Goal: Task Accomplishment & Management: Use online tool/utility

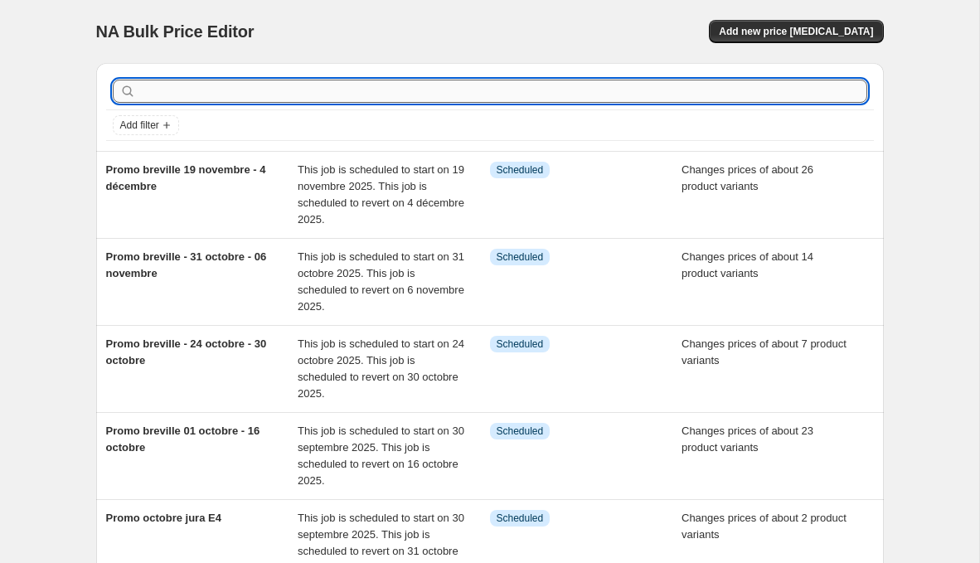
click at [275, 89] on input "text" at bounding box center [503, 91] width 728 height 23
type input "promo delonghi"
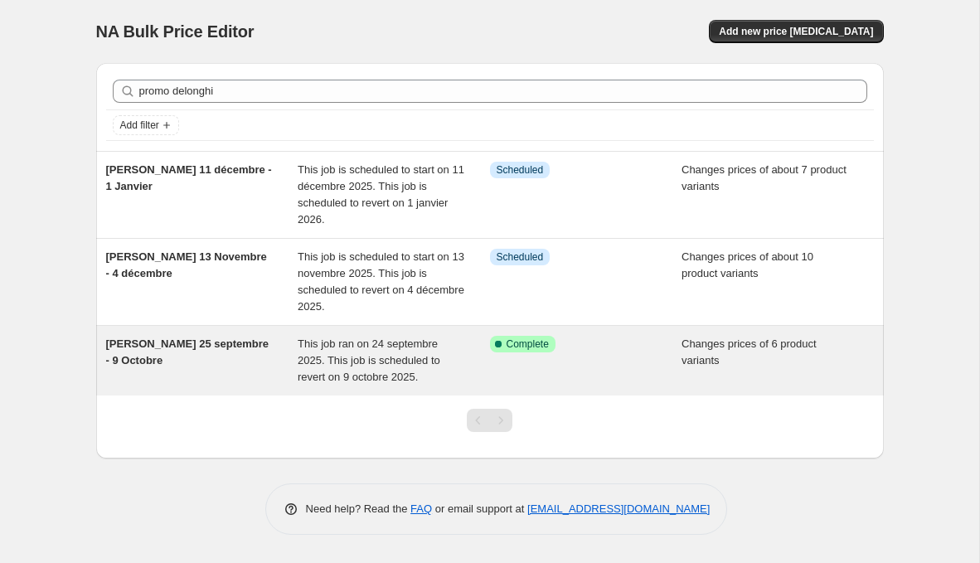
click at [247, 346] on span "[PERSON_NAME] 25 septembre - 9 Octobre" at bounding box center [187, 352] width 163 height 29
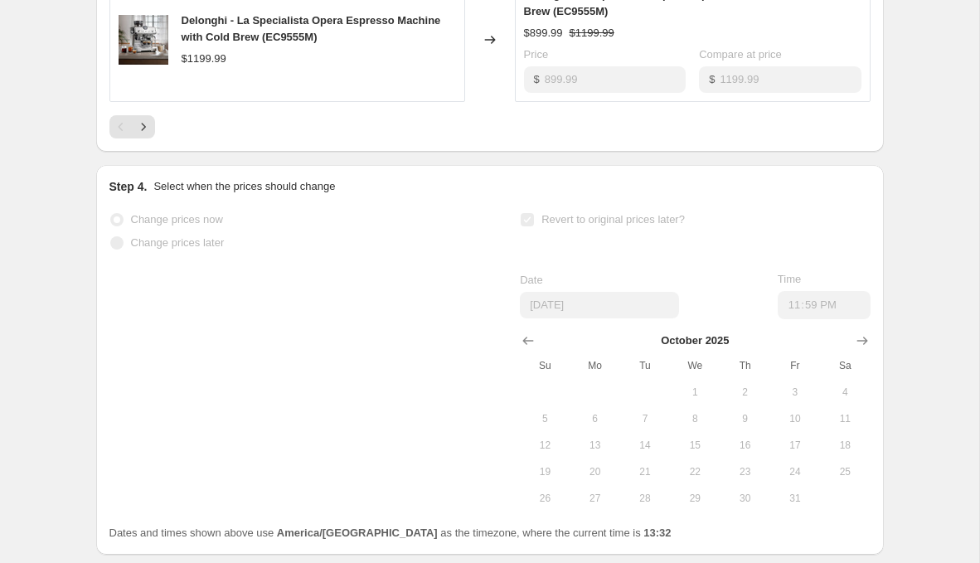
scroll to position [1378, 0]
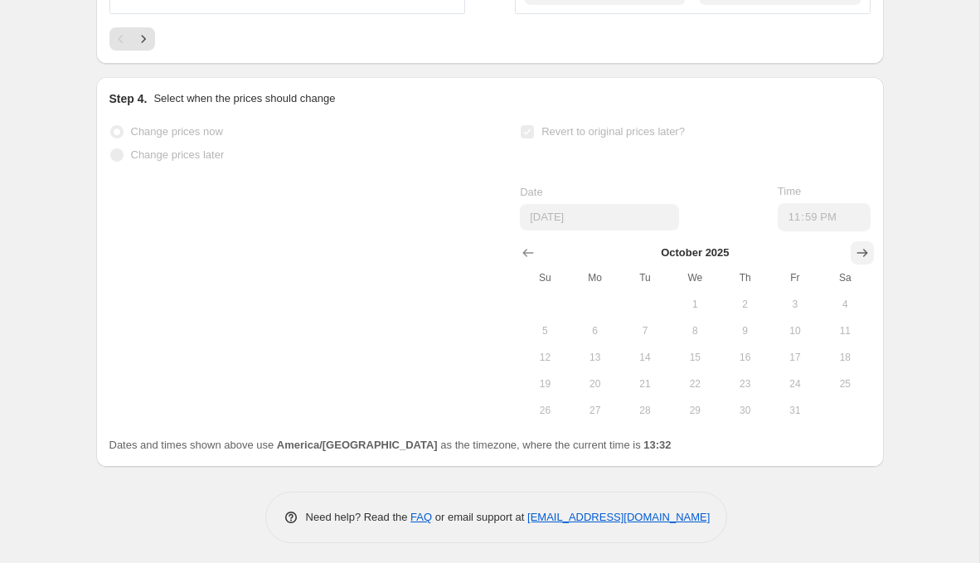
click at [865, 252] on icon "Show next month, November 2025" at bounding box center [862, 253] width 17 height 17
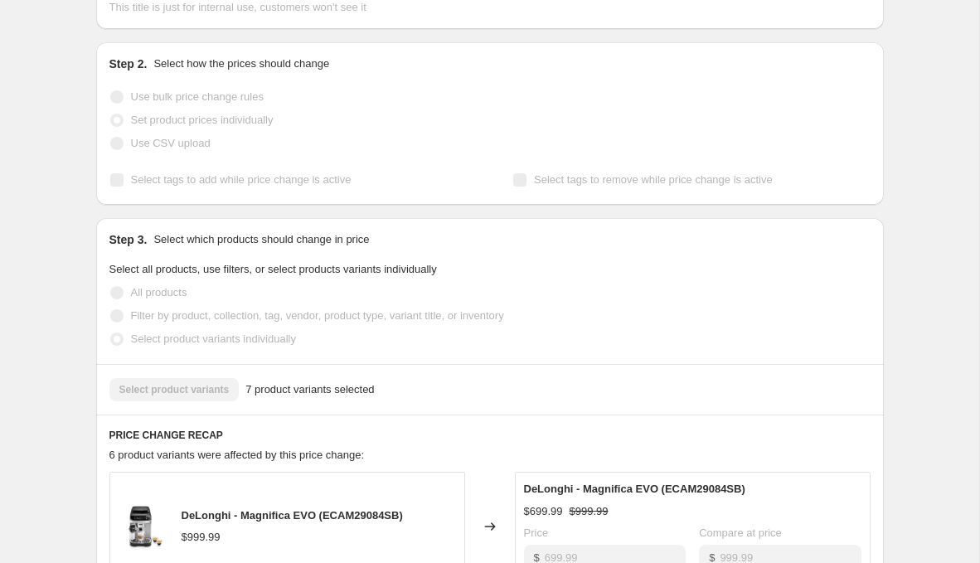
scroll to position [0, 0]
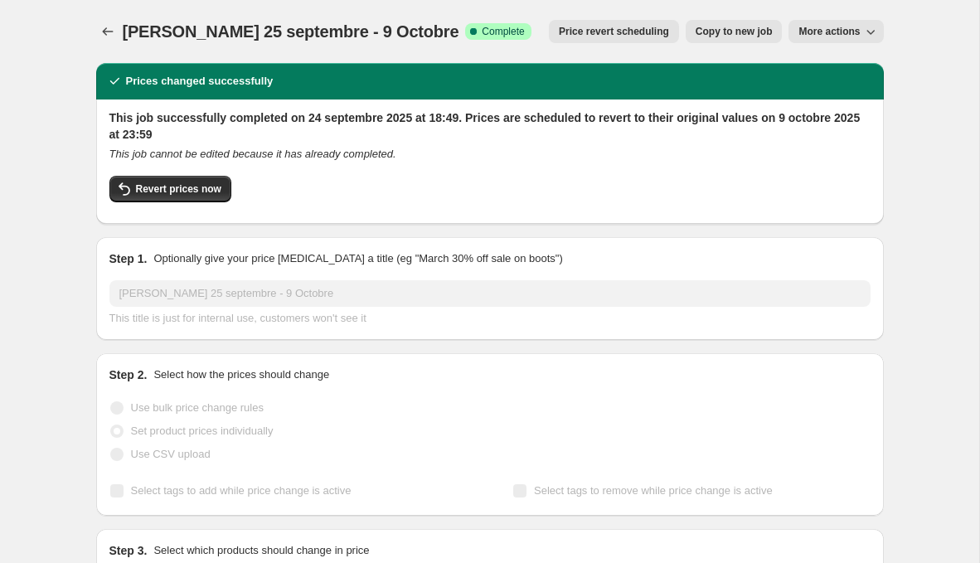
click at [840, 22] on button "More actions" at bounding box center [836, 31] width 95 height 23
click at [718, 34] on span "Copy to new job" at bounding box center [734, 31] width 77 height 13
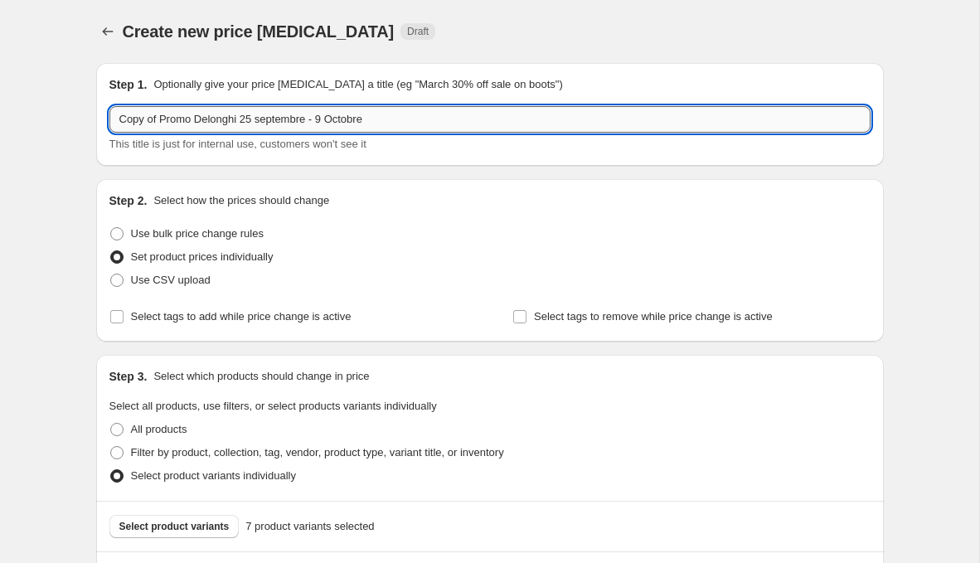
click at [333, 122] on input "Copy of Promo Delonghi 25 septembre - 9 Octobre" at bounding box center [489, 119] width 761 height 27
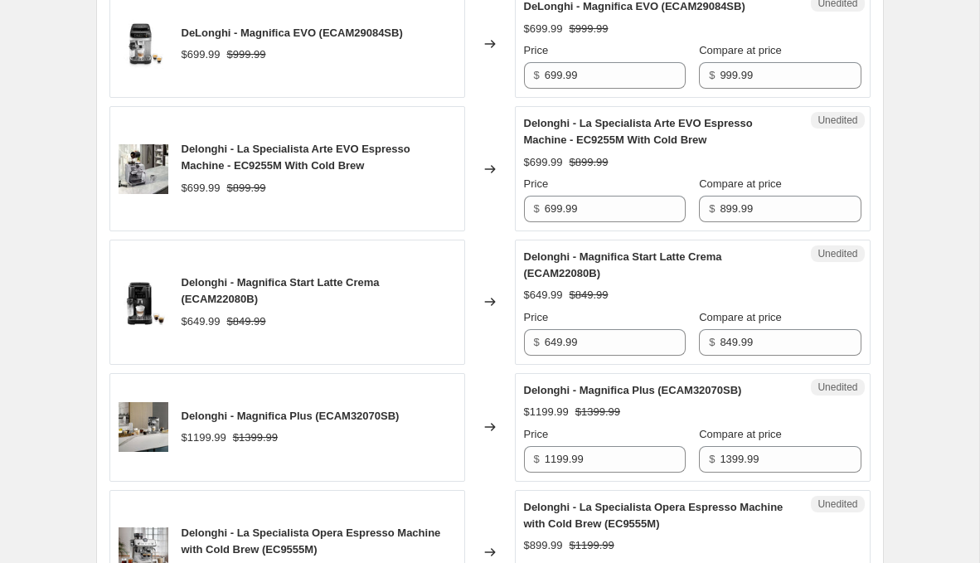
scroll to position [1105, 0]
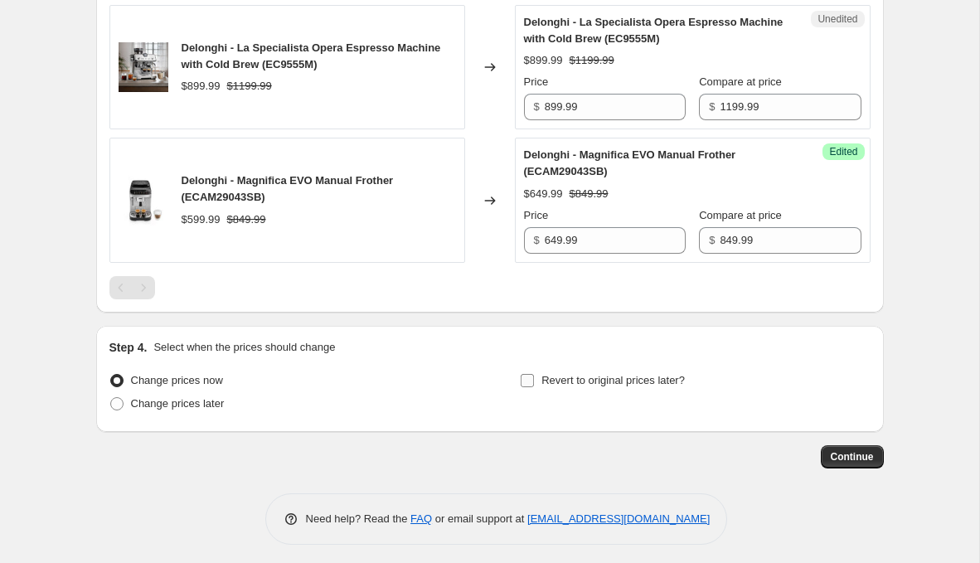
type input "Copy of Promo Delonghi 25 septembre - 12 Octobre"
click at [584, 374] on span "Revert to original prices later?" at bounding box center [614, 380] width 144 height 12
click at [534, 374] on input "Revert to original prices later?" at bounding box center [527, 380] width 13 height 13
checkbox input "true"
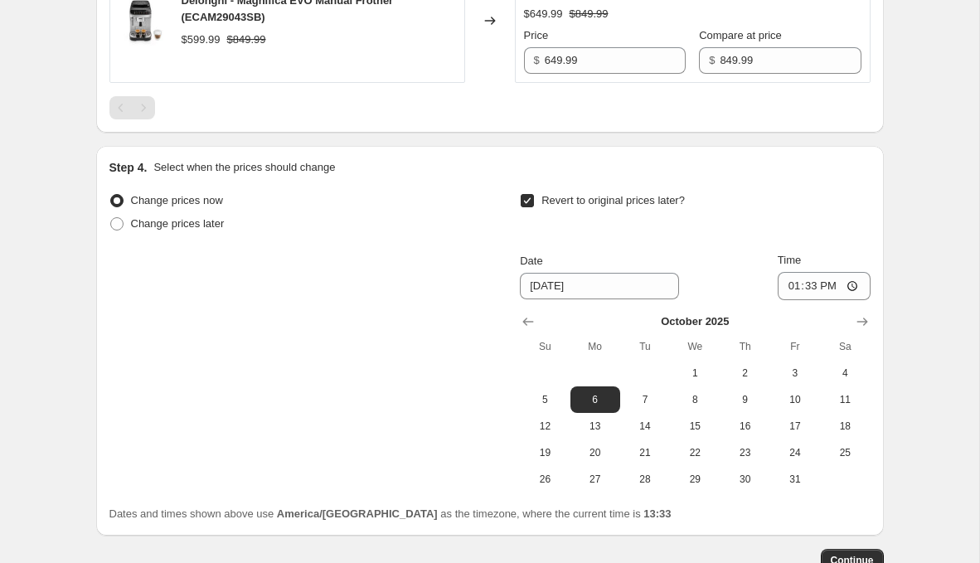
scroll to position [1389, 0]
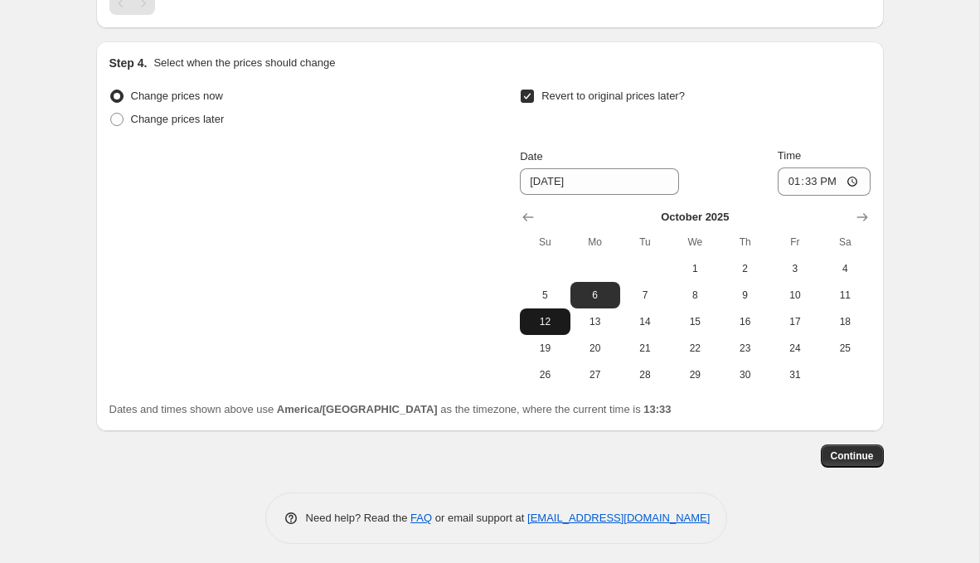
click at [543, 316] on span "12" at bounding box center [545, 321] width 36 height 13
type input "10/12/2025"
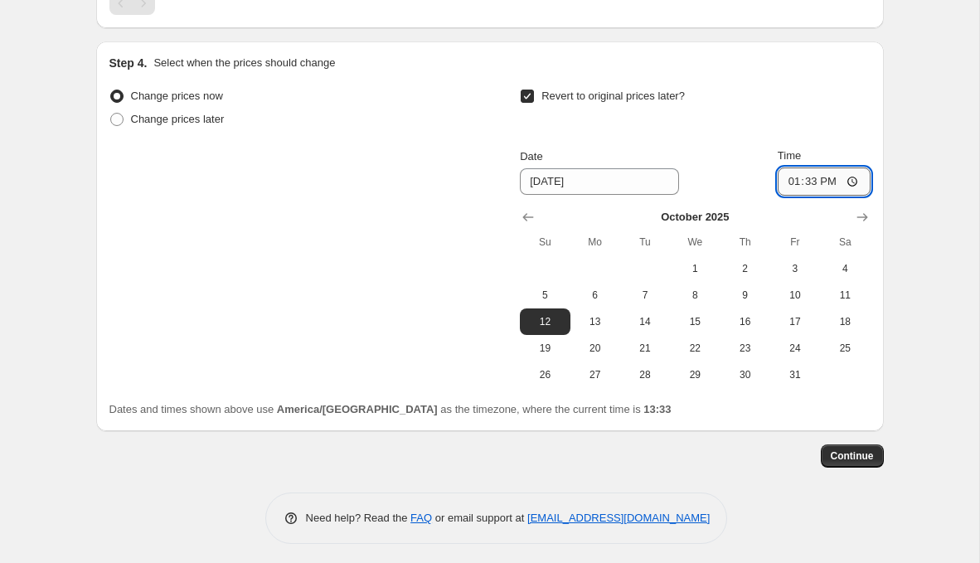
click at [812, 185] on input "13:33" at bounding box center [824, 182] width 93 height 28
type input "23:59"
click at [829, 55] on div "Step 4. Select when the prices should change" at bounding box center [489, 63] width 761 height 17
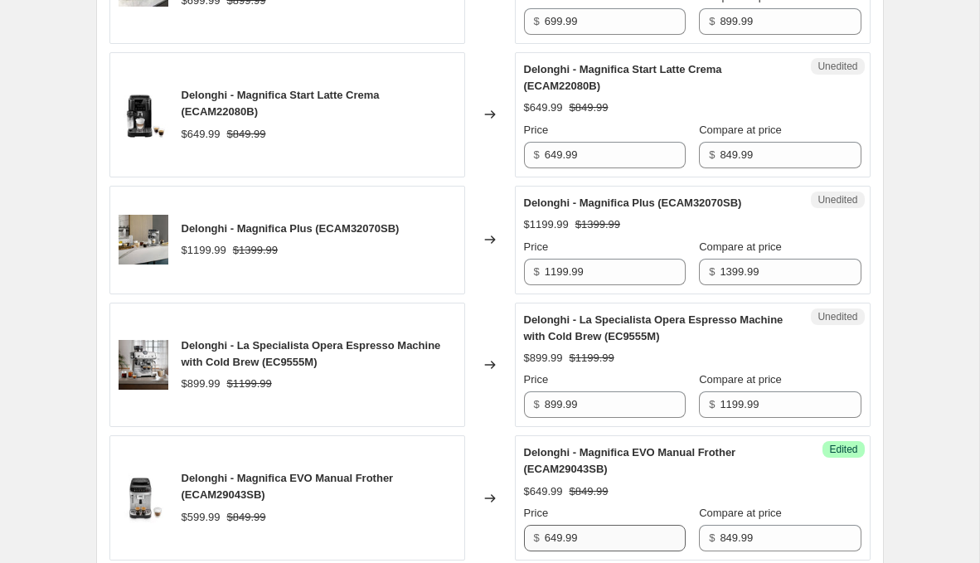
scroll to position [0, 0]
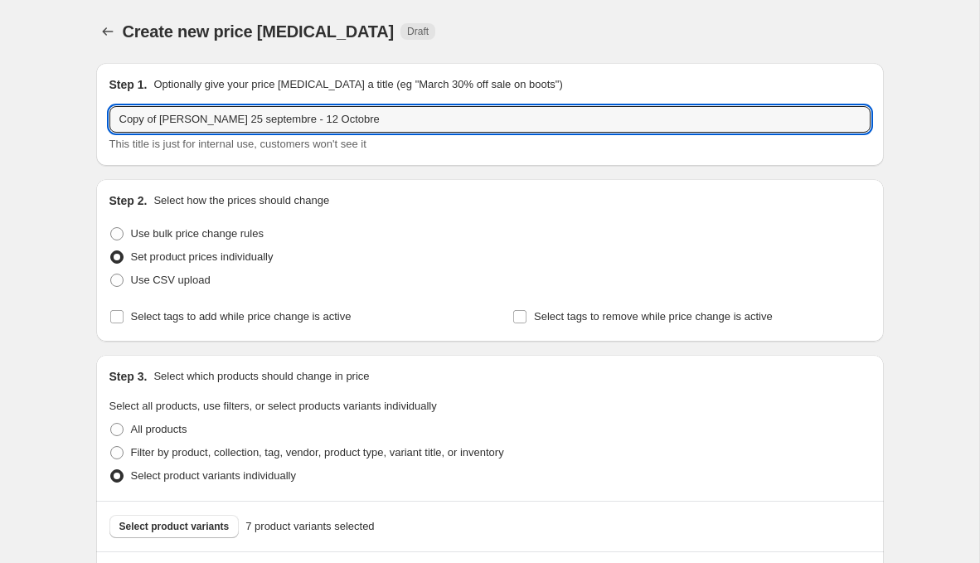
drag, startPoint x: 161, startPoint y: 123, endPoint x: 76, endPoint y: 123, distance: 84.6
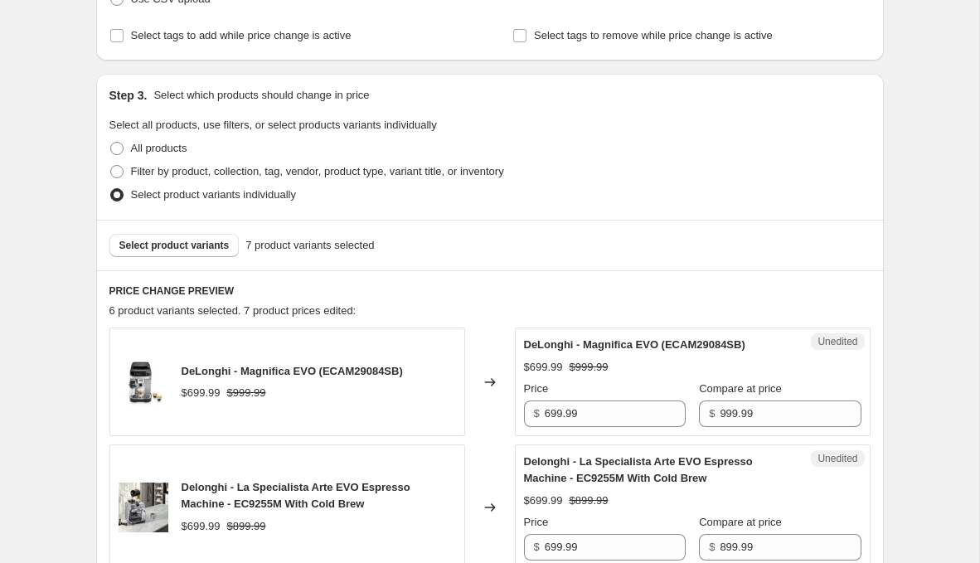
scroll to position [283, 0]
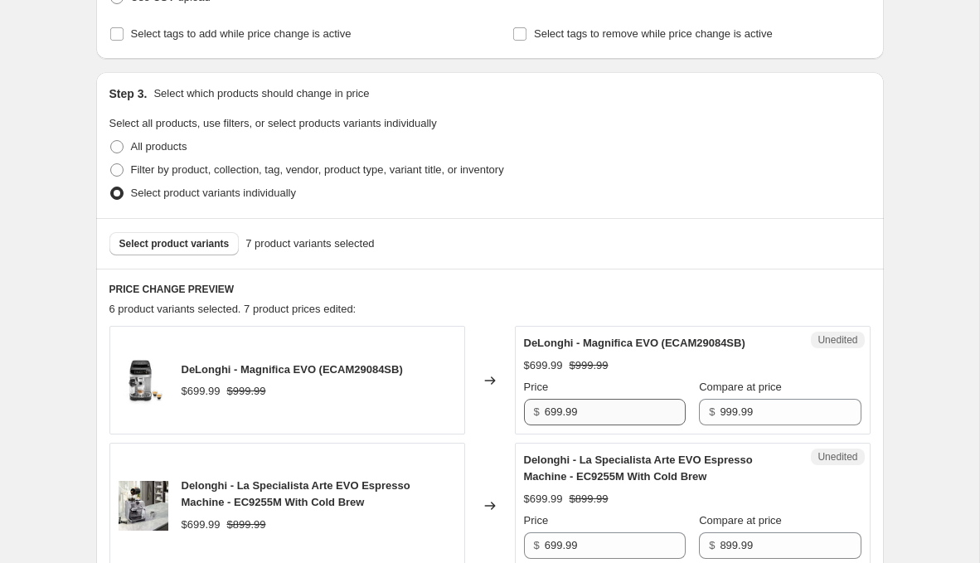
type input "Promo Delonghi 25 septembre - 12 Octobre"
click at [601, 407] on input "699.99" at bounding box center [615, 412] width 141 height 27
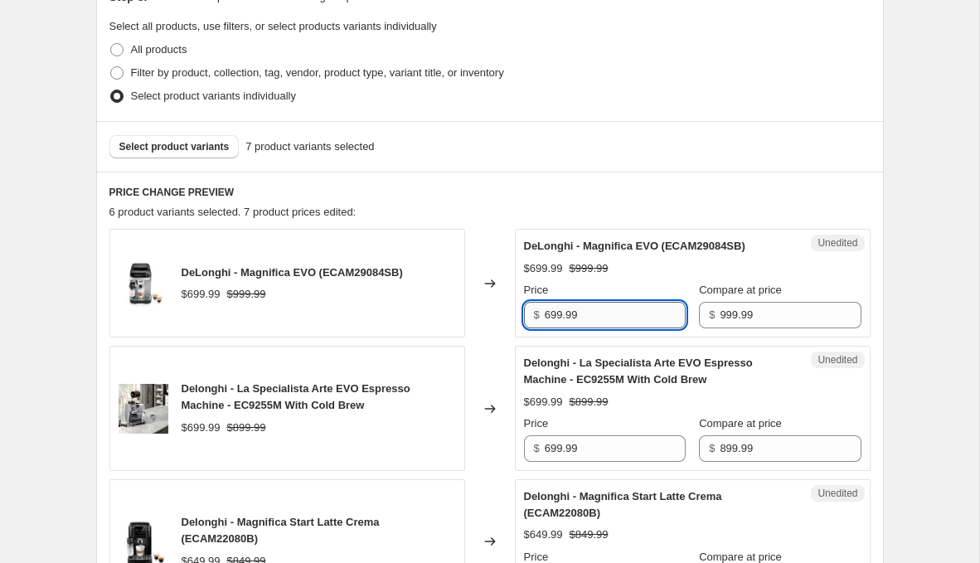
scroll to position [474, 0]
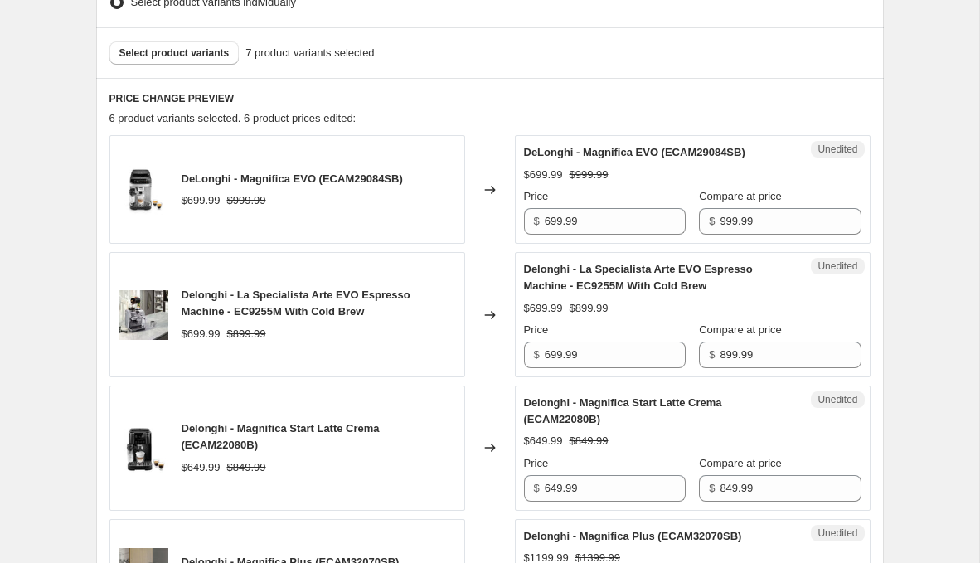
click at [610, 332] on div "Price" at bounding box center [605, 330] width 162 height 17
click at [610, 357] on input "699.99" at bounding box center [615, 355] width 141 height 27
type input "699.98"
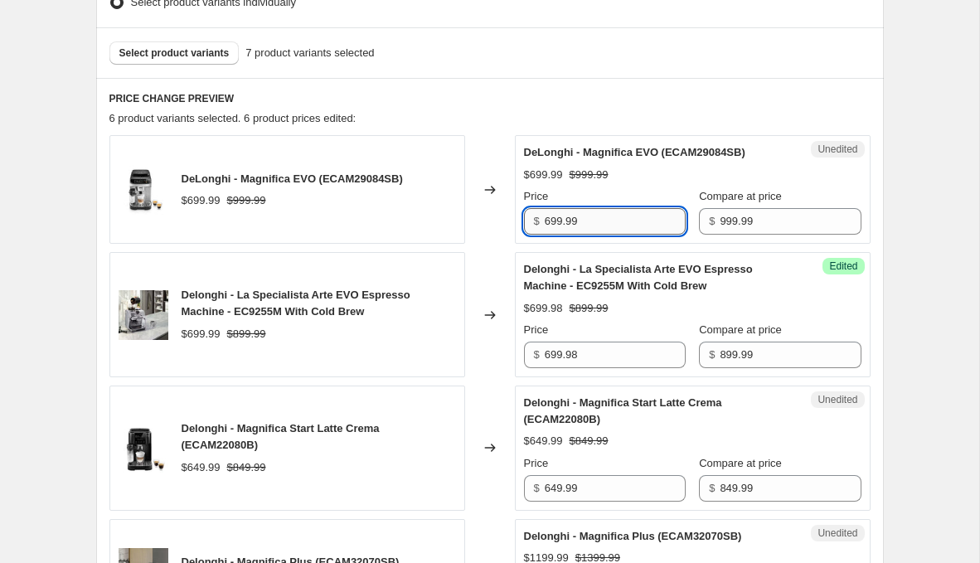
click at [635, 223] on input "699.99" at bounding box center [615, 221] width 141 height 27
type input "699.98"
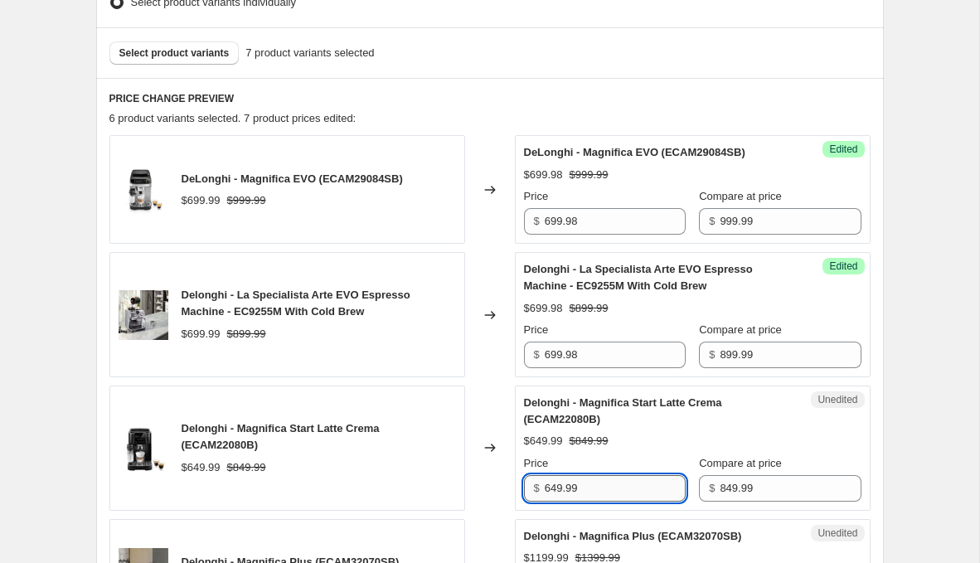
click at [614, 479] on input "649.99" at bounding box center [615, 488] width 141 height 27
click at [550, 484] on input "649.99" at bounding box center [615, 488] width 141 height 27
click at [555, 484] on input "649.99" at bounding box center [615, 488] width 141 height 27
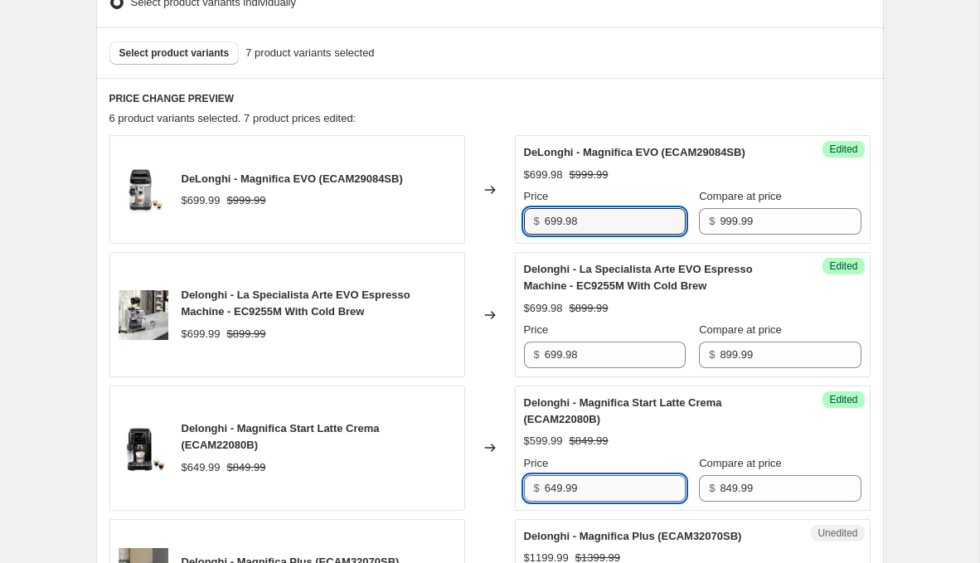
type input "649.99"
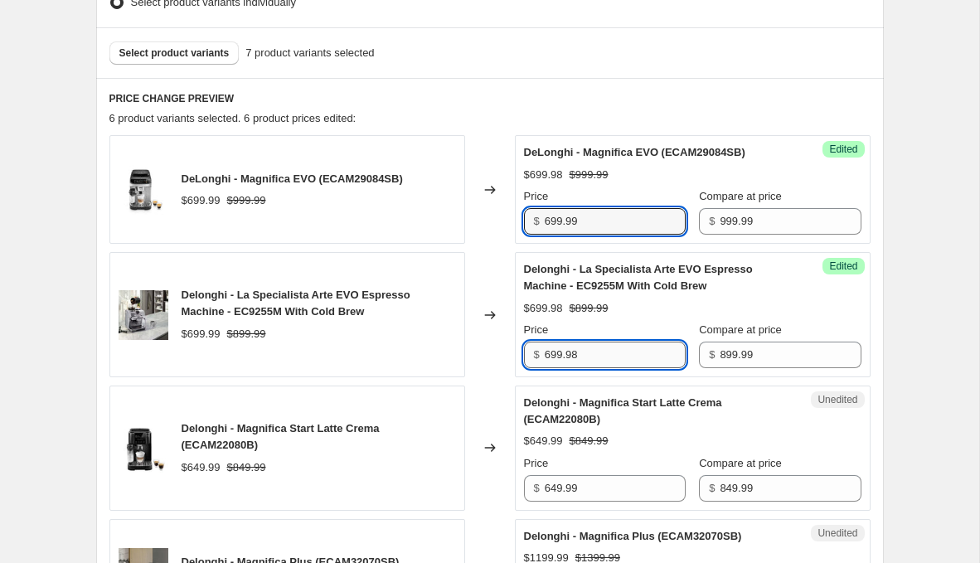
click at [614, 343] on input "699.98" at bounding box center [615, 355] width 141 height 27
click at [630, 221] on input "699.99" at bounding box center [615, 221] width 141 height 27
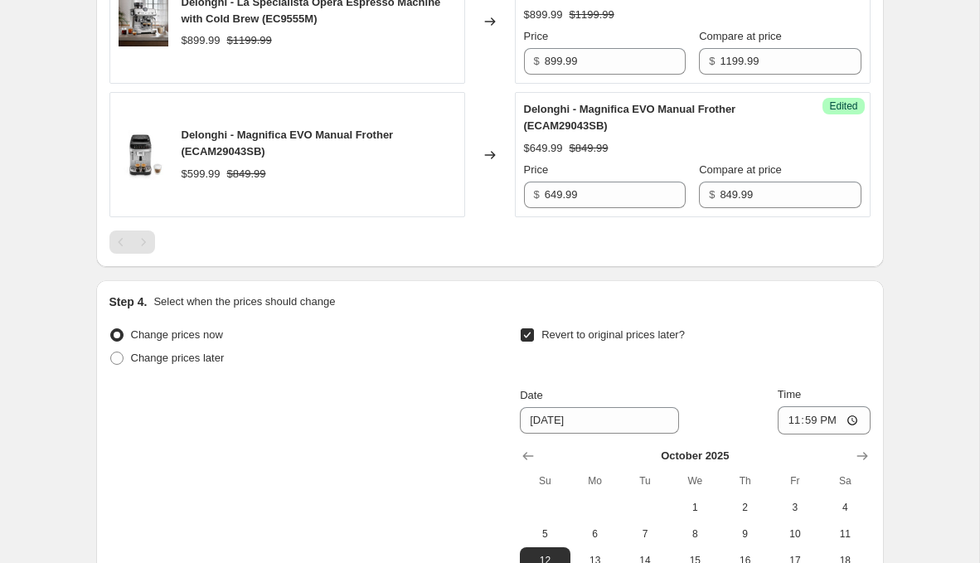
scroll to position [1152, 0]
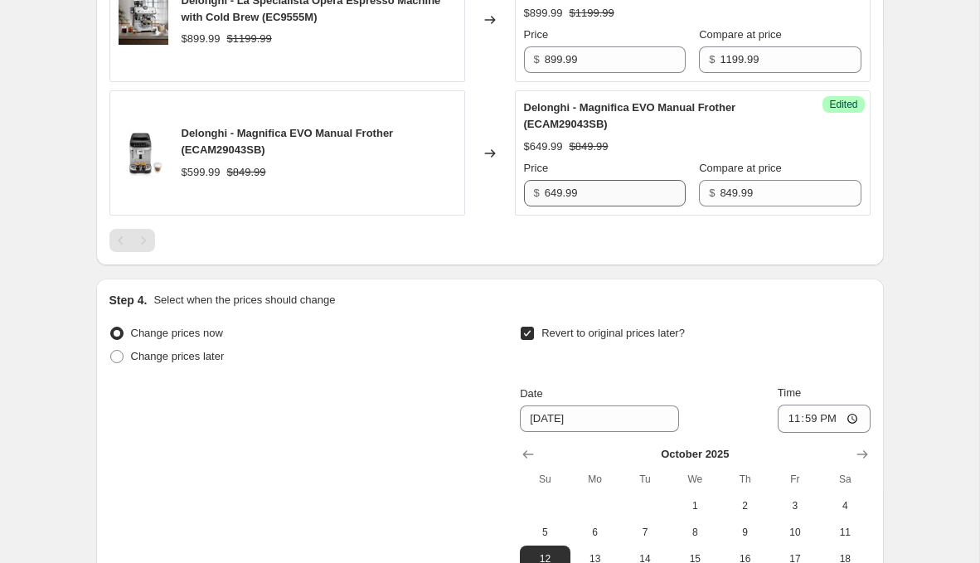
type input "699.98"
click at [603, 192] on input "649.99" at bounding box center [615, 193] width 141 height 27
type input "599.99"
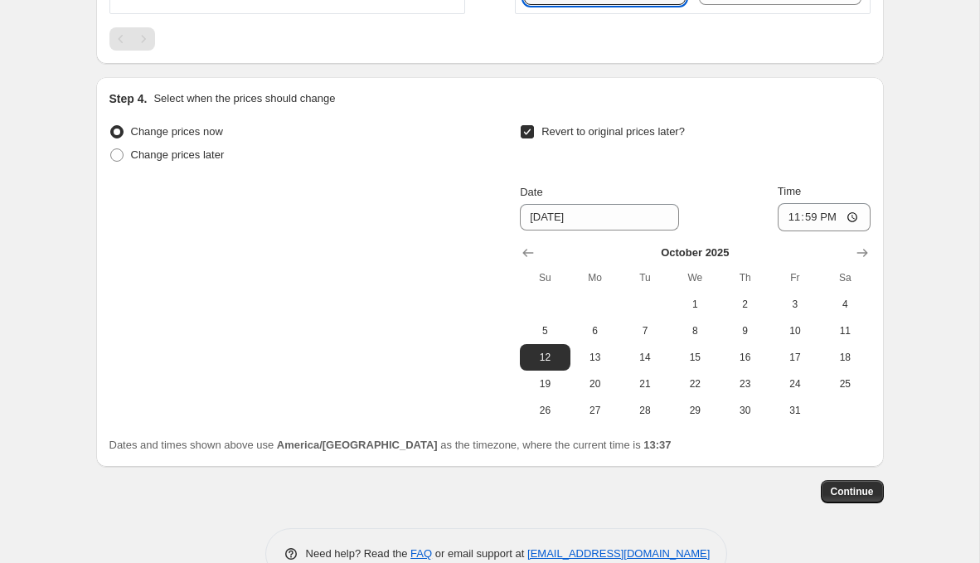
scroll to position [1357, 0]
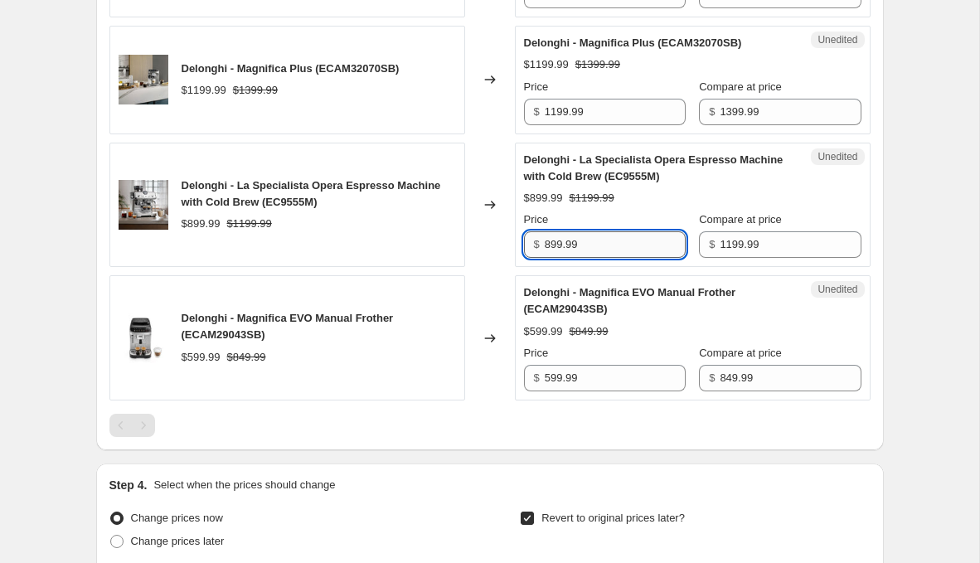
click at [654, 247] on input "899.99" at bounding box center [615, 244] width 141 height 27
type input "899.98"
click at [606, 116] on input "1199.99" at bounding box center [615, 112] width 141 height 27
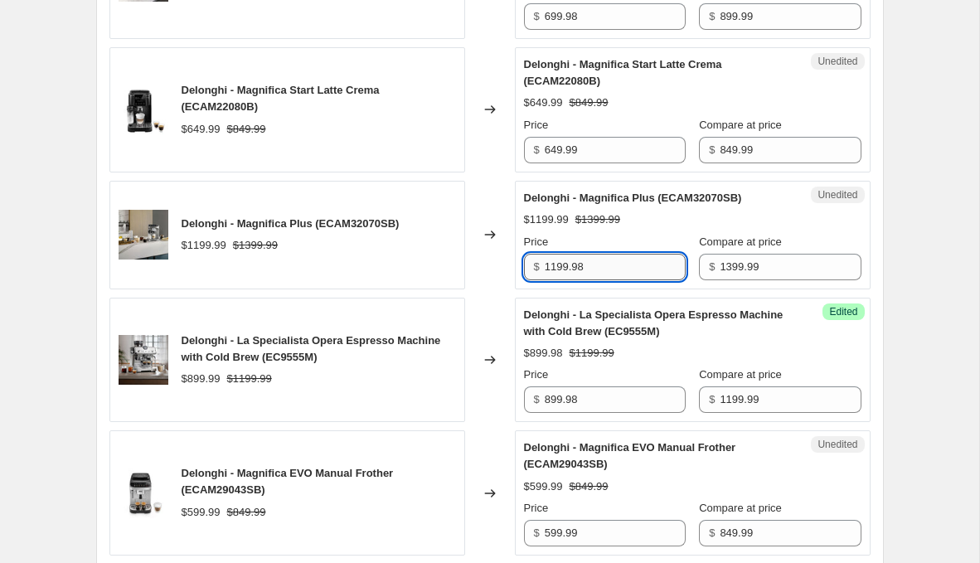
scroll to position [791, 0]
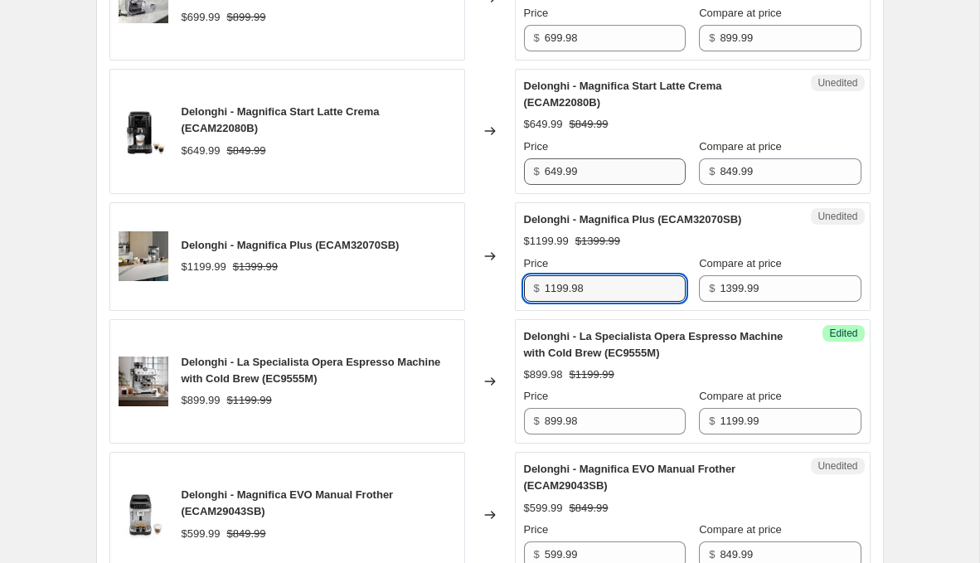
type input "1199.98"
click at [620, 169] on input "649.99" at bounding box center [615, 171] width 141 height 27
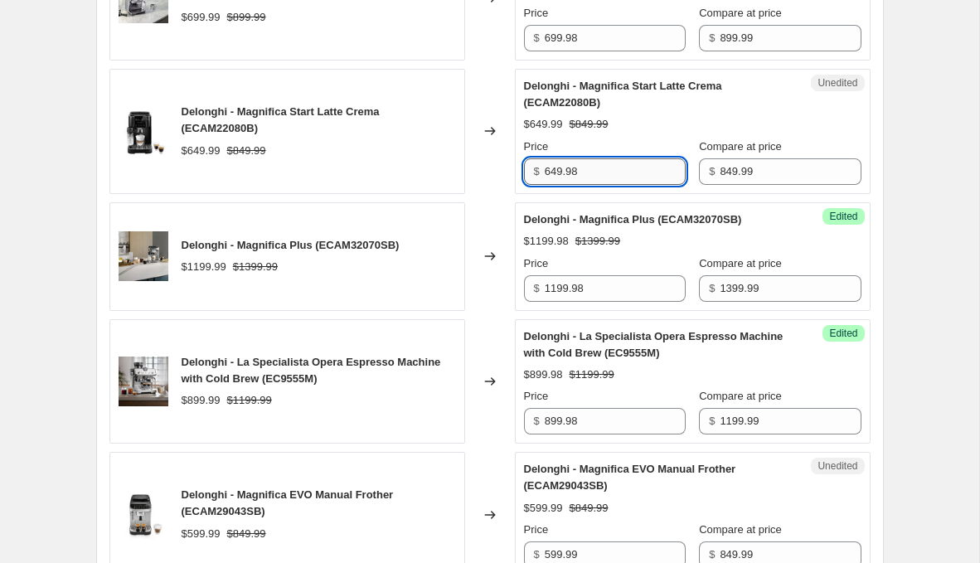
scroll to position [677, 0]
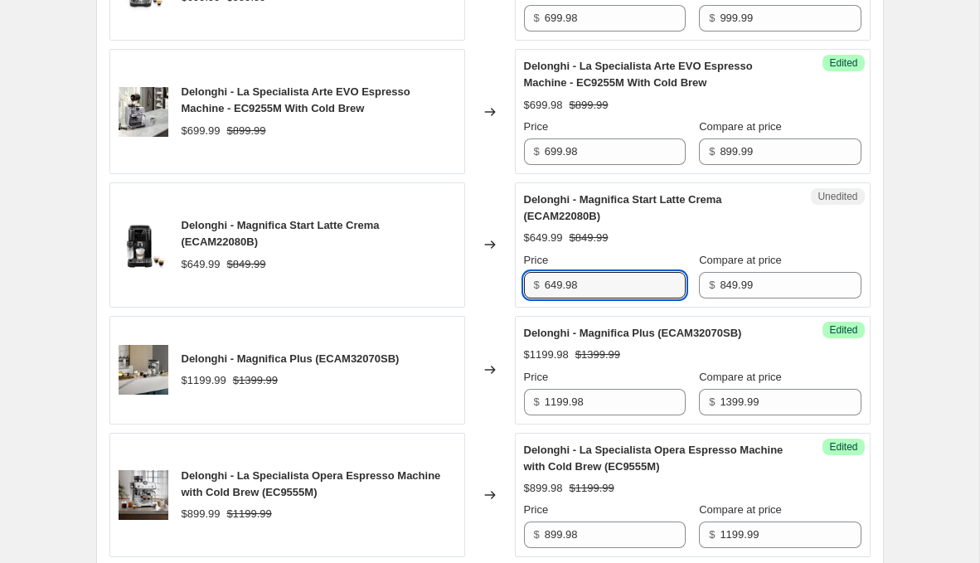
type input "649.98"
click at [801, 186] on div "Success Edited Delonghi - Magnifica Start Latte Crema (ECAM22080B) $649.98 $849…" at bounding box center [693, 244] width 356 height 125
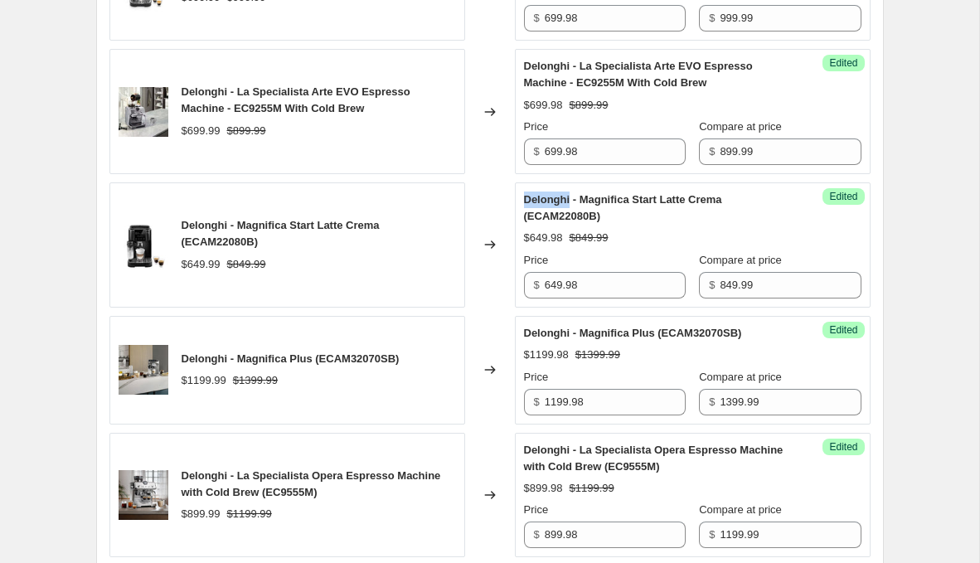
click at [801, 183] on div "Success Edited Delonghi - Magnifica Start Latte Crema (ECAM22080B) $649.98 $849…" at bounding box center [693, 244] width 356 height 125
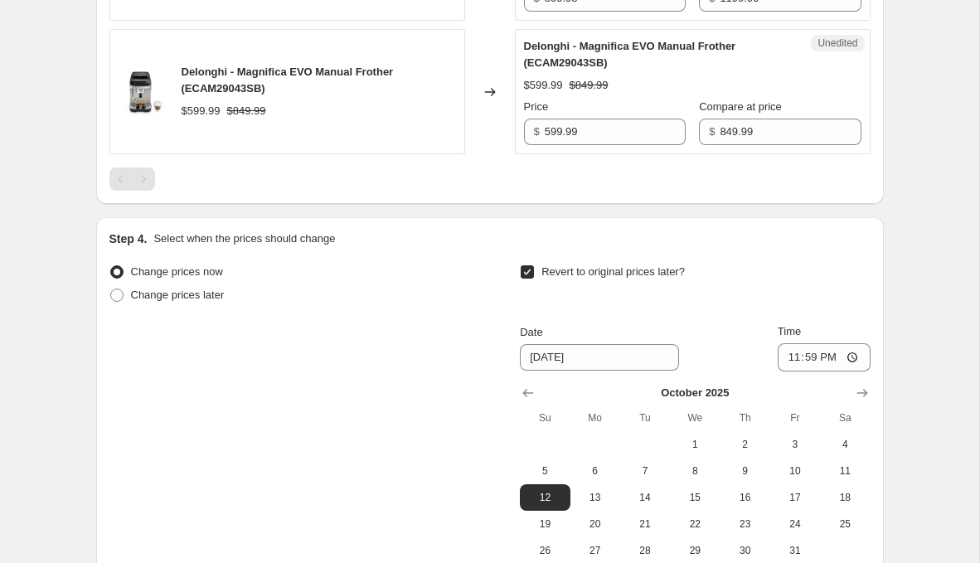
scroll to position [1389, 0]
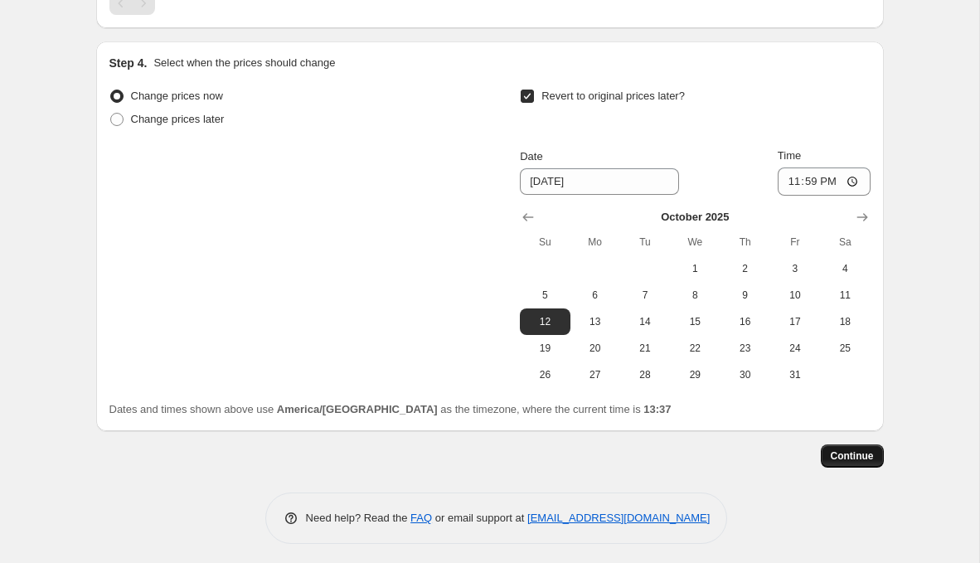
click at [867, 459] on button "Continue" at bounding box center [852, 456] width 63 height 23
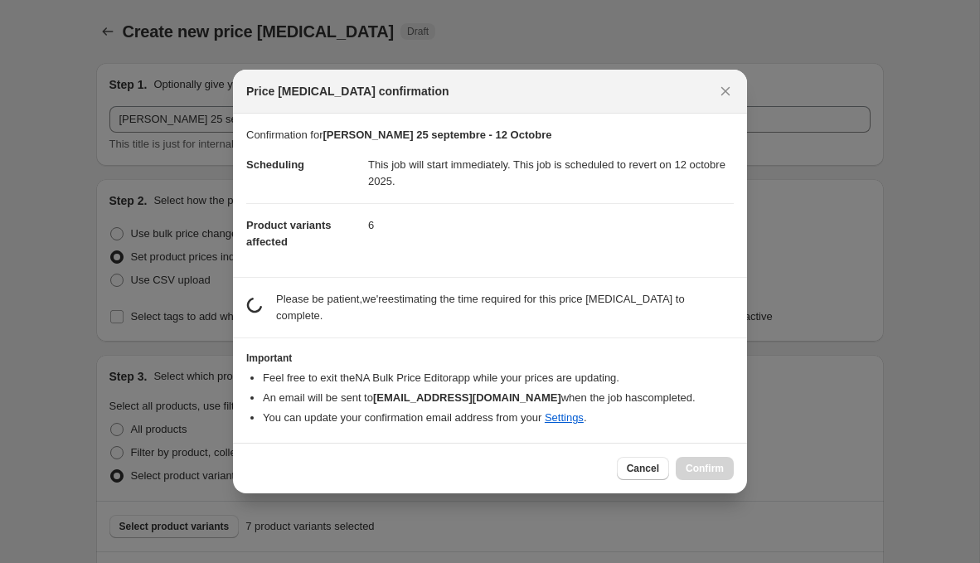
scroll to position [0, 0]
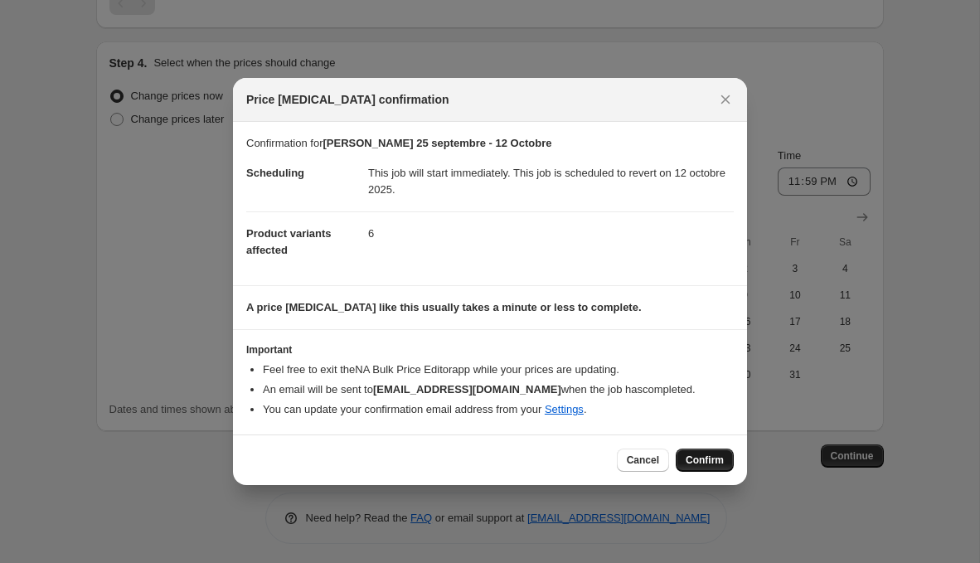
click at [712, 461] on span "Confirm" at bounding box center [705, 460] width 38 height 13
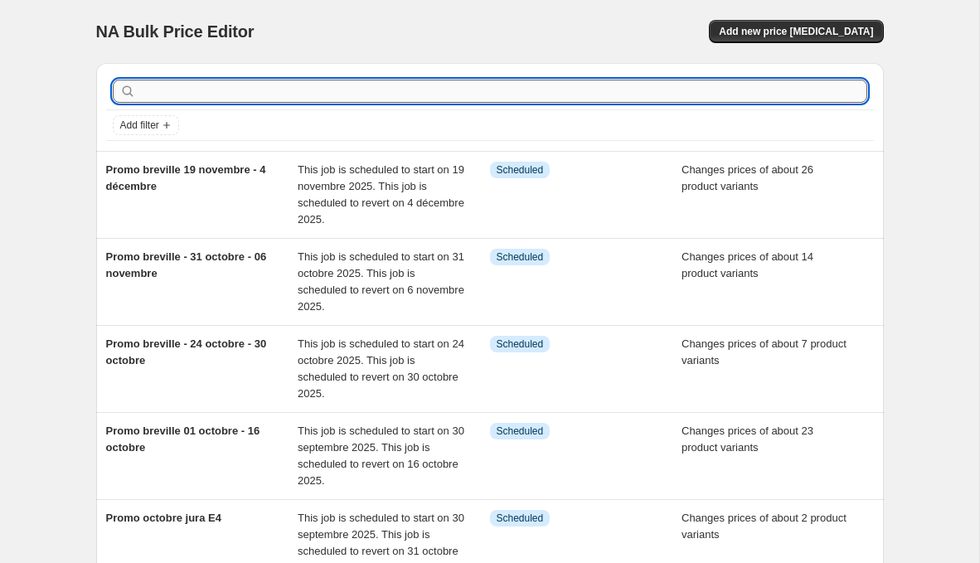
click at [187, 91] on input "text" at bounding box center [503, 91] width 728 height 23
type input "promo breville"
click at [191, 89] on input "promo breville" at bounding box center [488, 91] width 698 height 23
type input "promo delonghi"
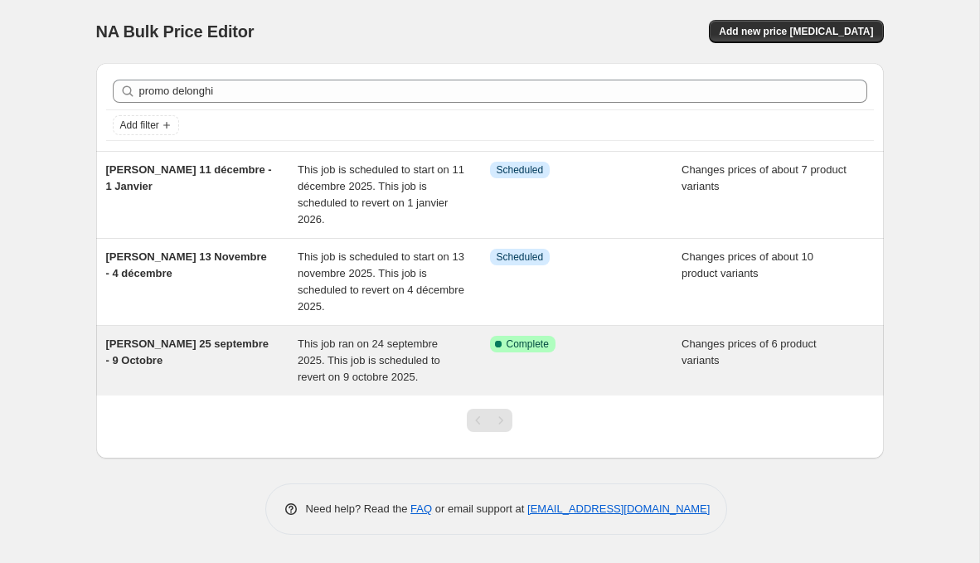
click at [421, 392] on div "[PERSON_NAME] 25 septembre - 9 Octobre This job ran on 24 septembre 2025. This …" at bounding box center [490, 361] width 788 height 70
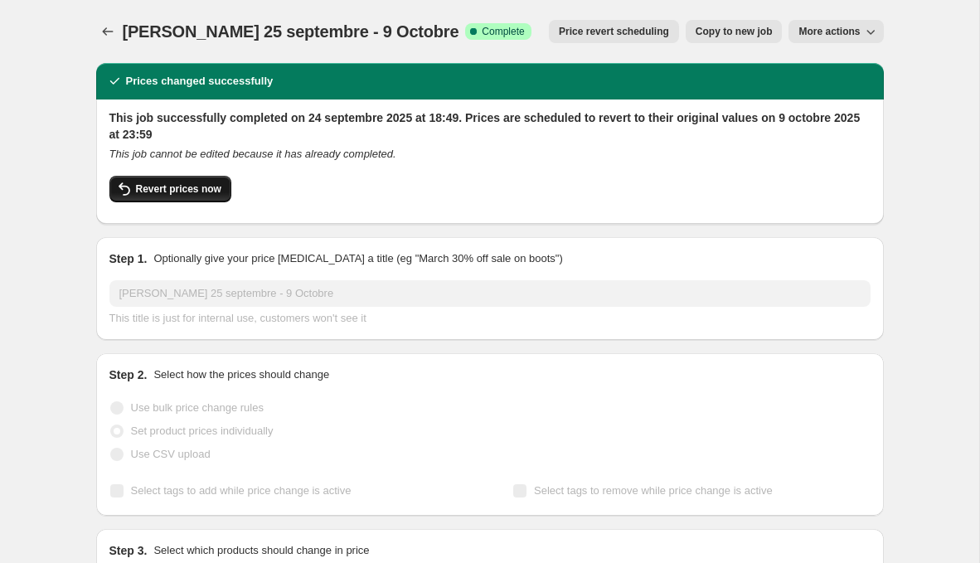
click at [193, 177] on button "Revert prices now" at bounding box center [170, 189] width 122 height 27
checkbox input "false"
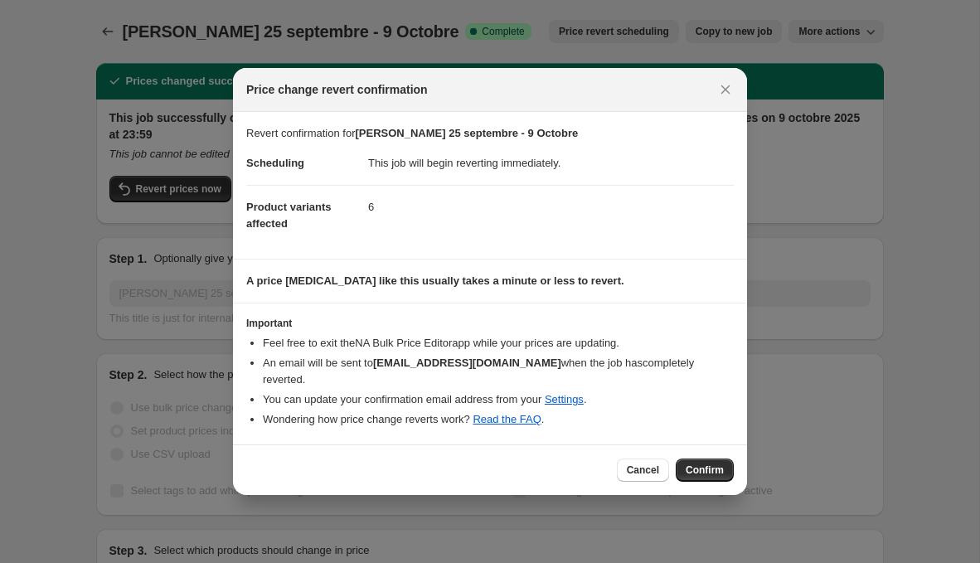
click at [703, 445] on div "Cancel Confirm" at bounding box center [490, 470] width 514 height 51
click at [703, 466] on span "Confirm" at bounding box center [705, 470] width 38 height 13
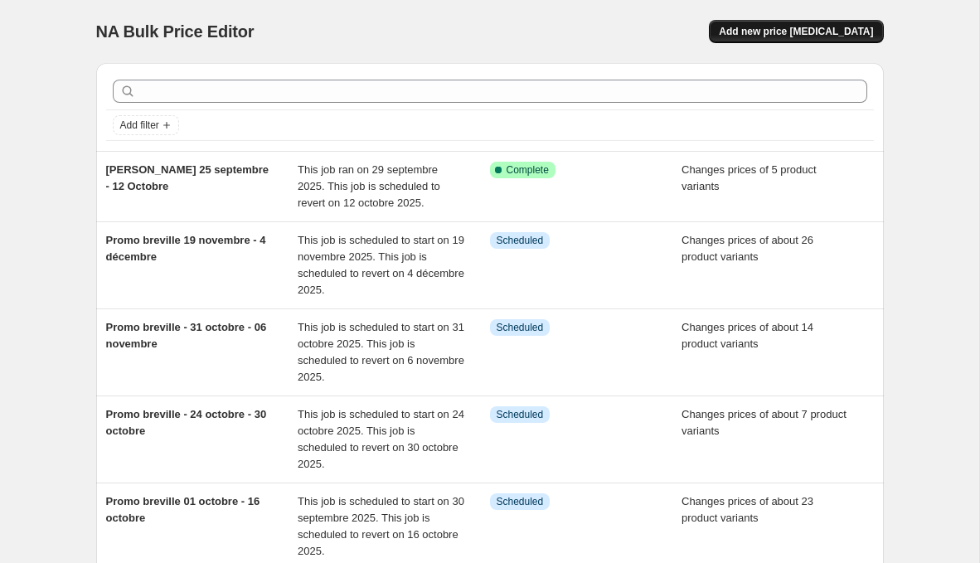
click at [805, 33] on span "Add new price [MEDICAL_DATA]" at bounding box center [796, 31] width 154 height 13
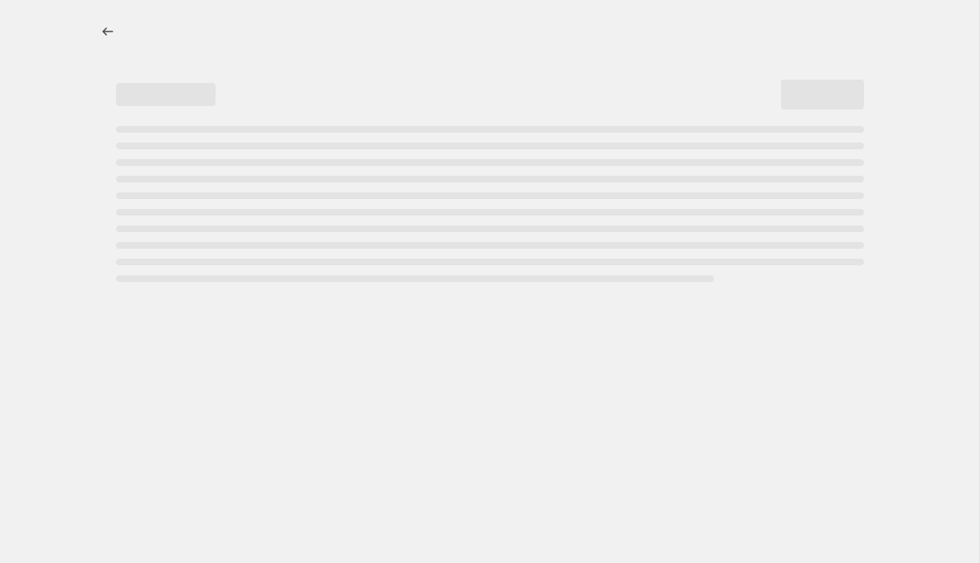
select select "percentage"
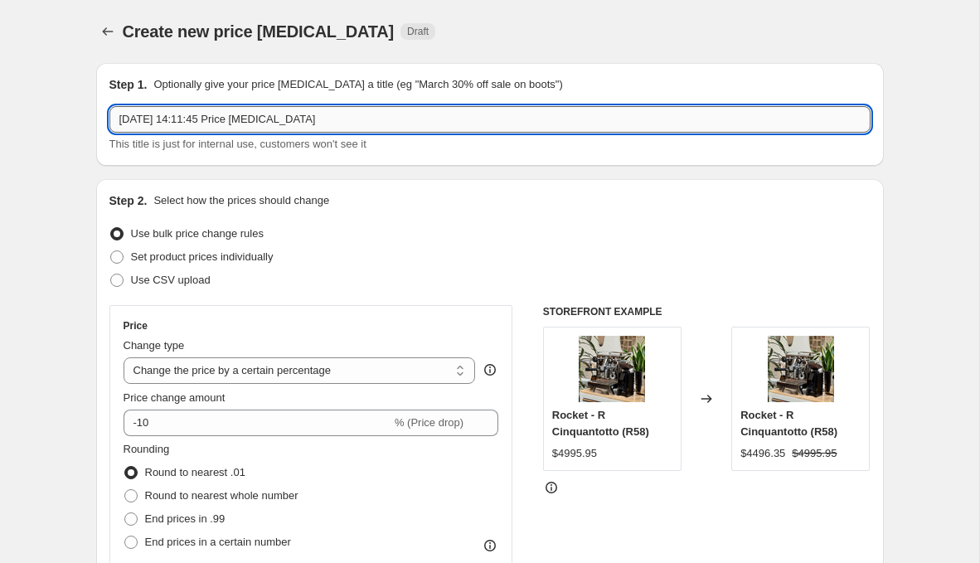
click at [363, 108] on input "29 sept. 2025, 14:11:45 Price change job" at bounding box center [489, 119] width 761 height 27
type input "Promo bellucci 2 octobre - 27 octobre"
click at [179, 243] on label "Use bulk price change rules" at bounding box center [186, 233] width 154 height 23
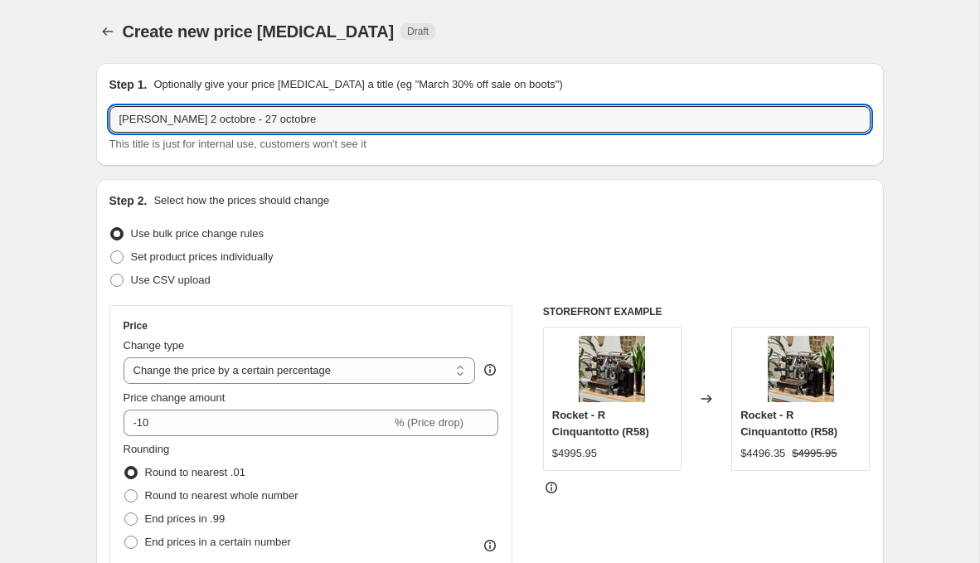
click at [111, 228] on input "Use bulk price change rules" at bounding box center [110, 227] width 1 height 1
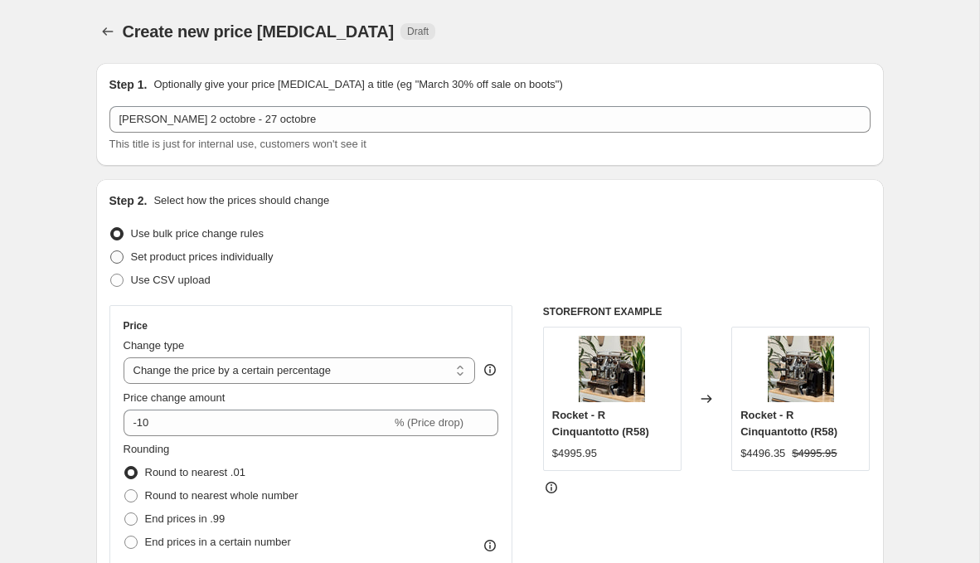
click at [179, 251] on span "Set product prices individually" at bounding box center [202, 257] width 143 height 12
click at [111, 251] on input "Set product prices individually" at bounding box center [110, 251] width 1 height 1
radio input "true"
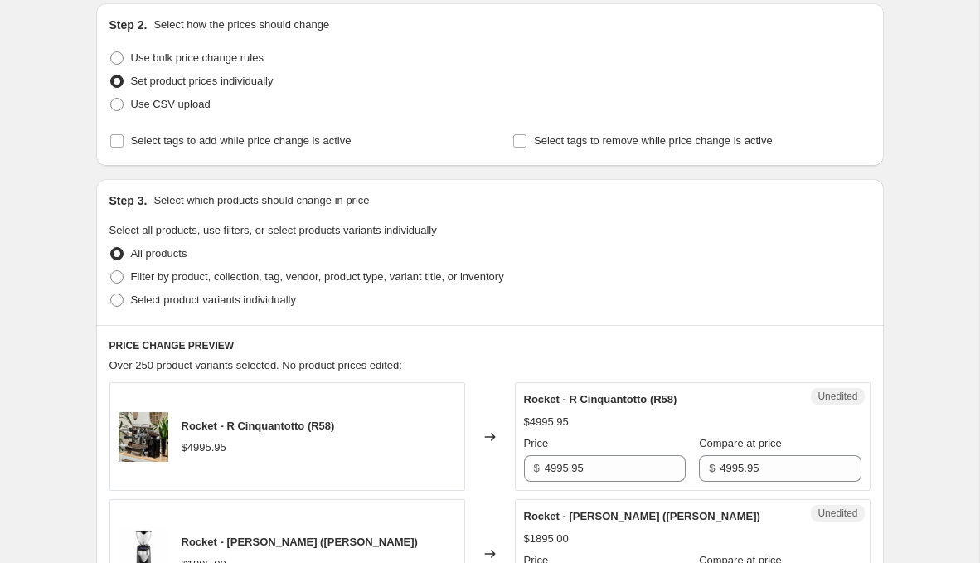
scroll to position [187, 0]
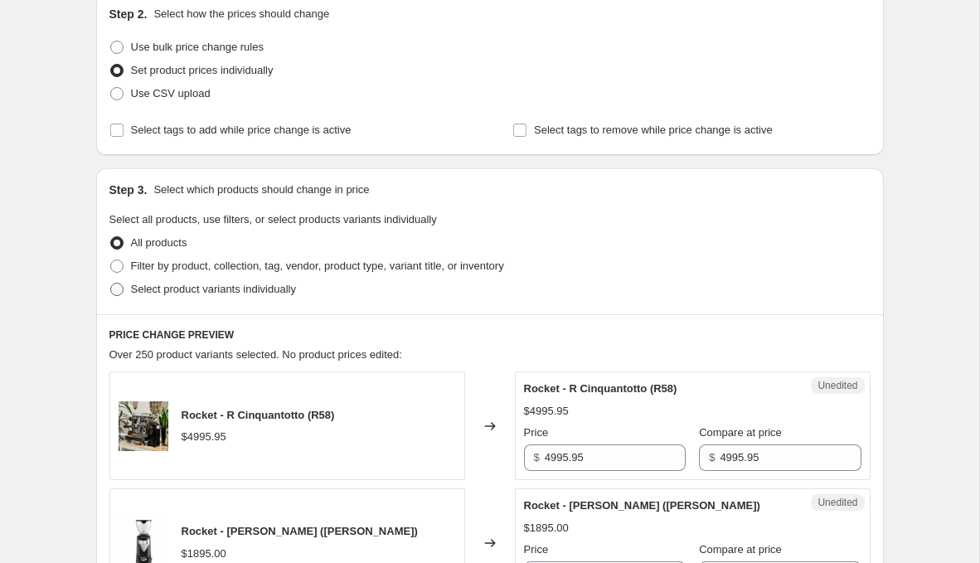
click at [189, 294] on span "Select product variants individually" at bounding box center [213, 289] width 165 height 12
click at [111, 284] on input "Select product variants individually" at bounding box center [110, 283] width 1 height 1
radio input "true"
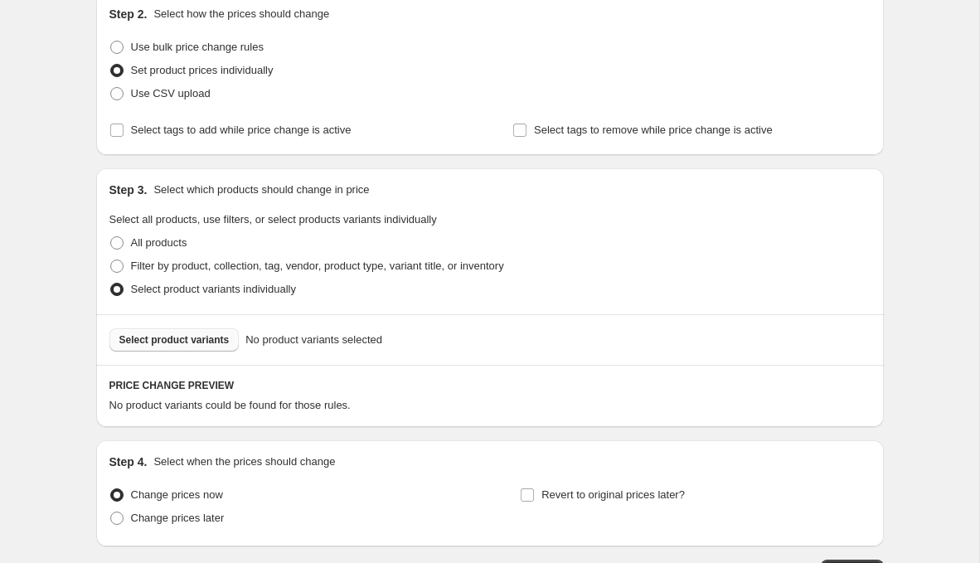
click at [187, 333] on span "Select product variants" at bounding box center [174, 339] width 110 height 13
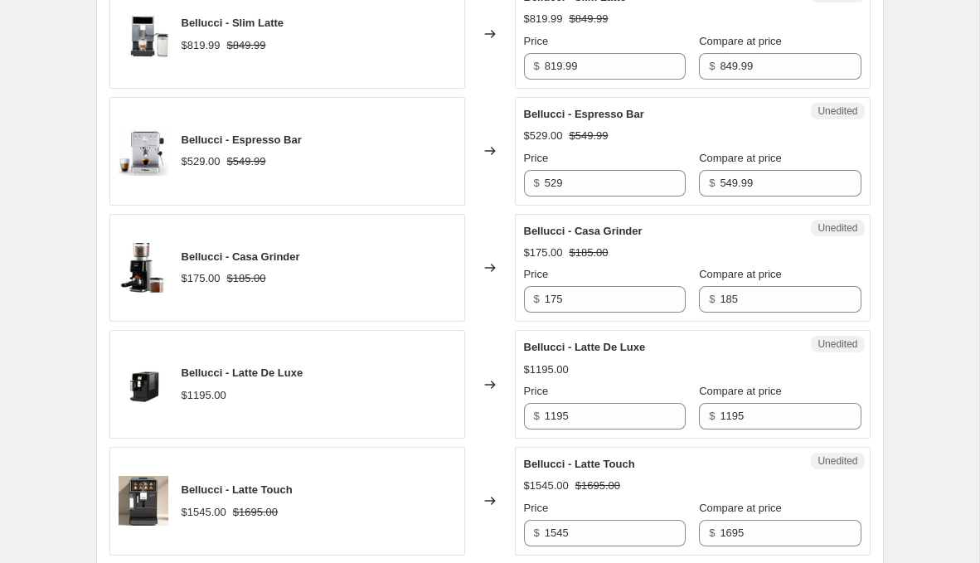
scroll to position [865, 0]
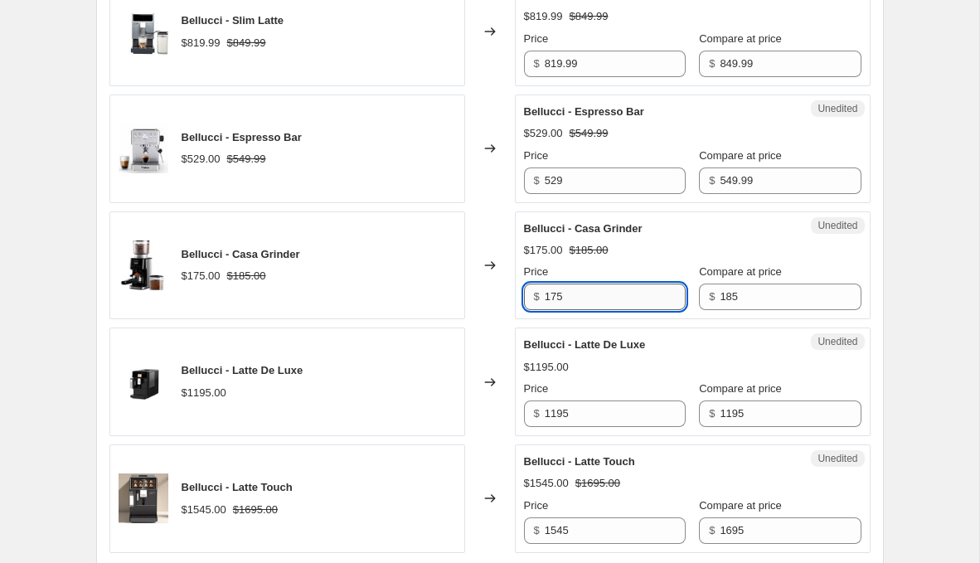
click at [591, 288] on input "175" at bounding box center [615, 297] width 141 height 27
type input "159.99"
click at [504, 194] on div "Changed to" at bounding box center [490, 149] width 50 height 109
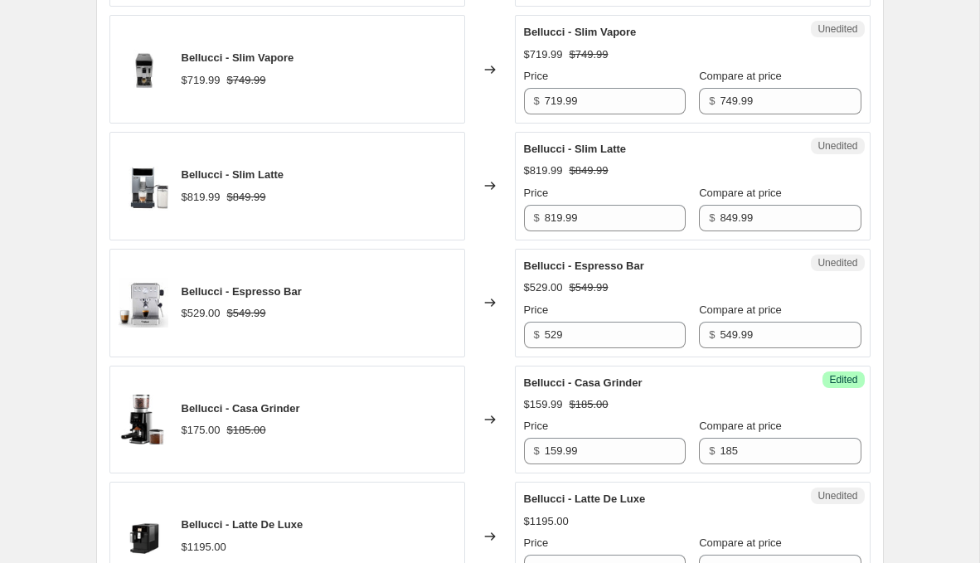
scroll to position [781, 0]
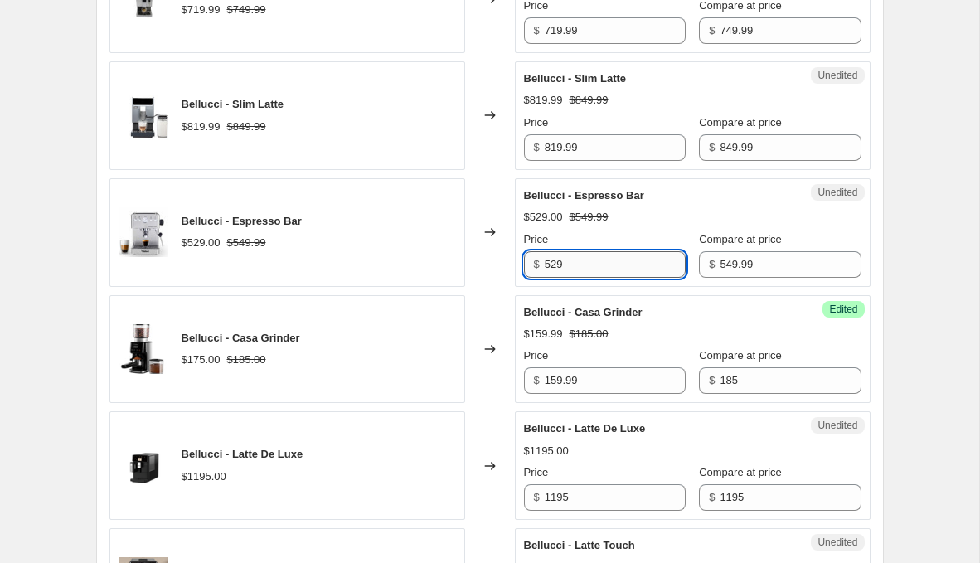
click at [591, 253] on input "529" at bounding box center [615, 264] width 141 height 27
click at [591, 254] on input "529" at bounding box center [615, 264] width 141 height 27
type input "499.99"
click at [466, 264] on div "Changed to" at bounding box center [490, 232] width 50 height 109
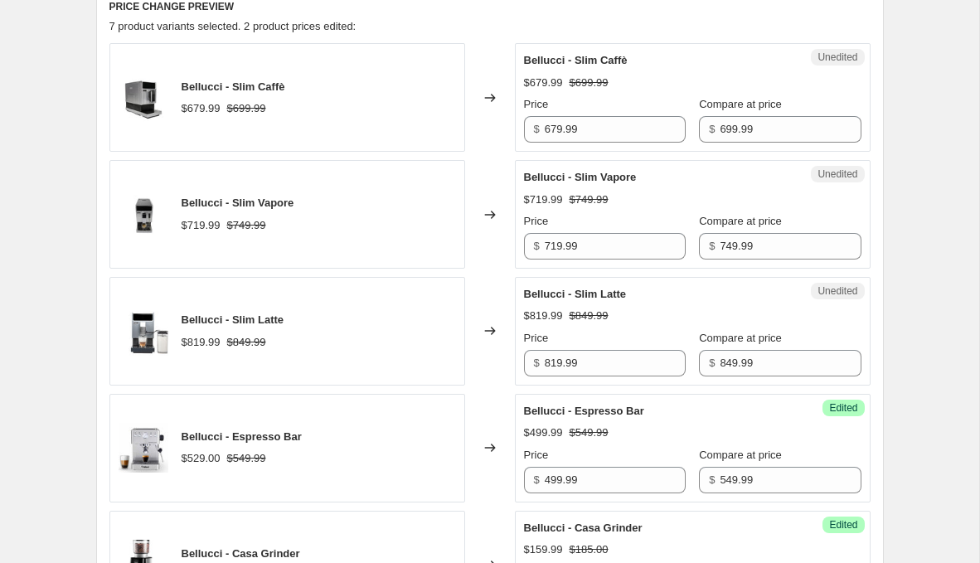
scroll to position [565, 0]
click at [596, 137] on input "679.99" at bounding box center [615, 130] width 141 height 27
type input "599.99"
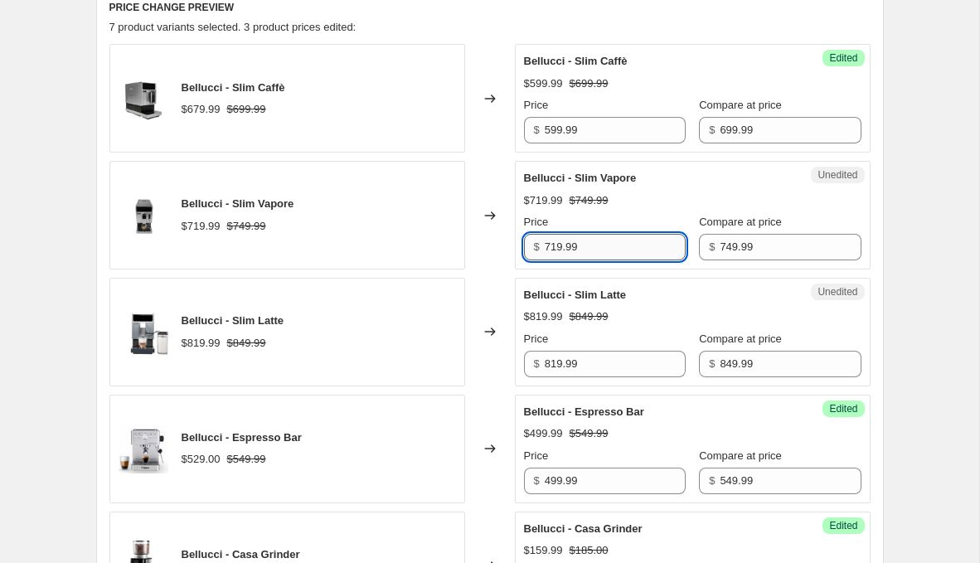
click at [577, 255] on input "719.99" at bounding box center [615, 247] width 141 height 27
type input "599.99"
click at [628, 374] on div "Unedited Bellucci - Slim Latte $819.99 $849.99 Price $ 819.99 Compare at price …" at bounding box center [693, 332] width 356 height 109
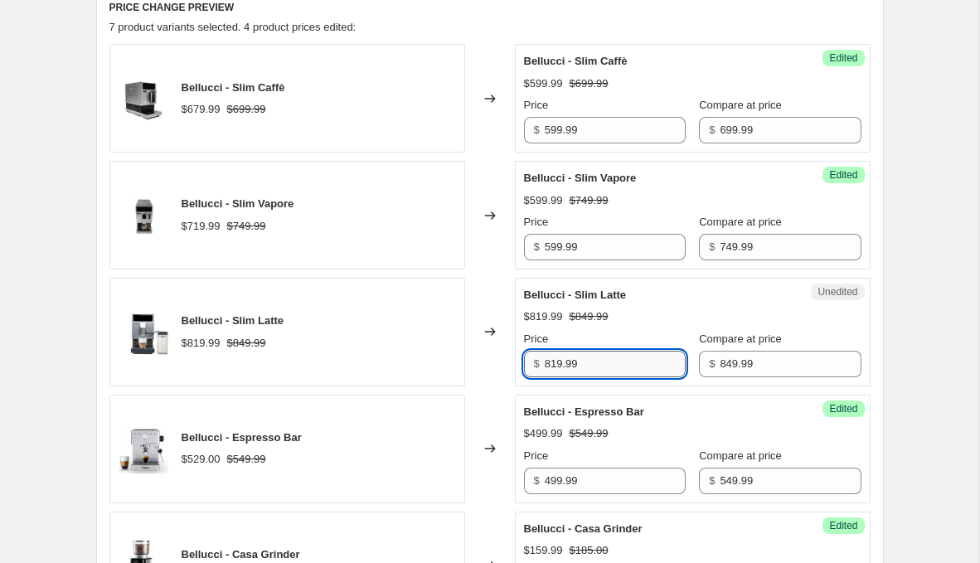
click at [634, 370] on input "819.99" at bounding box center [615, 364] width 141 height 27
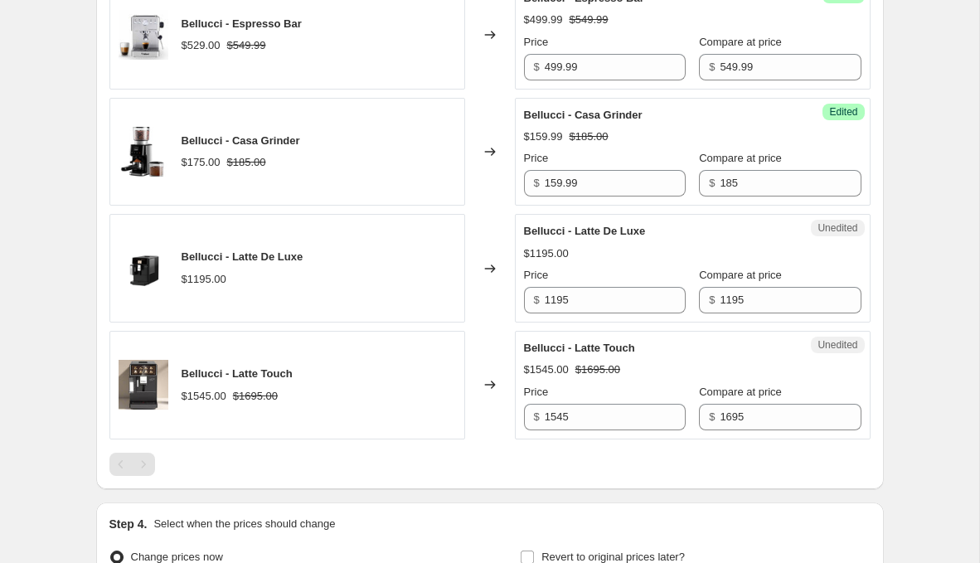
scroll to position [974, 0]
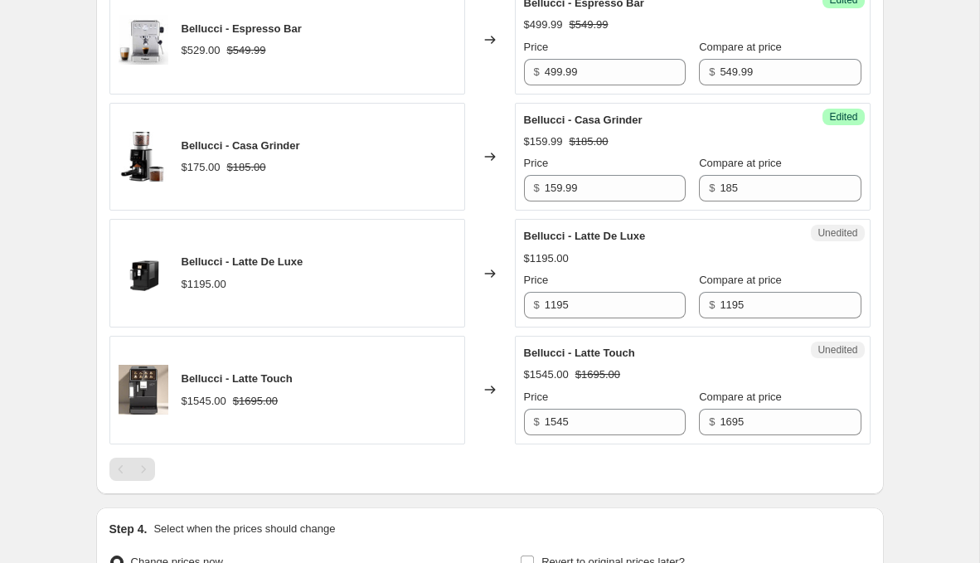
type input "749.99"
click at [629, 309] on input "1195" at bounding box center [615, 305] width 141 height 27
type input "1095"
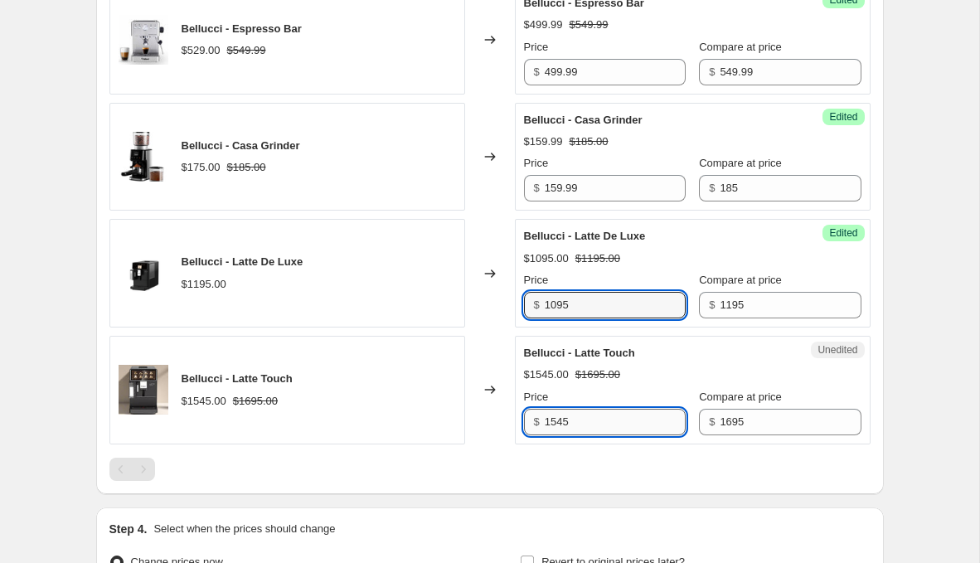
click at [555, 413] on input "1545" at bounding box center [615, 422] width 141 height 27
type input "1495"
click at [646, 479] on div "PRICE CHANGE PREVIEW 7 product variants selected. 6 product prices edited: Bell…" at bounding box center [490, 36] width 788 height 917
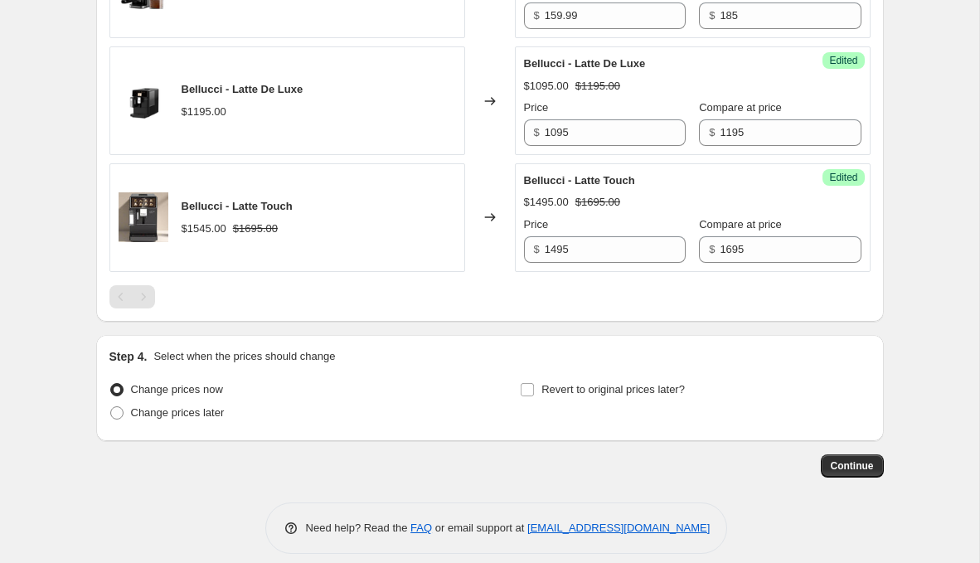
scroll to position [1149, 0]
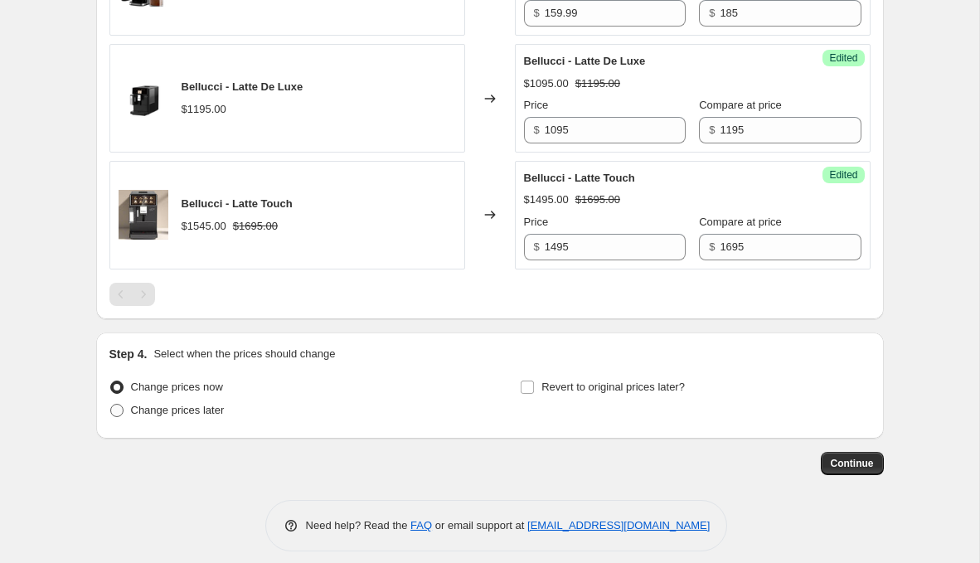
click at [185, 402] on span "Change prices later" at bounding box center [178, 410] width 94 height 17
click at [111, 404] on input "Change prices later" at bounding box center [110, 404] width 1 height 1
radio input "true"
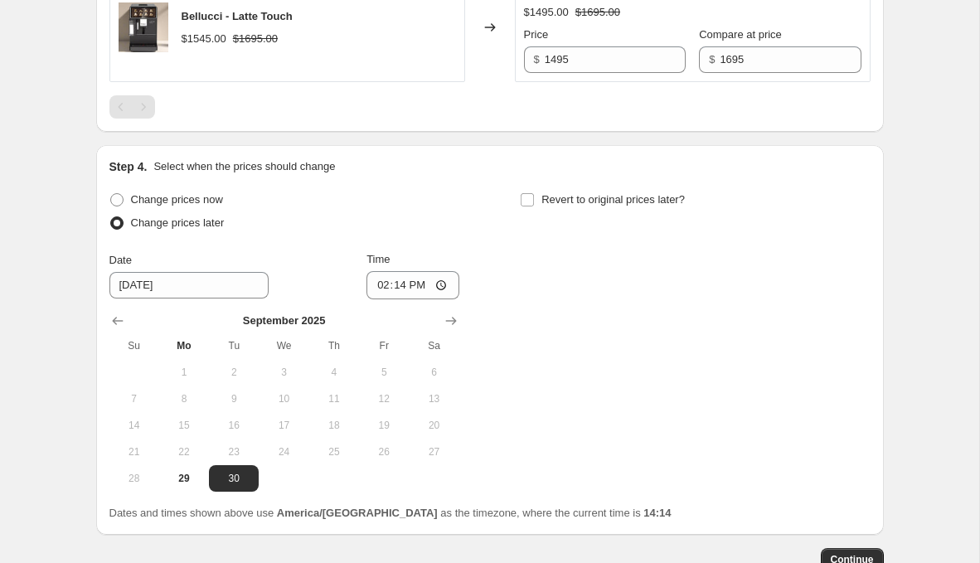
scroll to position [1381, 0]
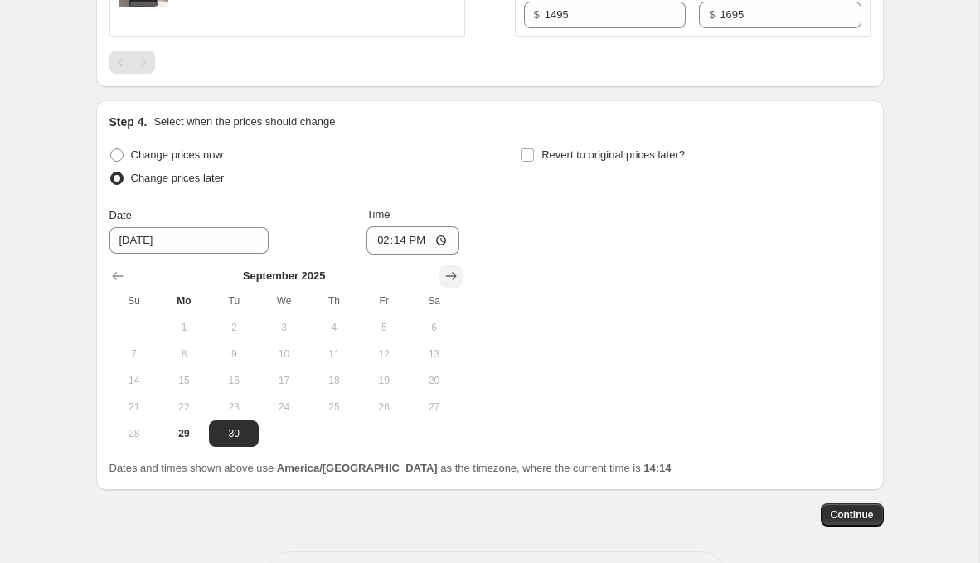
click at [447, 275] on icon "Show next month, October 2025" at bounding box center [451, 276] width 17 height 17
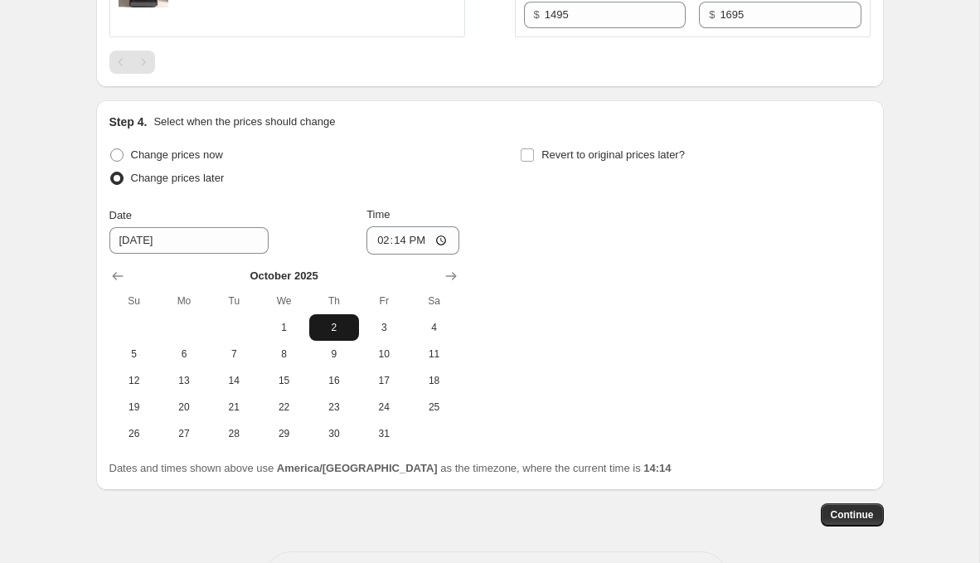
click at [339, 323] on span "2" at bounding box center [334, 327] width 36 height 13
type input "10/2/2025"
click at [401, 239] on input "14:14" at bounding box center [413, 240] width 93 height 28
type input "00:00"
click at [562, 127] on div "Step 4. Select when the prices should change Change prices now Change prices la…" at bounding box center [489, 295] width 761 height 363
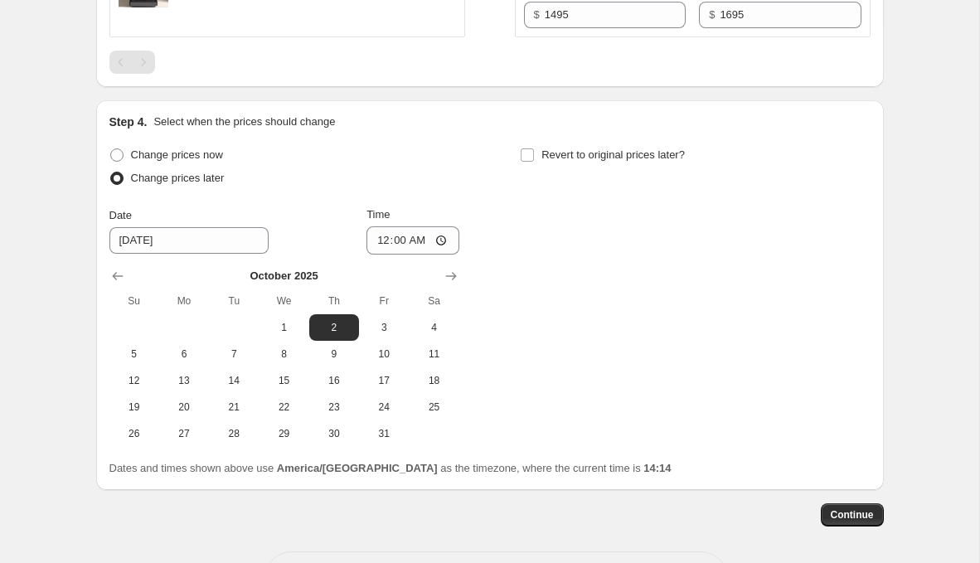
click at [562, 134] on div "Step 4. Select when the prices should change Change prices now Change prices la…" at bounding box center [489, 295] width 761 height 363
click at [566, 151] on span "Revert to original prices later?" at bounding box center [614, 154] width 144 height 12
click at [534, 151] on input "Revert to original prices later?" at bounding box center [527, 154] width 13 height 13
checkbox input "true"
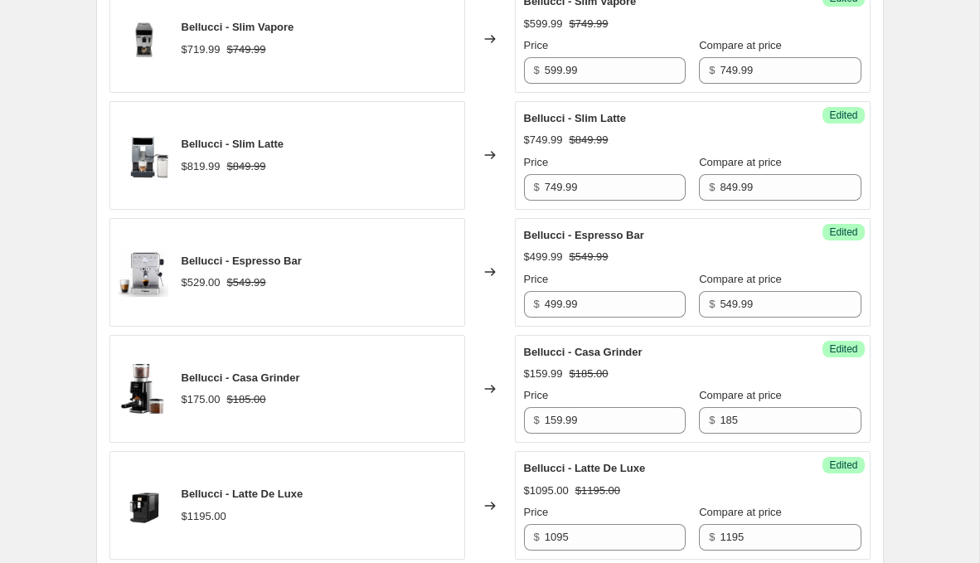
scroll to position [1438, 0]
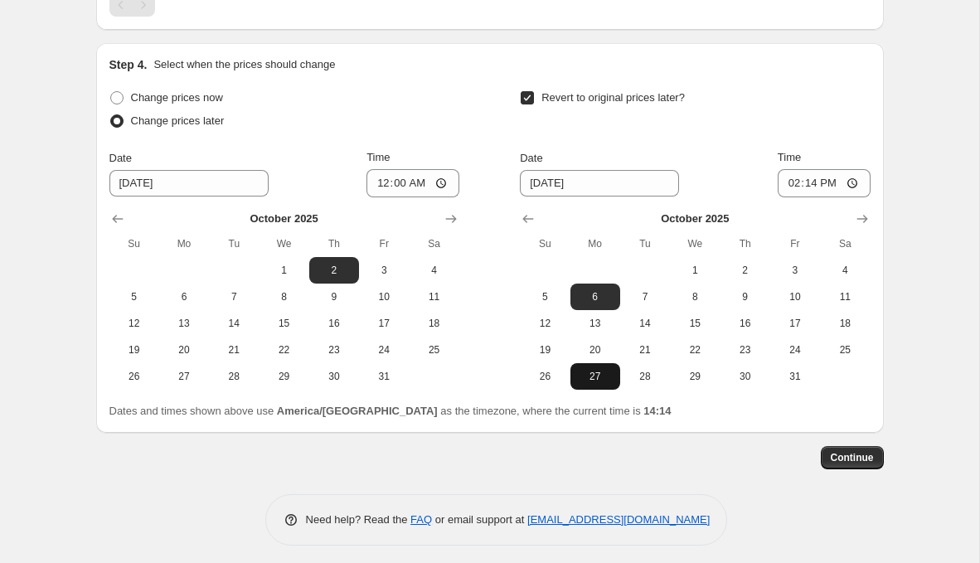
click at [584, 370] on span "27" at bounding box center [595, 376] width 36 height 13
type input "10/27/2025"
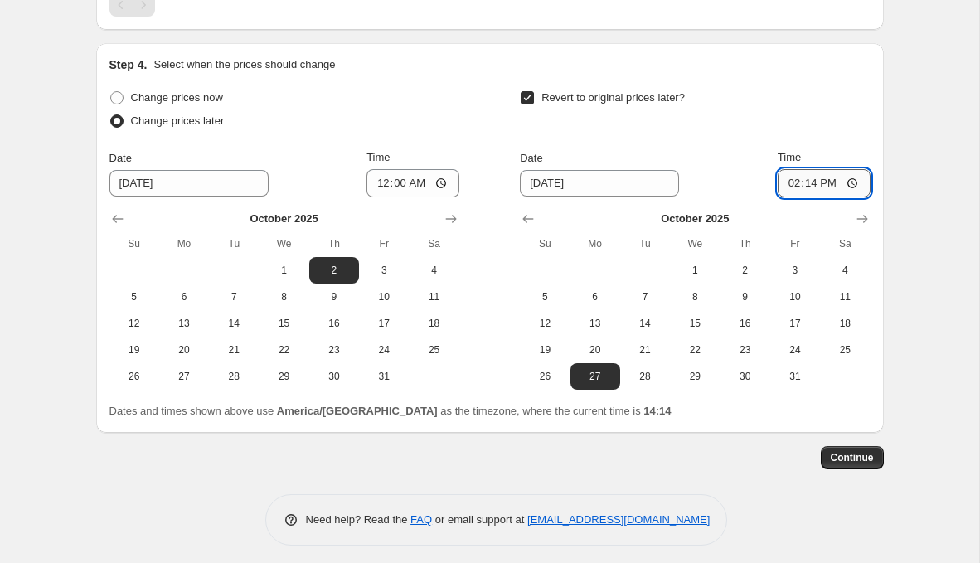
click at [805, 174] on input "14:14" at bounding box center [824, 183] width 93 height 28
type input "23:59"
click at [858, 421] on div "Step 4. Select when the prices should change Change prices now Change prices la…" at bounding box center [490, 238] width 788 height 390
click at [858, 451] on span "Continue" at bounding box center [852, 457] width 43 height 13
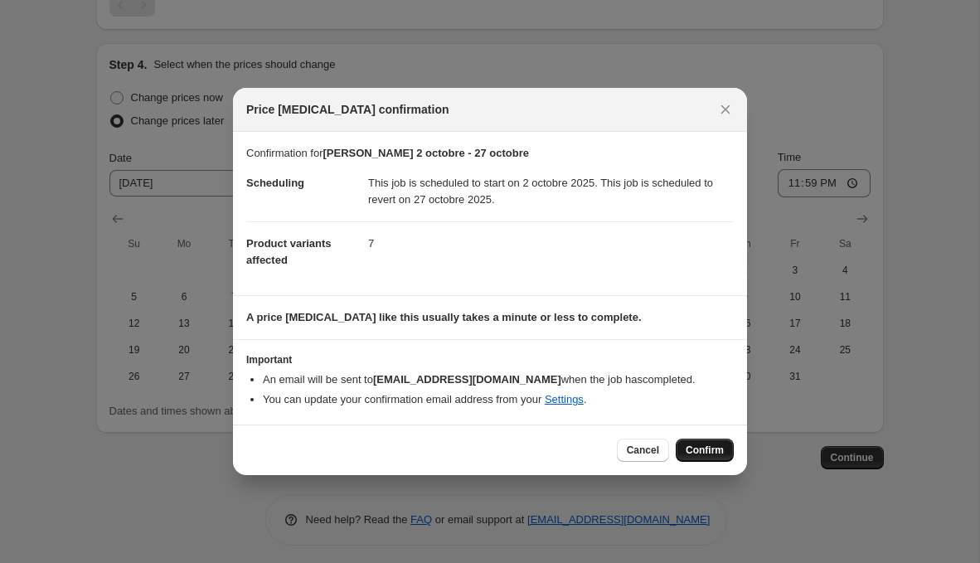
click at [695, 441] on button "Confirm" at bounding box center [705, 450] width 58 height 23
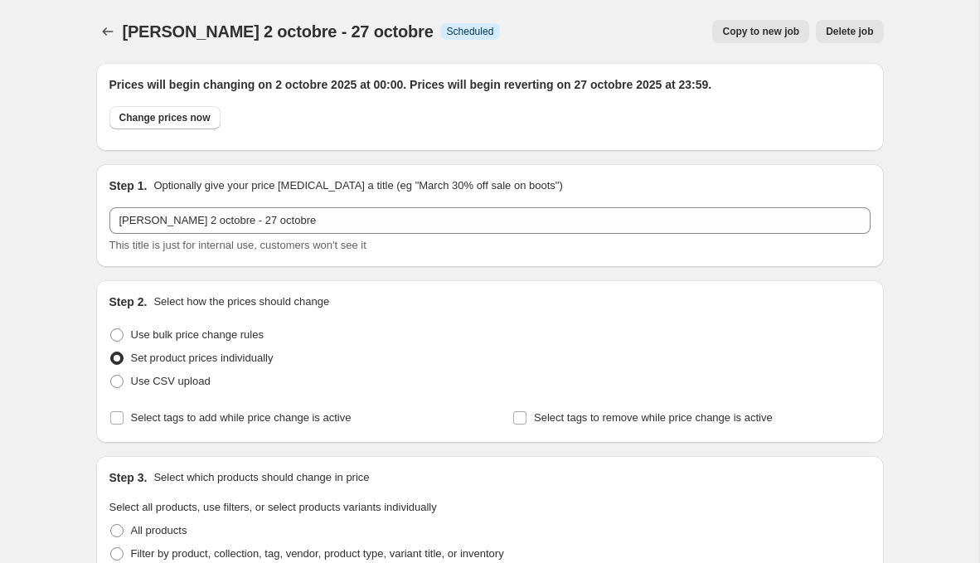
click at [114, 43] on div "Promo bellucci 2 octobre - 27 octobre. This page is ready Promo bellucci 2 octo…" at bounding box center [490, 31] width 788 height 63
click at [107, 36] on icon "Price change jobs" at bounding box center [108, 31] width 17 height 17
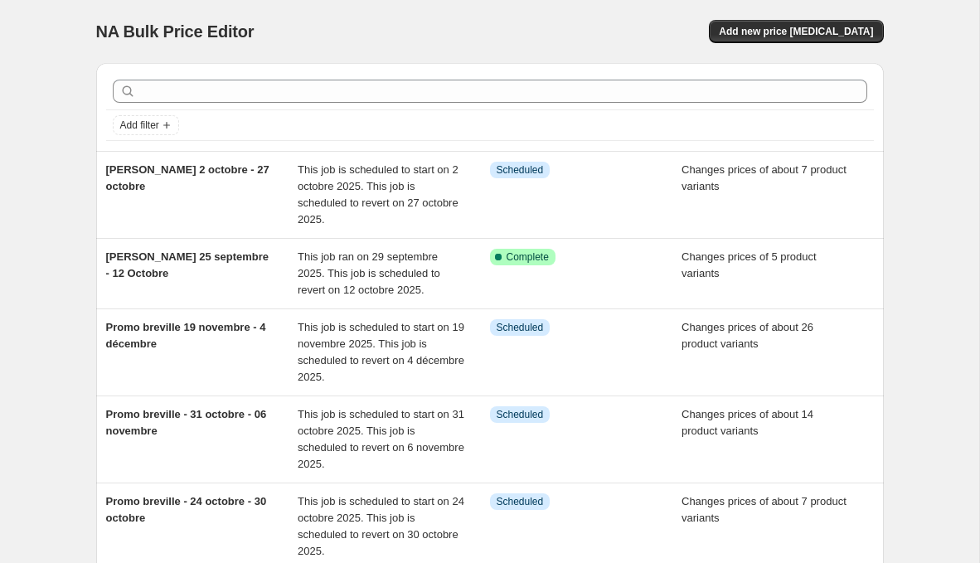
click at [774, 45] on div "NA Bulk Price Editor. This page is ready NA Bulk Price Editor Add new price cha…" at bounding box center [490, 31] width 788 height 63
click at [786, 35] on span "Add new price [MEDICAL_DATA]" at bounding box center [796, 31] width 154 height 13
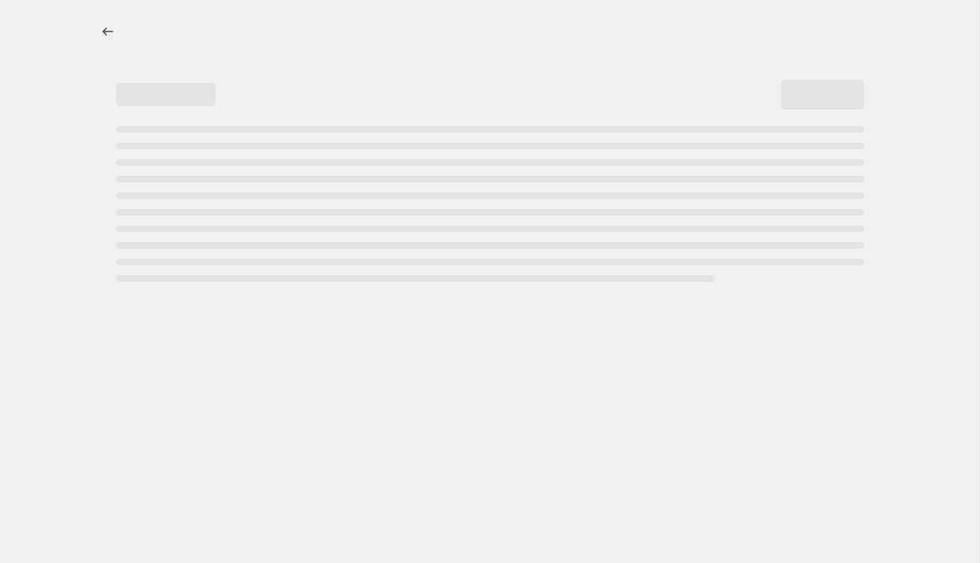
select select "percentage"
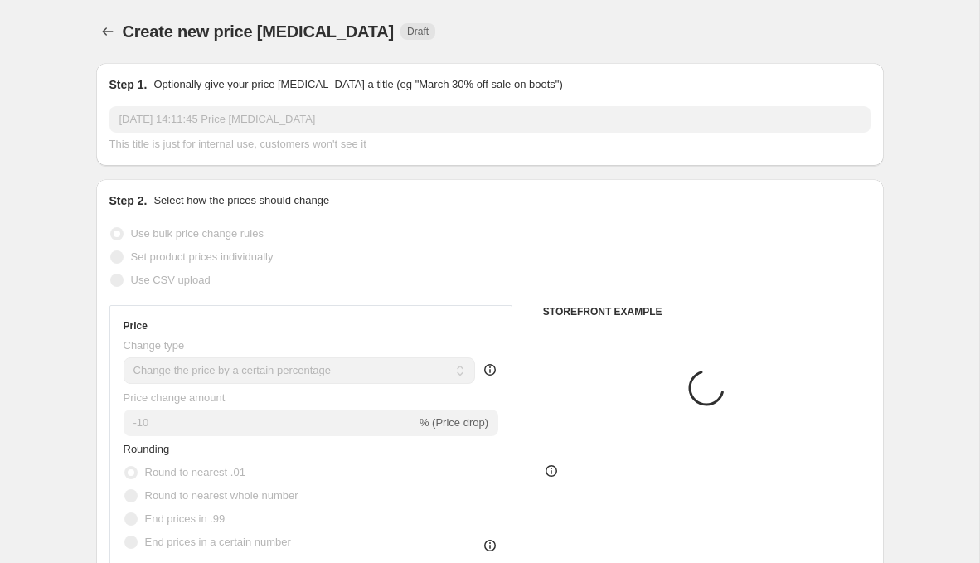
click at [309, 129] on input "29 sept. 2025, 14:11:45 Price change job" at bounding box center [489, 119] width 761 height 27
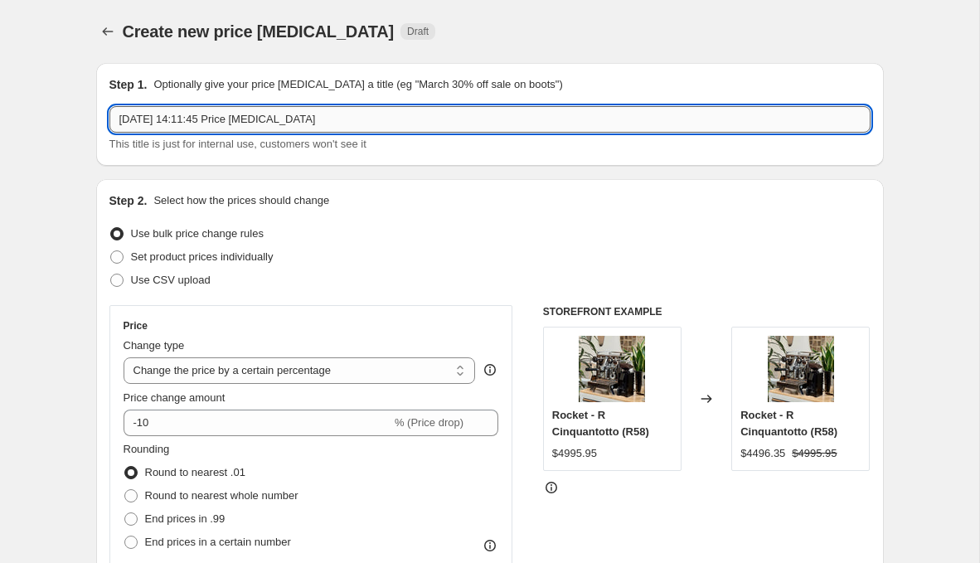
click at [309, 129] on input "29 sept. 2025, 14:11:45 Price change job" at bounding box center [489, 119] width 761 height 27
type input "promo bellucci 6 novembre - 5 janvier"
click at [179, 246] on label "Set product prices individually" at bounding box center [191, 257] width 164 height 23
click at [111, 251] on input "Set product prices individually" at bounding box center [110, 251] width 1 height 1
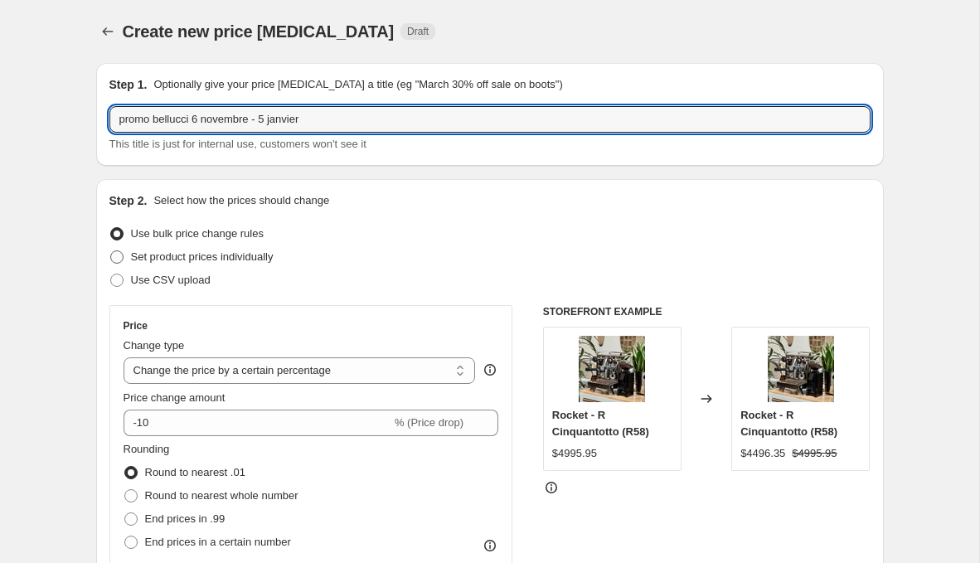
radio input "true"
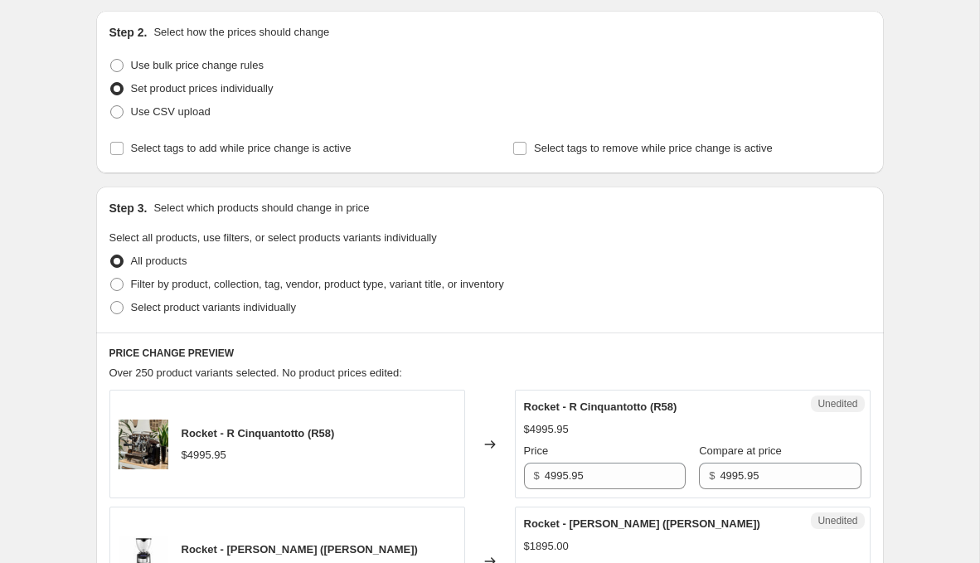
scroll to position [169, 0]
click at [187, 307] on span "Select product variants individually" at bounding box center [213, 306] width 165 height 12
click at [111, 301] on input "Select product variants individually" at bounding box center [110, 300] width 1 height 1
radio input "true"
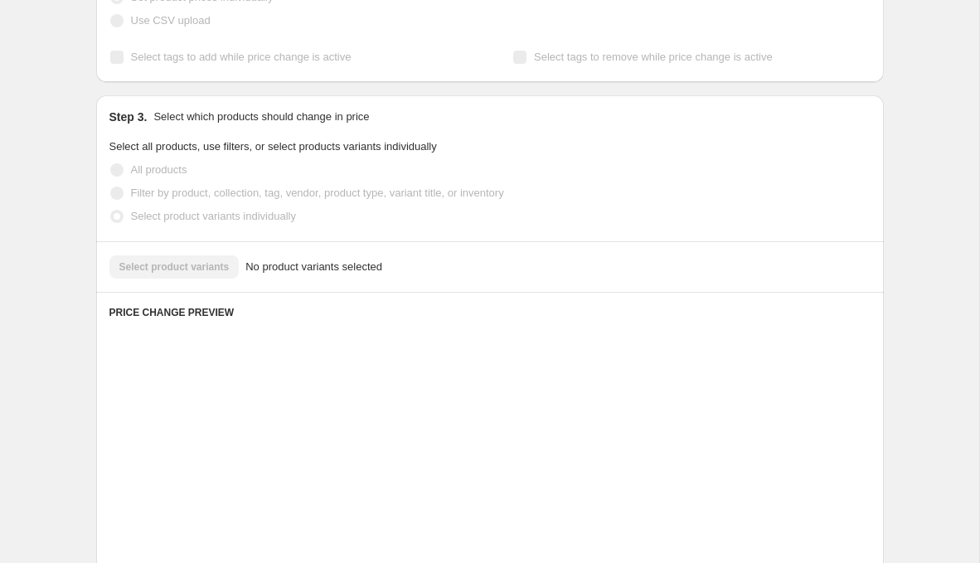
scroll to position [299, 0]
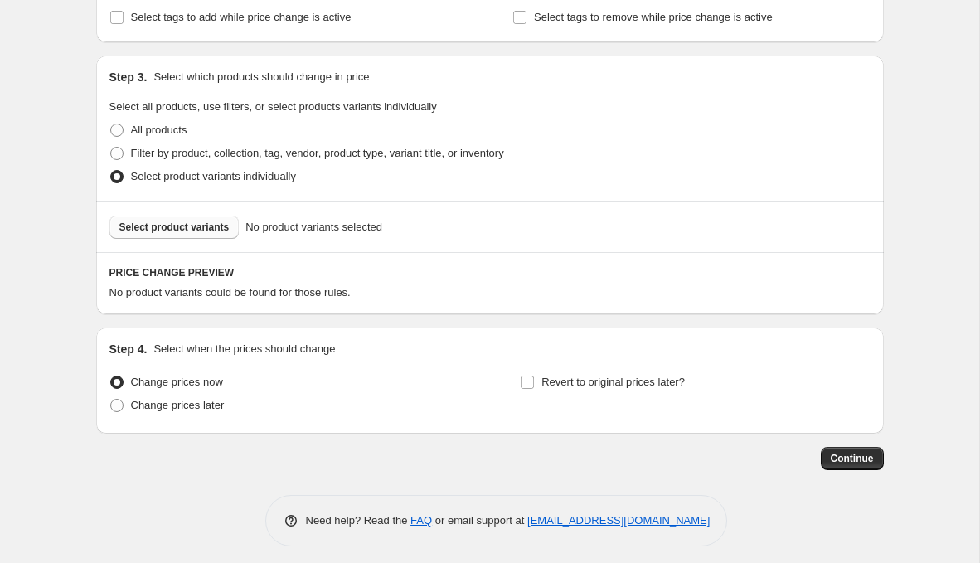
click at [217, 224] on span "Select product variants" at bounding box center [174, 227] width 110 height 13
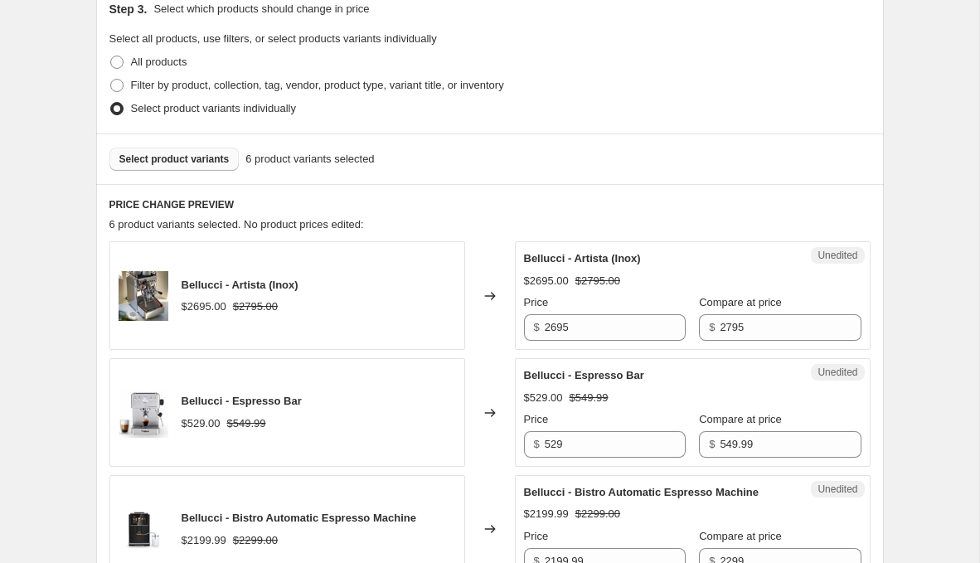
scroll to position [367, 0]
click at [561, 326] on input "2695" at bounding box center [615, 328] width 141 height 27
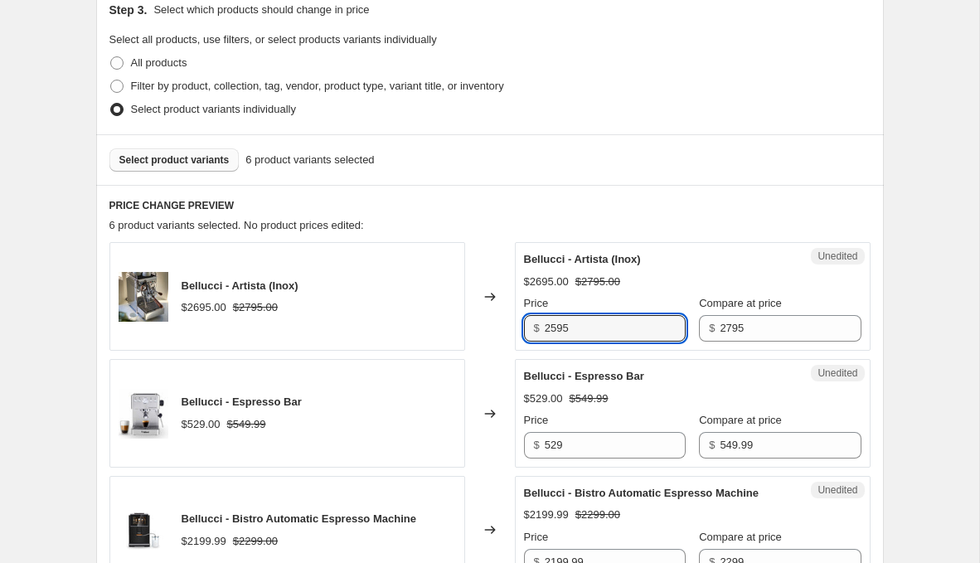
type input "2595"
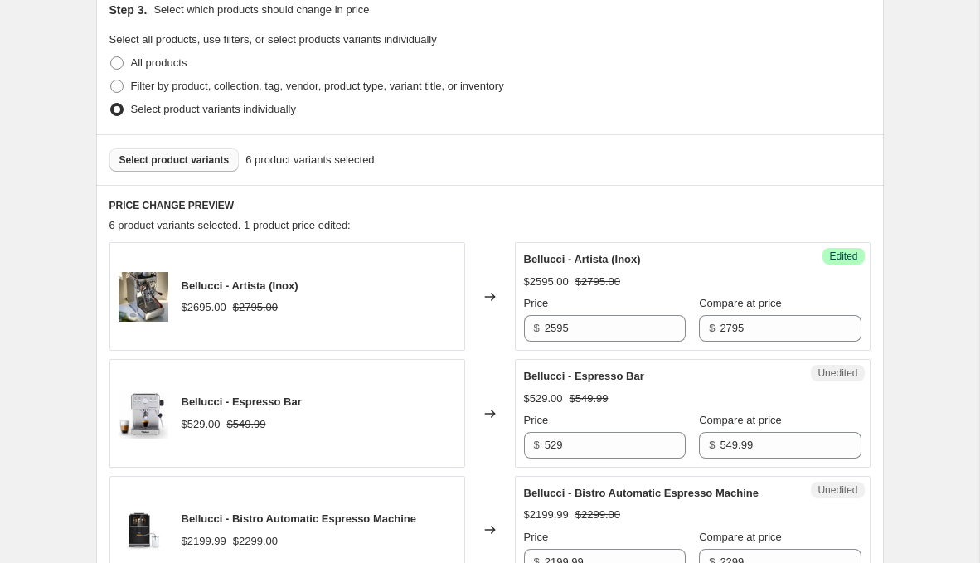
click at [557, 209] on h6 "PRICE CHANGE PREVIEW" at bounding box center [489, 205] width 761 height 13
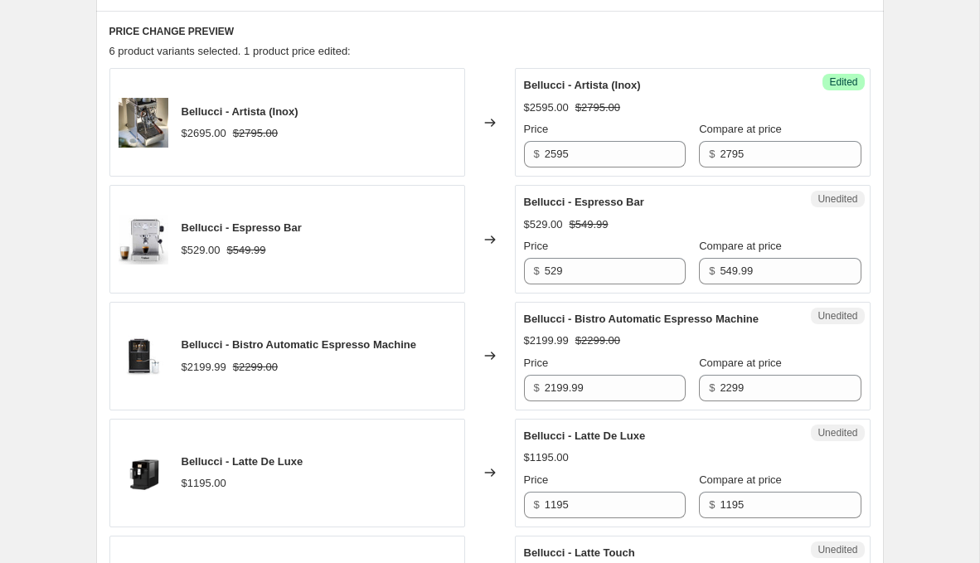
scroll to position [542, 0]
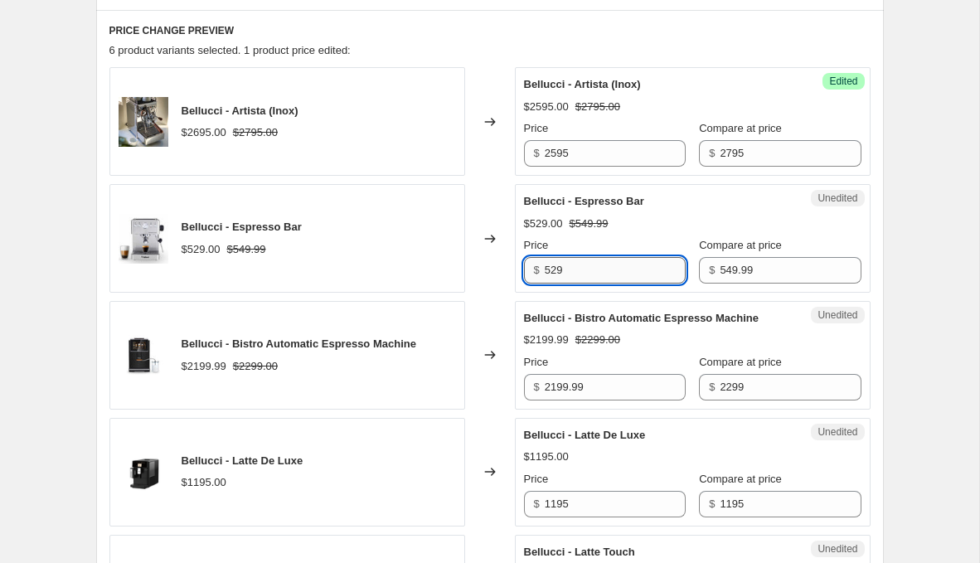
click at [619, 279] on input "529" at bounding box center [615, 270] width 141 height 27
type input "439.99"
click at [460, 272] on div "Bellucci - Espresso Bar $529.00 $549.99" at bounding box center [287, 238] width 356 height 109
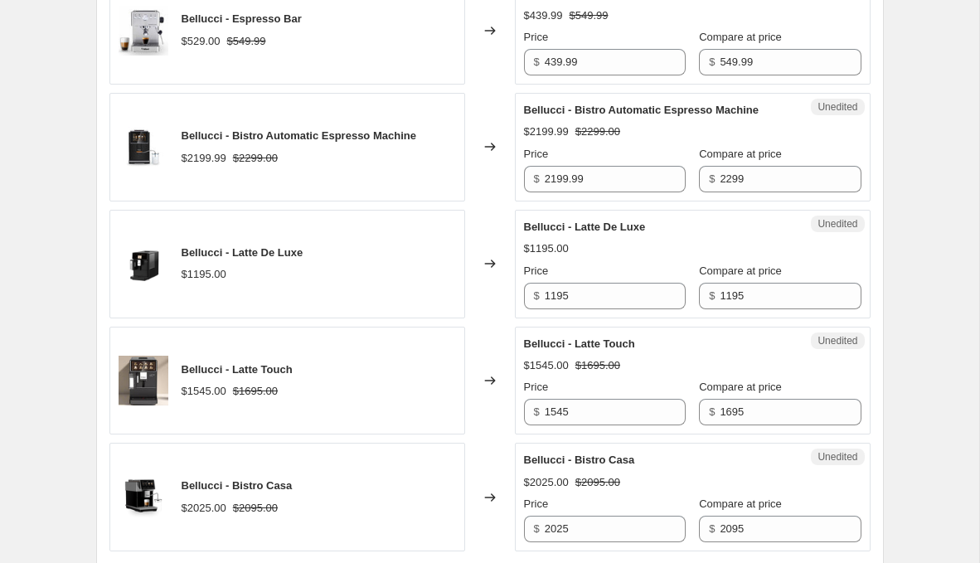
scroll to position [752, 0]
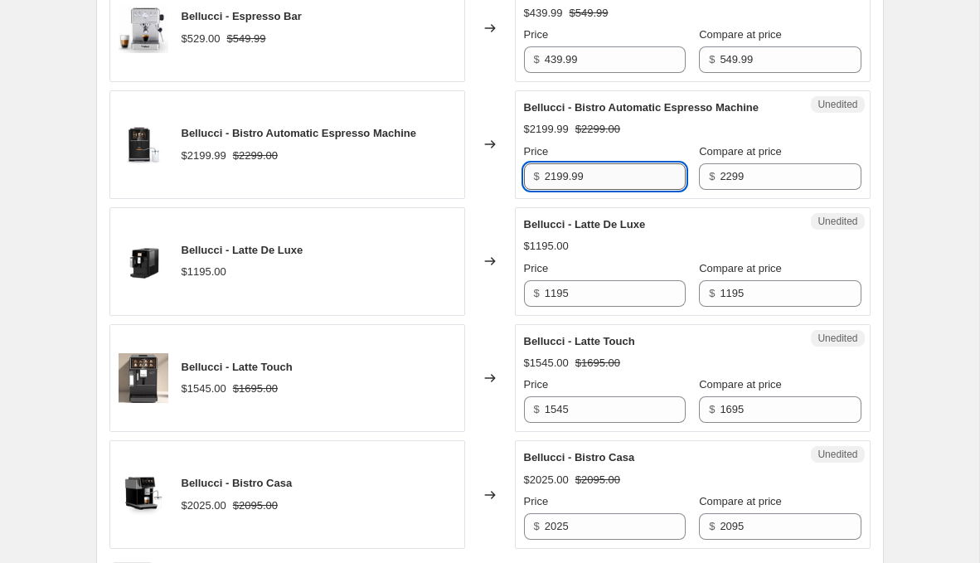
click at [556, 190] on input "2199.99" at bounding box center [615, 176] width 141 height 27
type input "2099.99"
click at [620, 255] on div "$1195.00" at bounding box center [693, 246] width 338 height 17
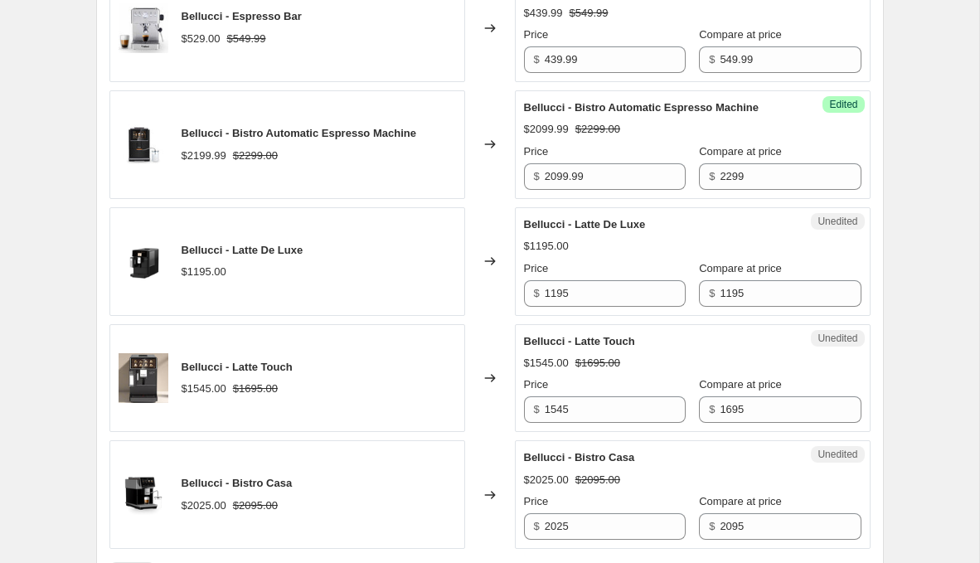
scroll to position [905, 0]
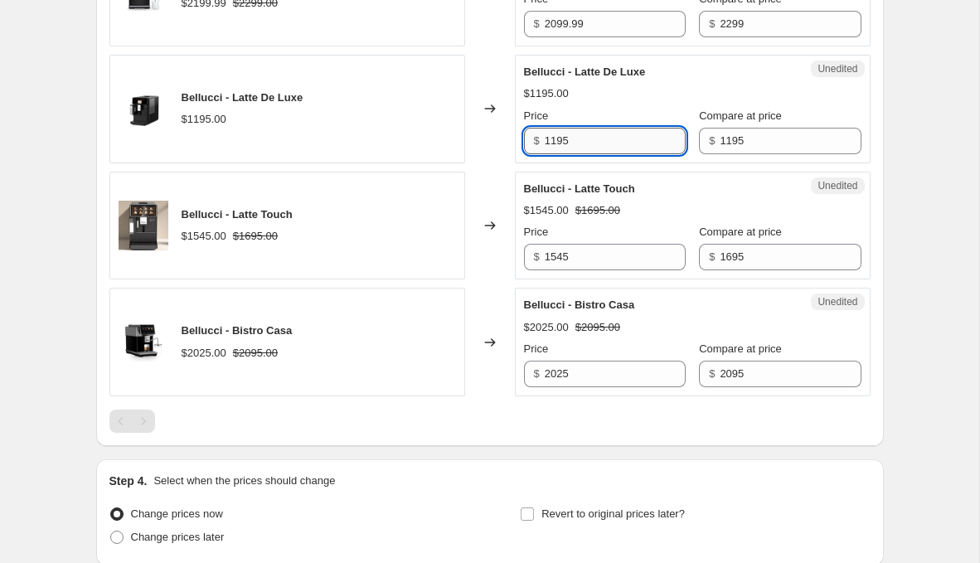
click at [553, 149] on input "1195" at bounding box center [615, 141] width 141 height 27
type input "995"
click at [635, 280] on div "Unedited Bellucci - Latte Touch $1545.00 $1695.00 Price $ 1545 Compare at price…" at bounding box center [693, 226] width 356 height 109
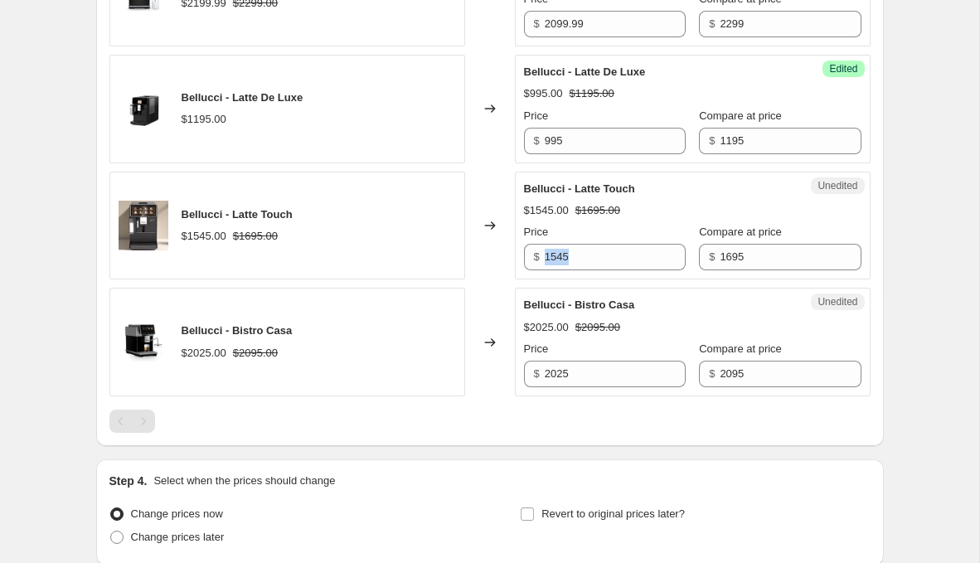
click at [635, 280] on div "Unedited Bellucci - Latte Touch $1545.00 $1695.00 Price $ 1545 Compare at price…" at bounding box center [693, 226] width 356 height 109
click at [644, 270] on input "1545" at bounding box center [615, 257] width 141 height 27
type input "1349"
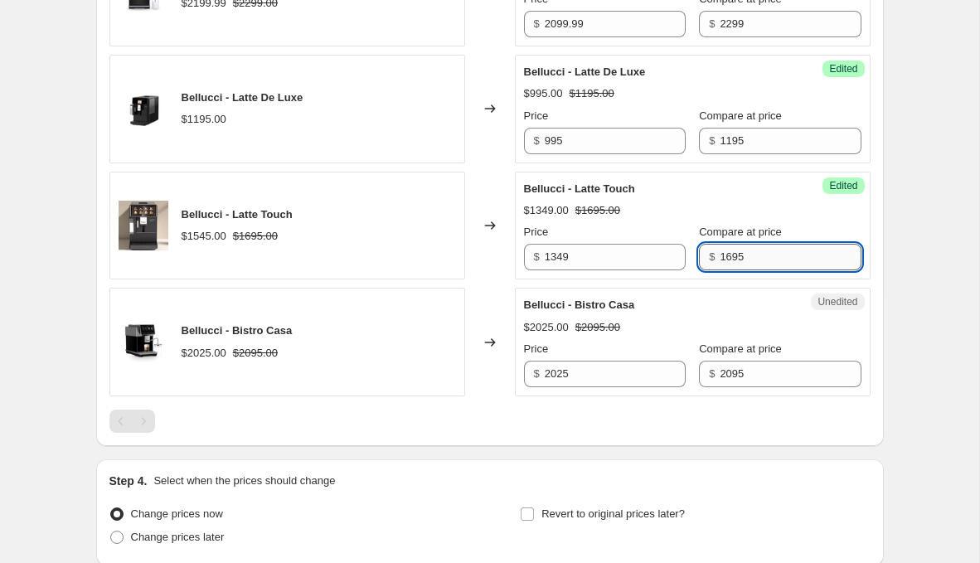
click at [720, 270] on input "1695" at bounding box center [790, 257] width 141 height 27
type input "1595"
click at [580, 387] on input "2025" at bounding box center [615, 374] width 141 height 27
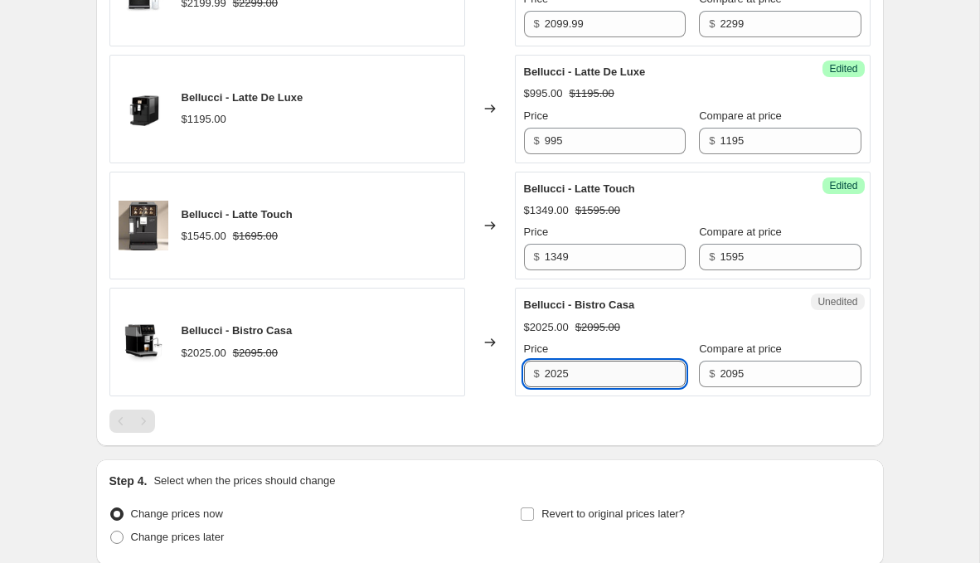
click at [580, 387] on input "2025" at bounding box center [615, 374] width 141 height 27
type input "1895"
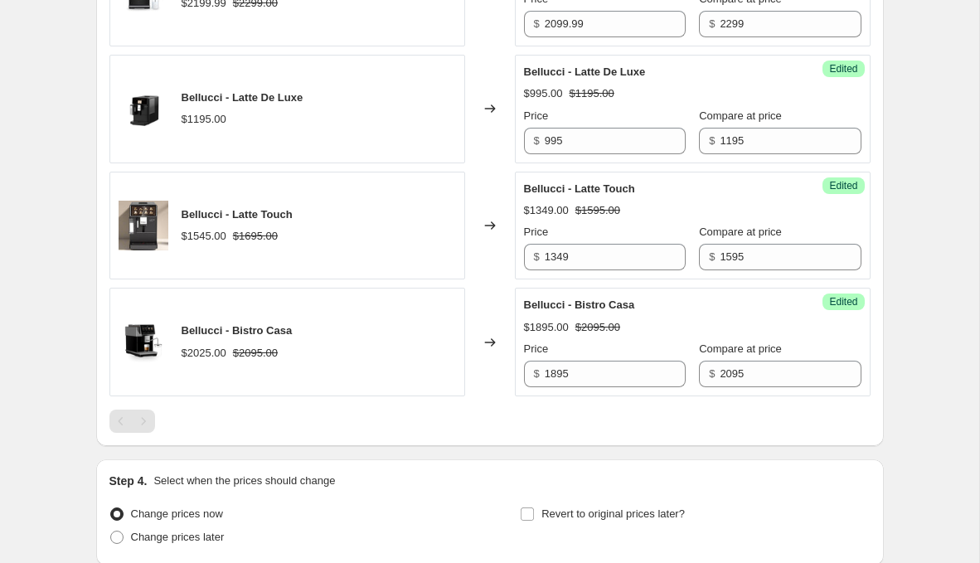
click at [413, 321] on div "Bellucci - Bistro Casa $2025.00 $2095.00" at bounding box center [287, 342] width 356 height 109
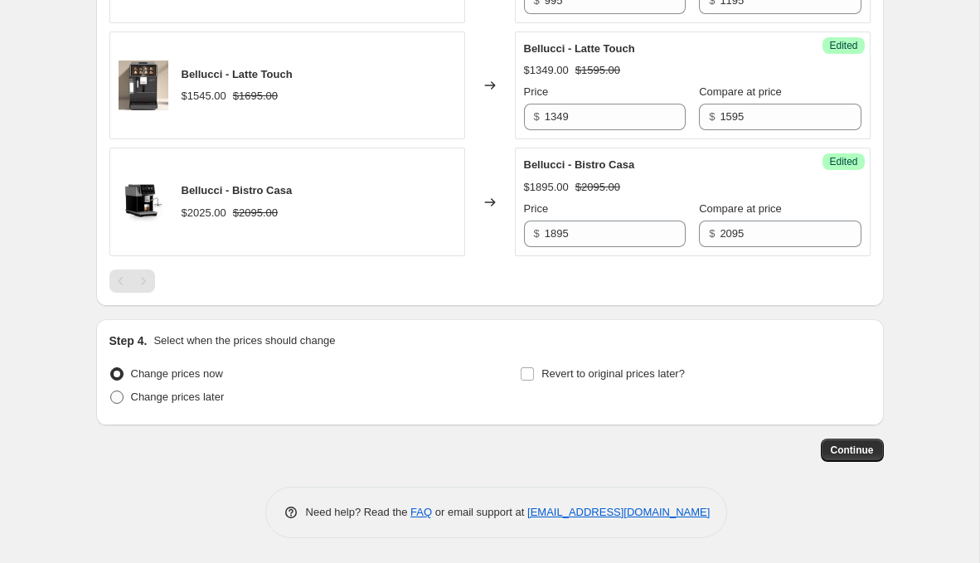
click at [179, 387] on label "Change prices later" at bounding box center [166, 397] width 115 height 23
click at [111, 391] on input "Change prices later" at bounding box center [110, 391] width 1 height 1
radio input "true"
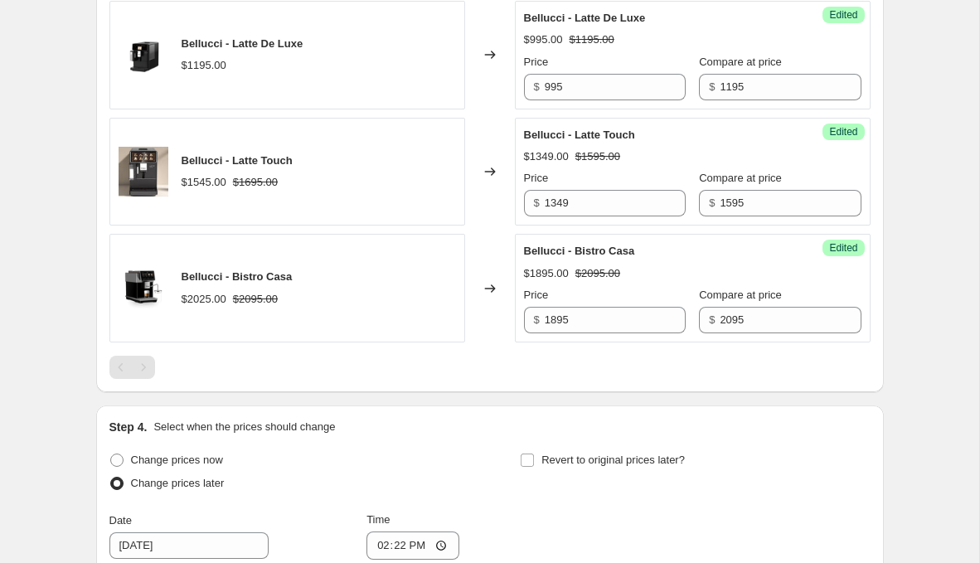
scroll to position [1340, 0]
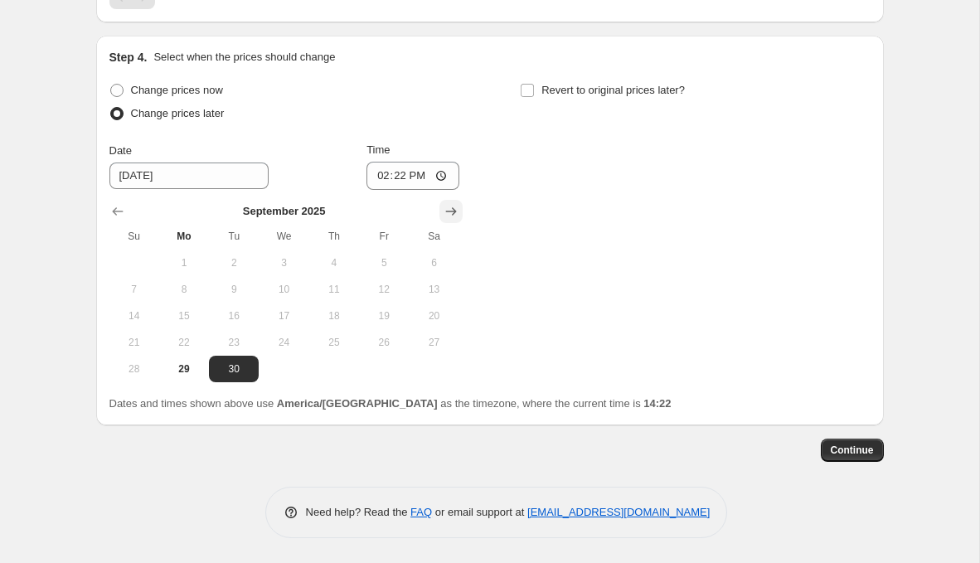
click at [462, 214] on button "Show next month, October 2025" at bounding box center [451, 211] width 23 height 23
click at [455, 211] on icon "Show next month, November 2025" at bounding box center [450, 211] width 11 height 8
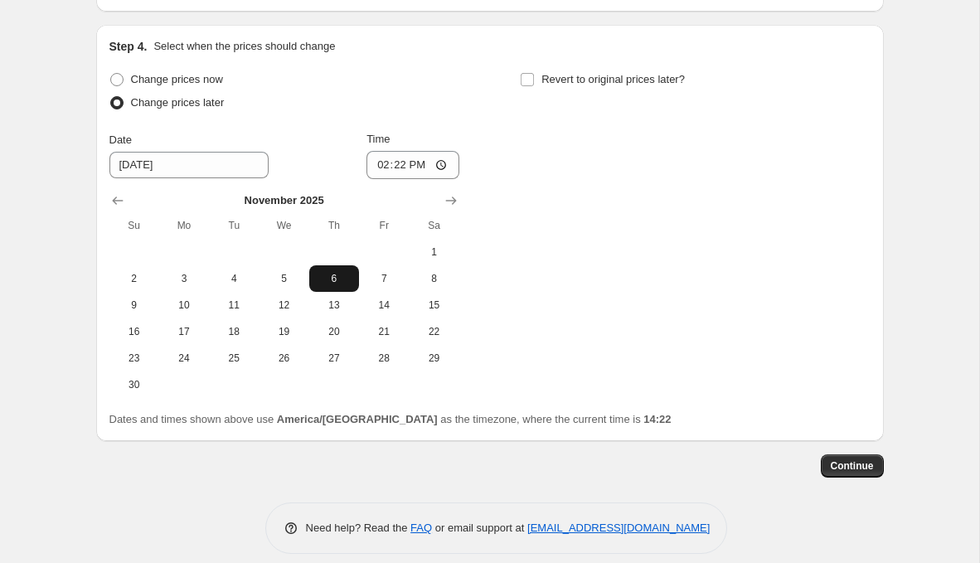
click at [343, 285] on span "6" at bounding box center [334, 278] width 36 height 13
type input "11/6/2025"
click at [395, 178] on input "14:22" at bounding box center [413, 165] width 93 height 28
type input "00:00"
click at [546, 110] on div "Revert to original prices later?" at bounding box center [695, 93] width 350 height 50
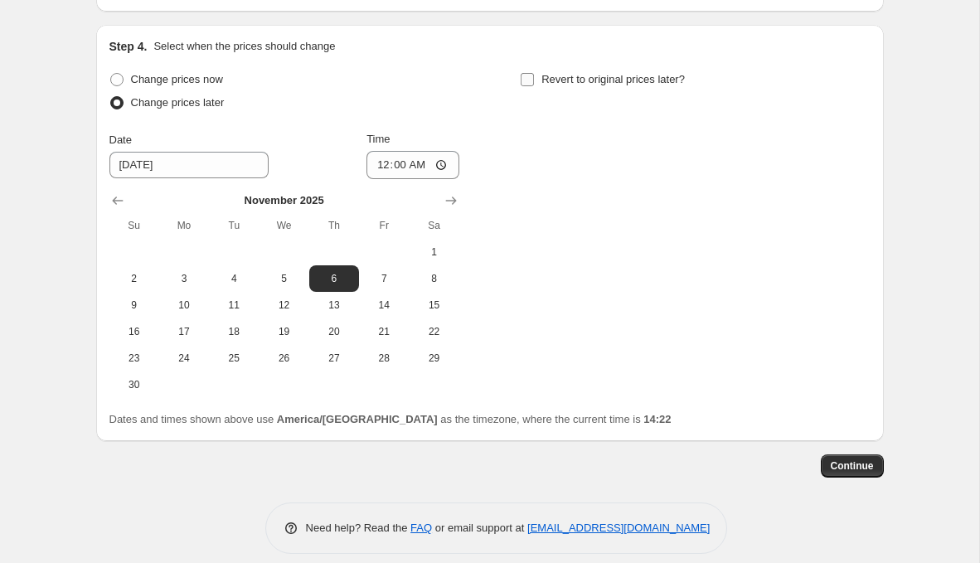
click at [571, 85] on span "Revert to original prices later?" at bounding box center [614, 79] width 144 height 12
click at [534, 85] on input "Revert to original prices later?" at bounding box center [527, 79] width 13 height 13
checkbox input "true"
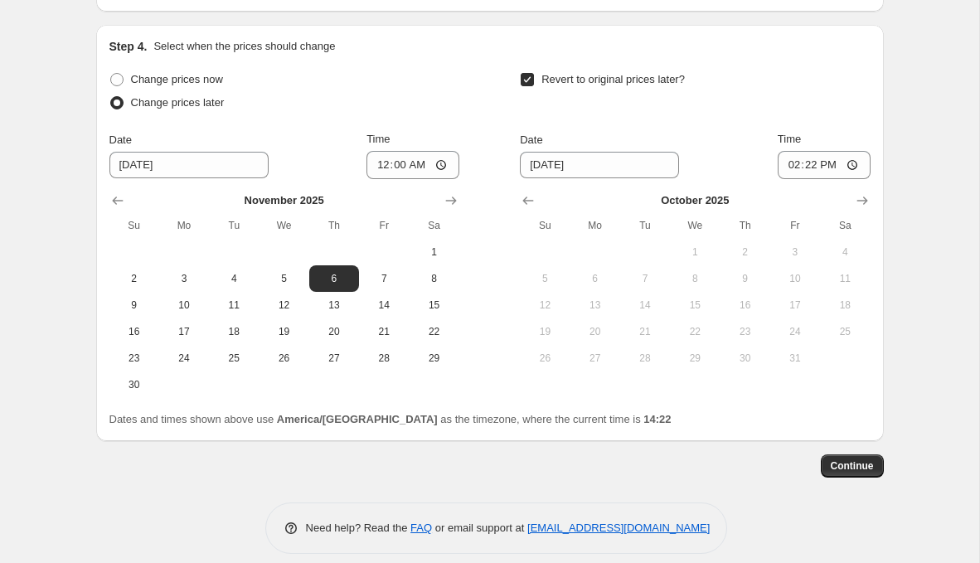
scroll to position [1362, 0]
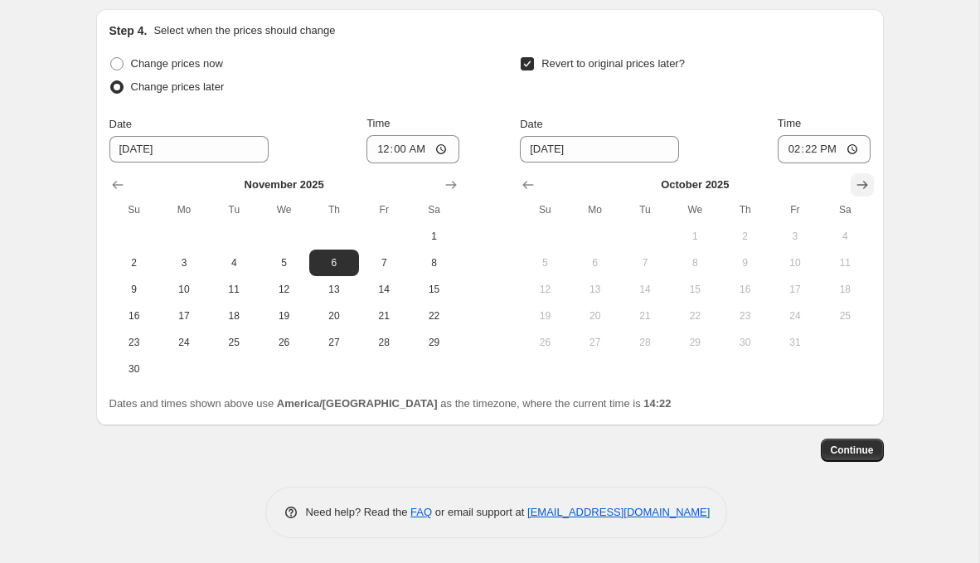
click at [864, 184] on icon "Show next month, November 2025" at bounding box center [862, 185] width 17 height 17
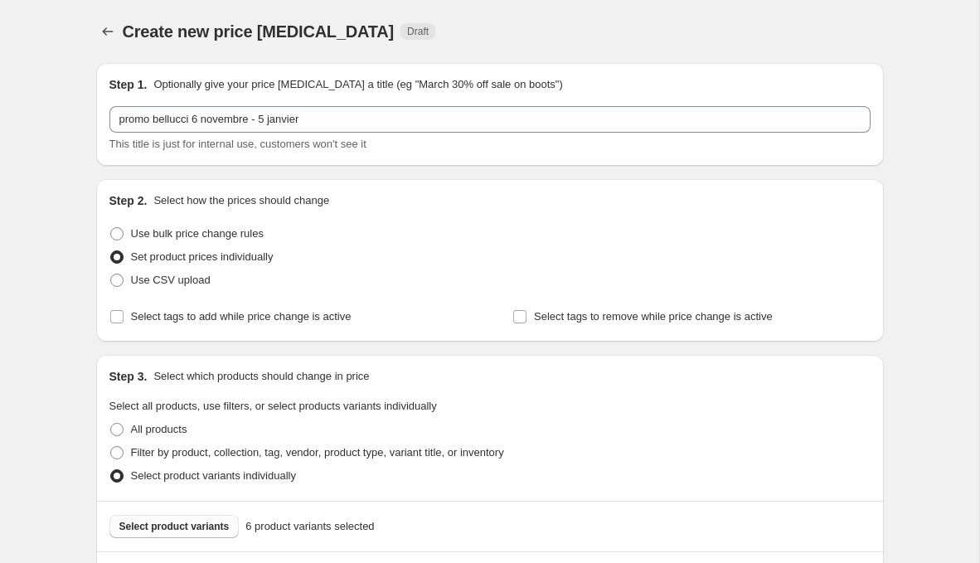
scroll to position [1365, 0]
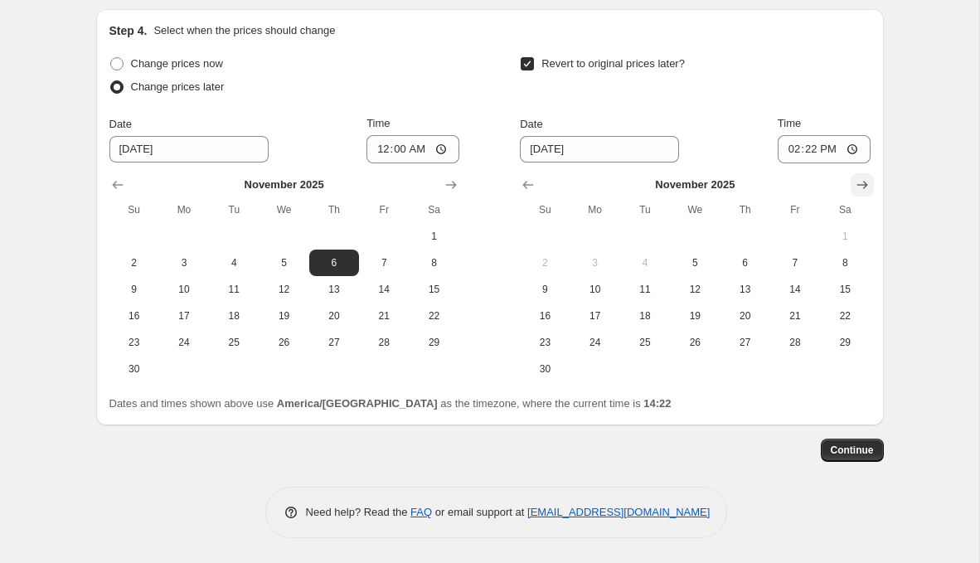
click at [865, 194] on button "Show next month, December 2025" at bounding box center [862, 184] width 23 height 23
click at [865, 194] on button "Show next month, January 2026" at bounding box center [862, 184] width 23 height 23
click at [602, 256] on button "5" at bounding box center [596, 263] width 50 height 27
type input "1/5/2026"
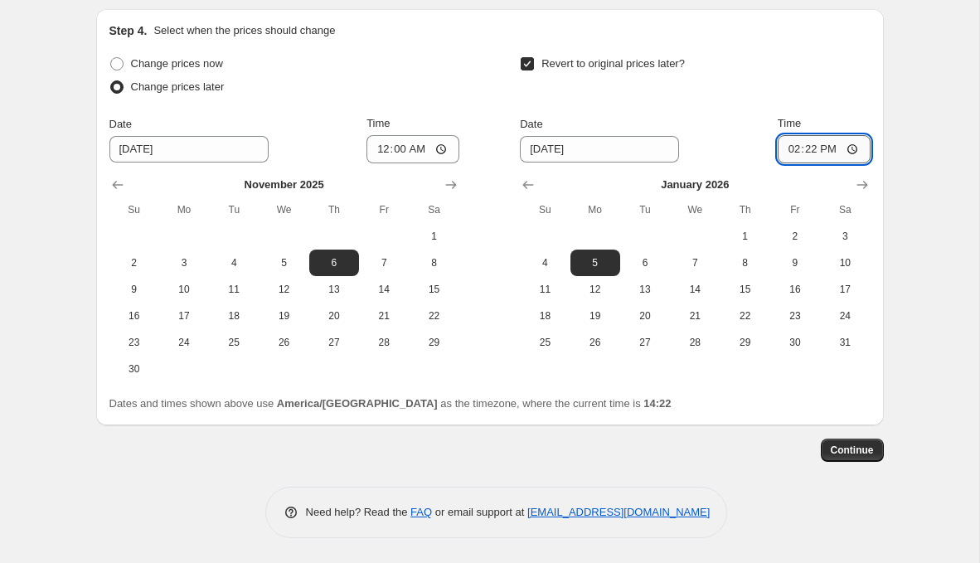
click at [805, 156] on input "14:22" at bounding box center [824, 149] width 93 height 28
type input "23:59"
click at [856, 460] on button "Continue" at bounding box center [852, 450] width 63 height 23
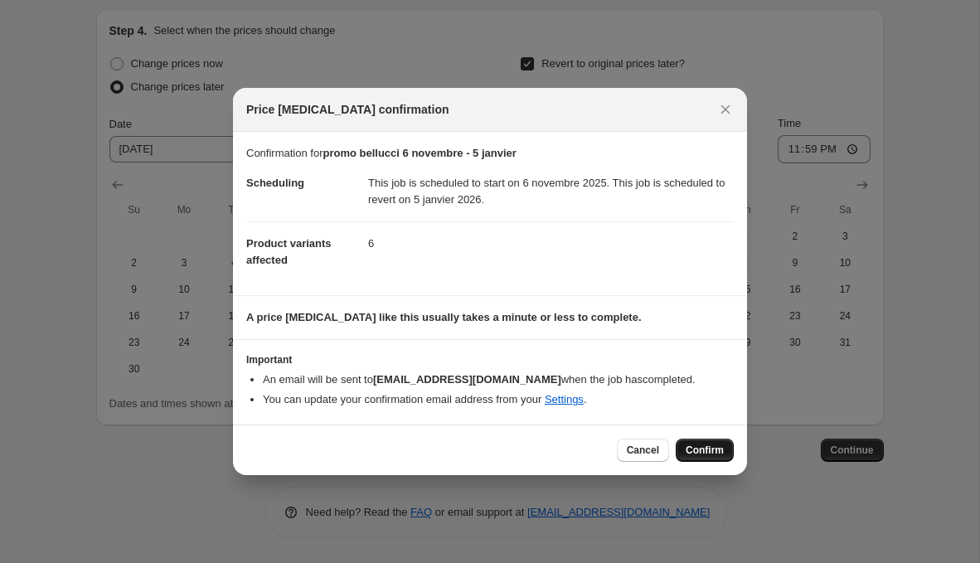
click at [716, 446] on span "Confirm" at bounding box center [705, 450] width 38 height 13
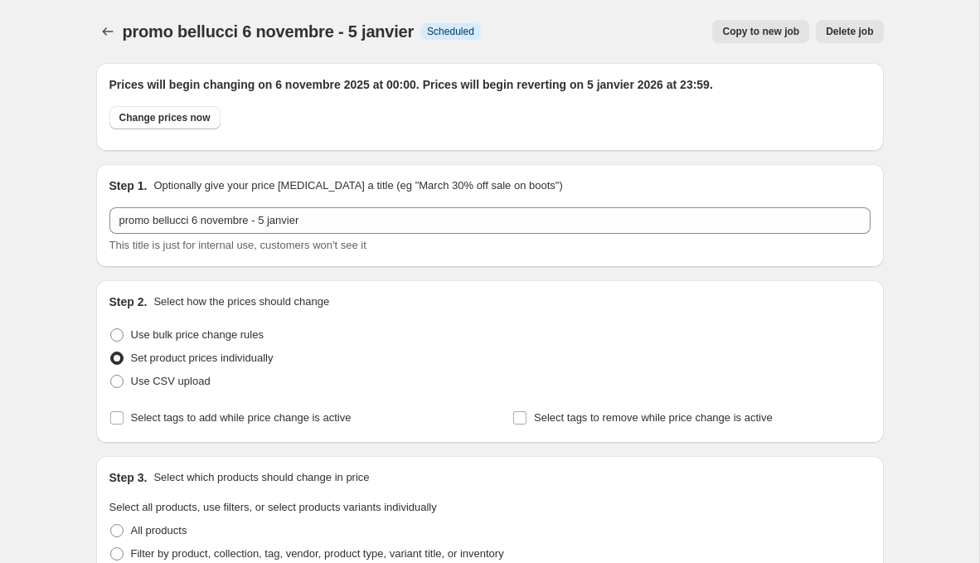
click at [114, 17] on div "promo bellucci 6 novembre - 5 janvier. This page is ready promo bellucci 6 nove…" at bounding box center [490, 31] width 788 height 63
click at [114, 28] on icon "Price change jobs" at bounding box center [108, 31] width 17 height 17
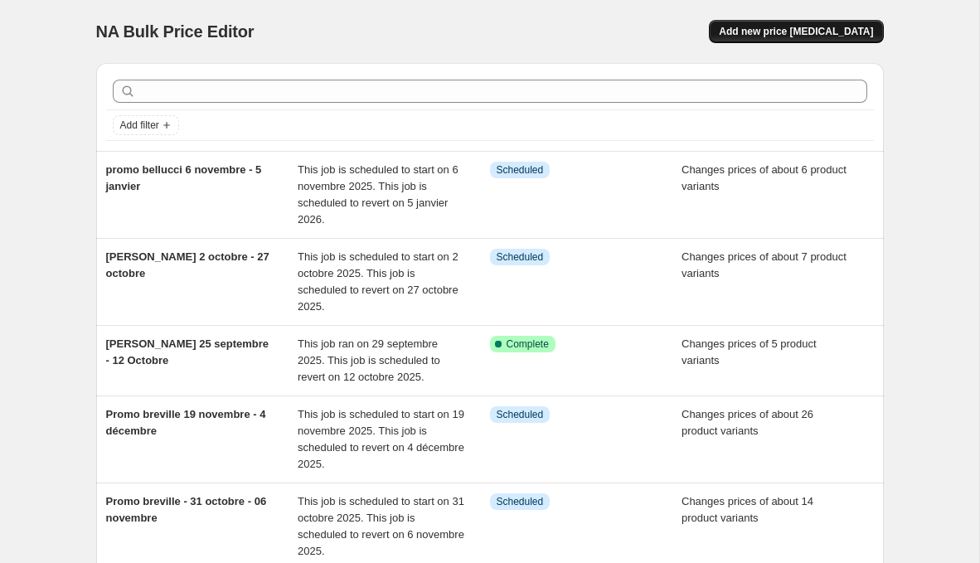
click at [768, 33] on span "Add new price [MEDICAL_DATA]" at bounding box center [796, 31] width 154 height 13
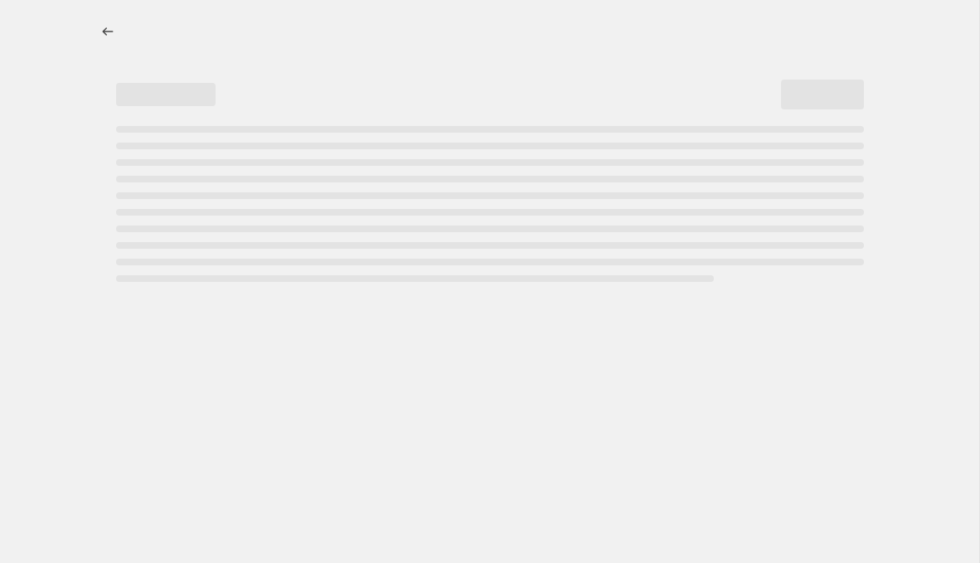
select select "percentage"
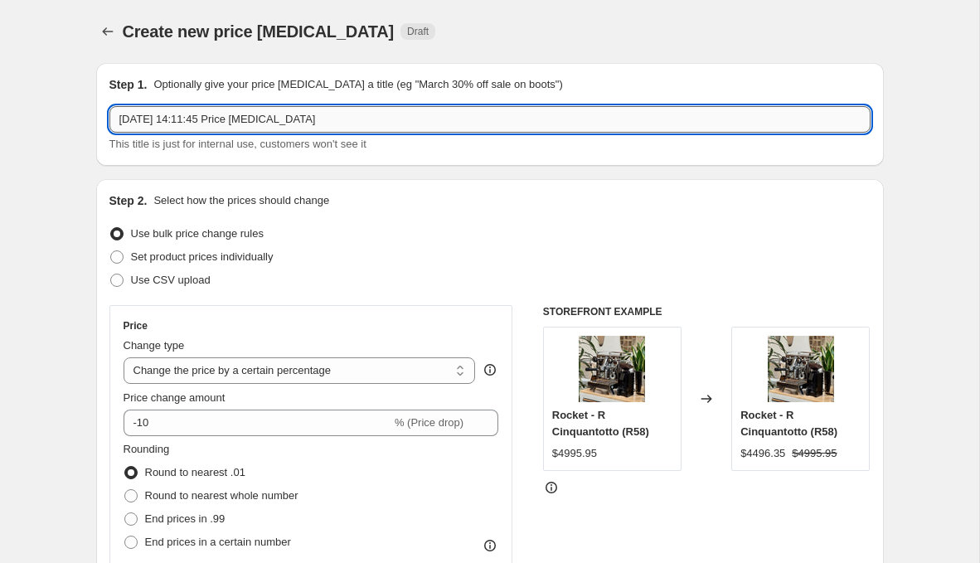
click at [224, 106] on input "29 sept. 2025, 14:11:45 Price change job" at bounding box center [489, 119] width 761 height 27
type input "promo bellucci 6 novembre - 1er décembre"
click at [182, 260] on span "Set product prices individually" at bounding box center [202, 257] width 143 height 12
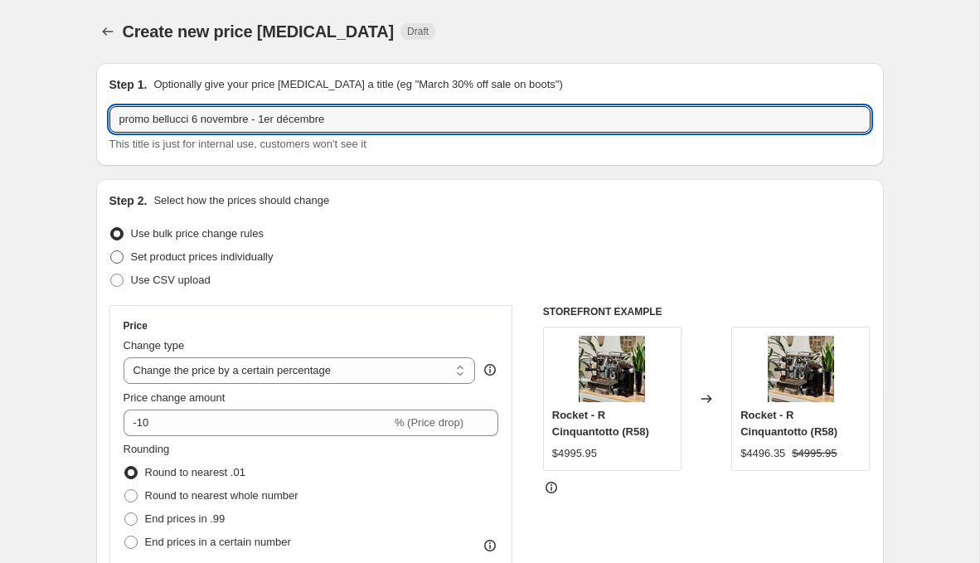
click at [111, 251] on input "Set product prices individually" at bounding box center [110, 251] width 1 height 1
radio input "true"
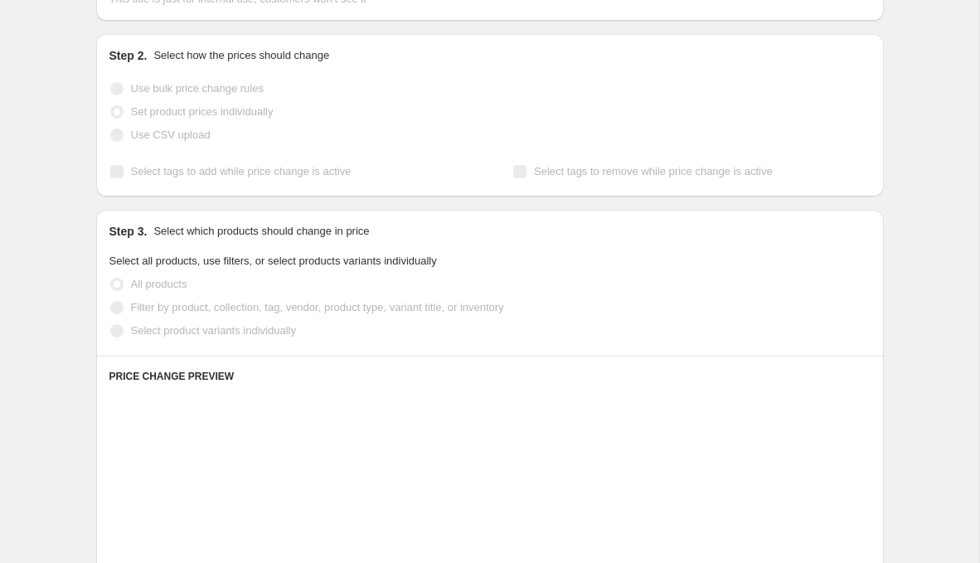
scroll to position [196, 0]
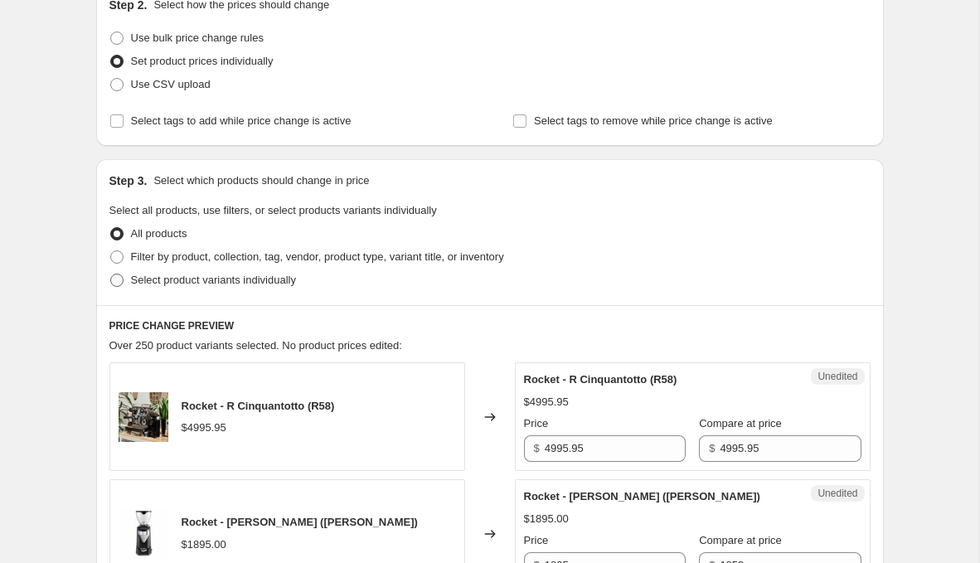
click at [192, 278] on span "Select product variants individually" at bounding box center [213, 280] width 165 height 12
click at [111, 275] on input "Select product variants individually" at bounding box center [110, 274] width 1 height 1
radio input "true"
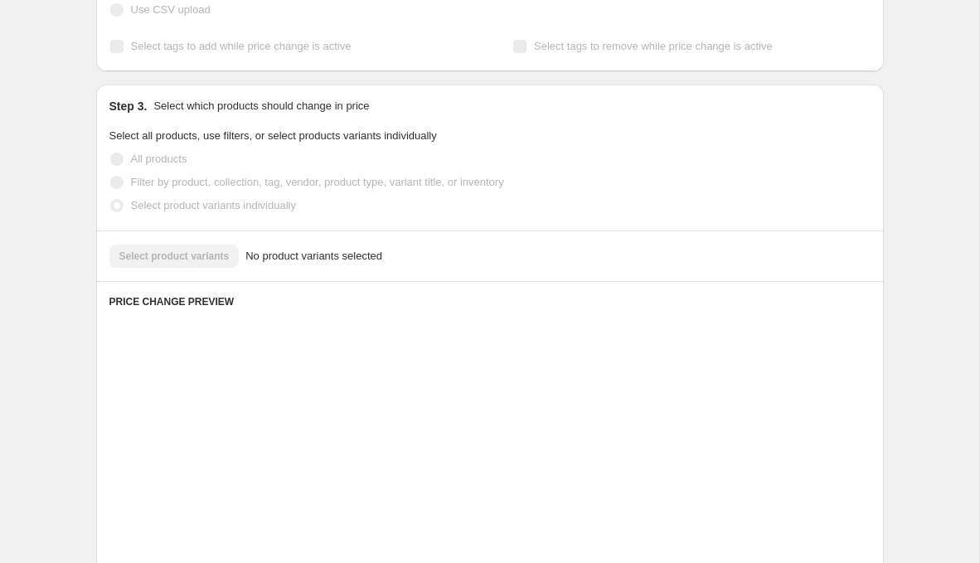
scroll to position [306, 0]
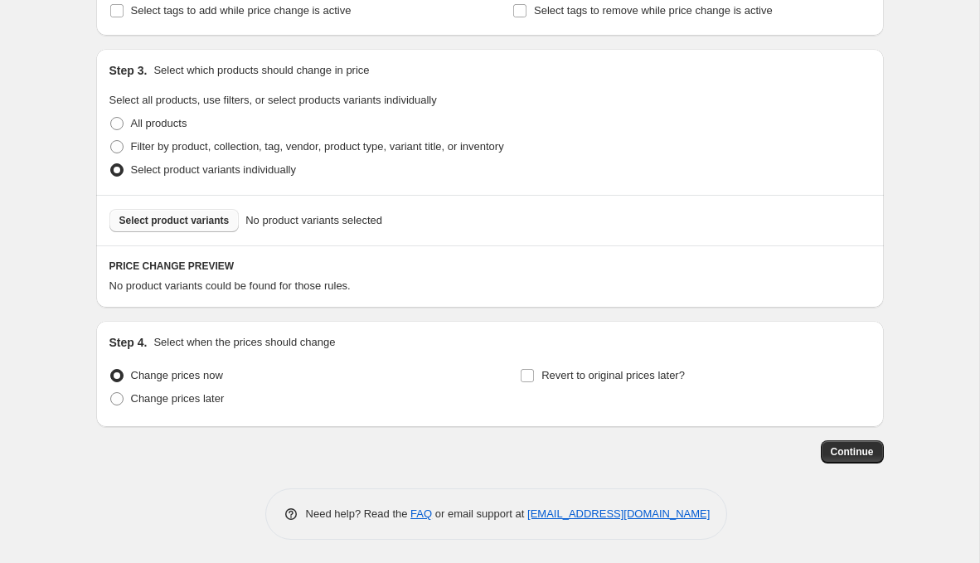
click at [207, 219] on span "Select product variants" at bounding box center [174, 220] width 110 height 13
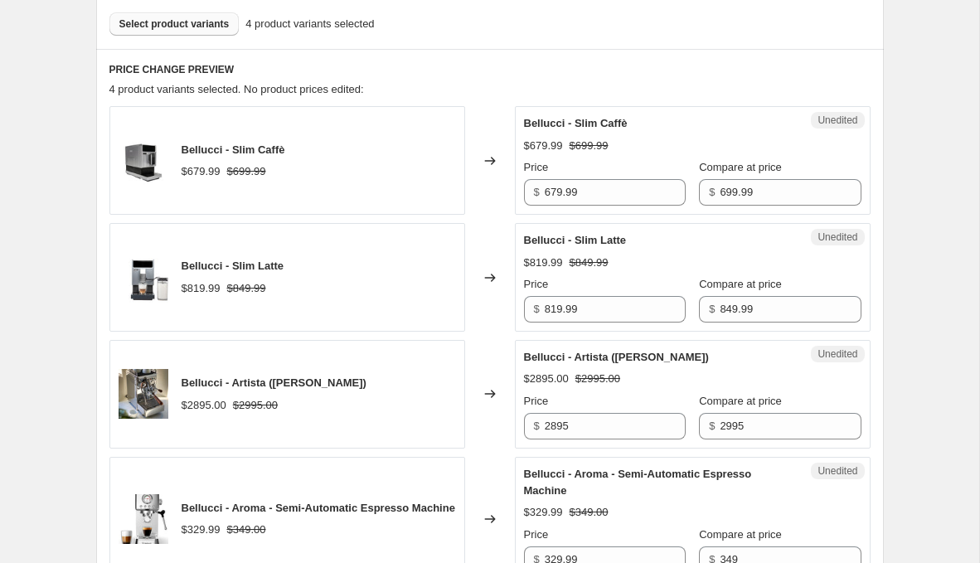
scroll to position [489, 0]
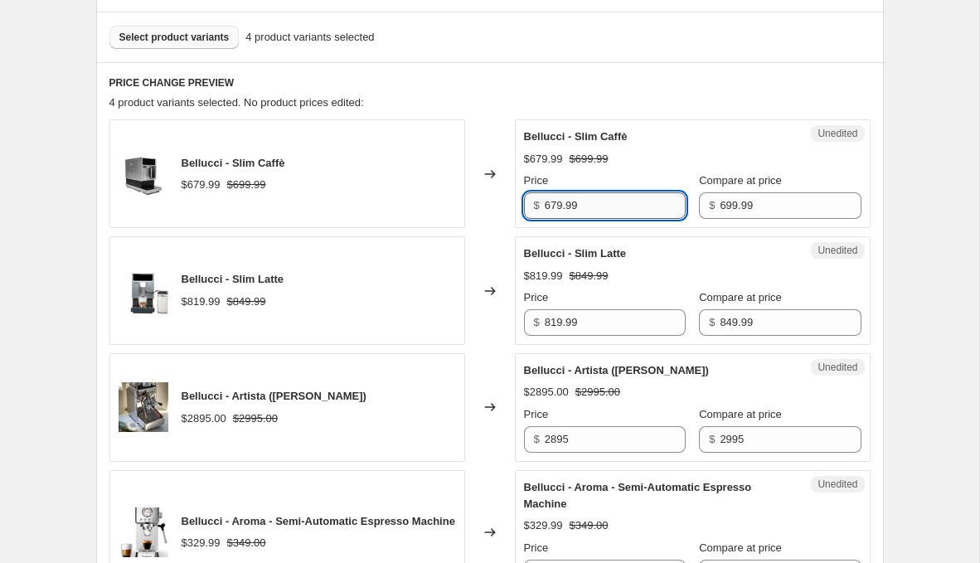
click at [614, 204] on input "679.99" at bounding box center [615, 205] width 141 height 27
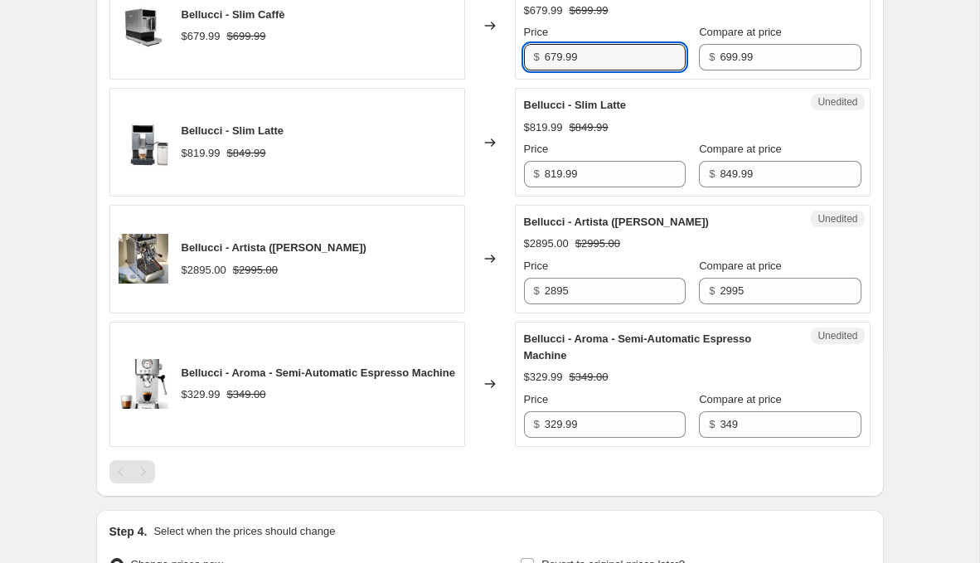
scroll to position [721, 0]
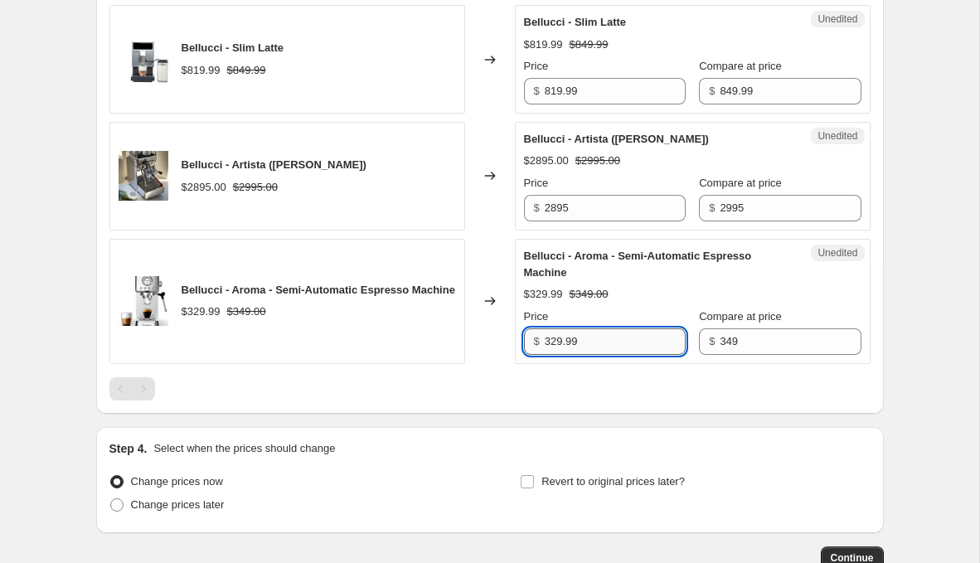
click at [624, 345] on input "329.99" at bounding box center [615, 341] width 141 height 27
type input "249.99"
click at [473, 298] on div "Changed to" at bounding box center [490, 301] width 50 height 125
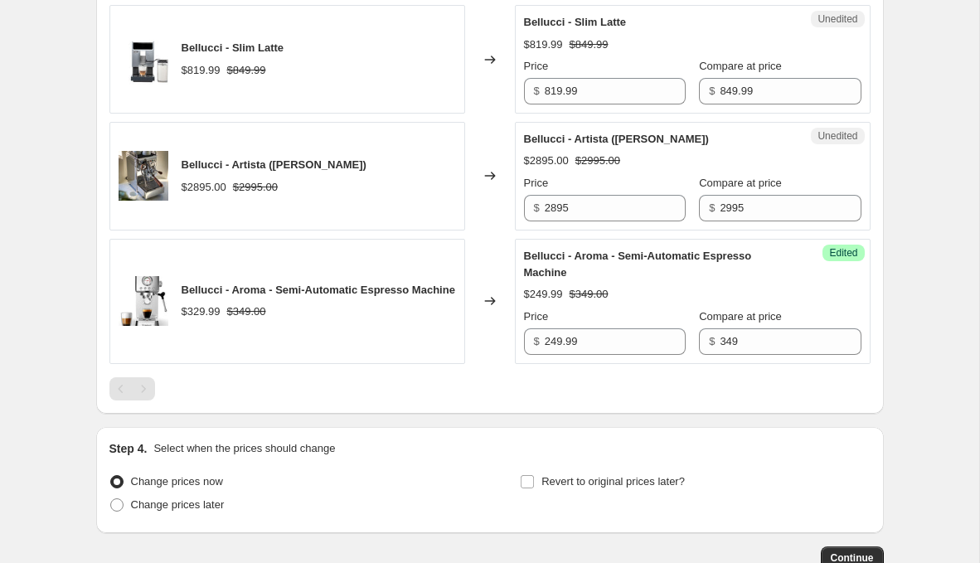
drag, startPoint x: 473, startPoint y: 298, endPoint x: 473, endPoint y: 238, distance: 59.7
click at [473, 239] on div "Changed to" at bounding box center [490, 301] width 50 height 125
click at [561, 205] on input "2895" at bounding box center [615, 208] width 141 height 27
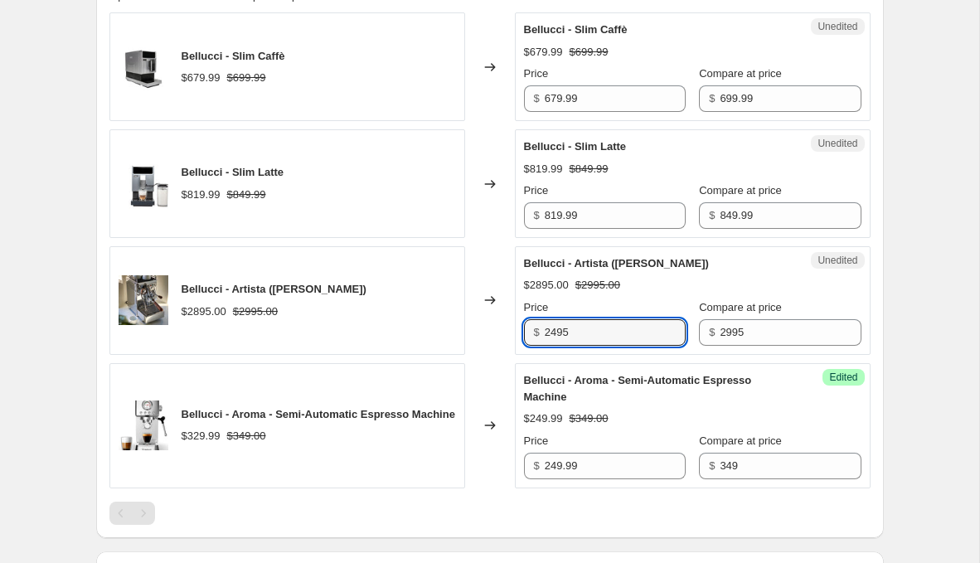
scroll to position [577, 0]
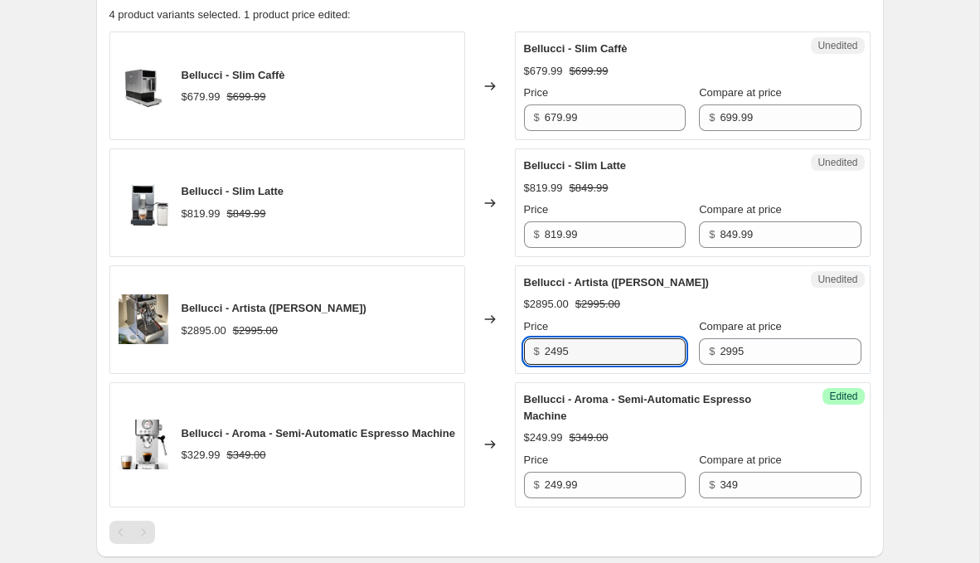
type input "2495"
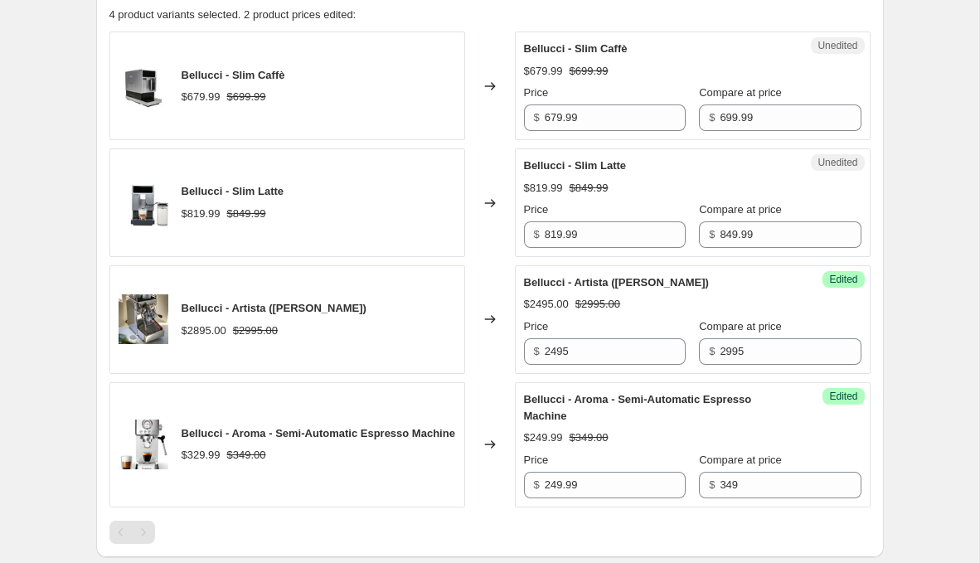
click at [585, 218] on div "Price $ 819.99" at bounding box center [605, 225] width 162 height 46
click at [585, 224] on input "819.99" at bounding box center [615, 234] width 141 height 27
type input "599.99"
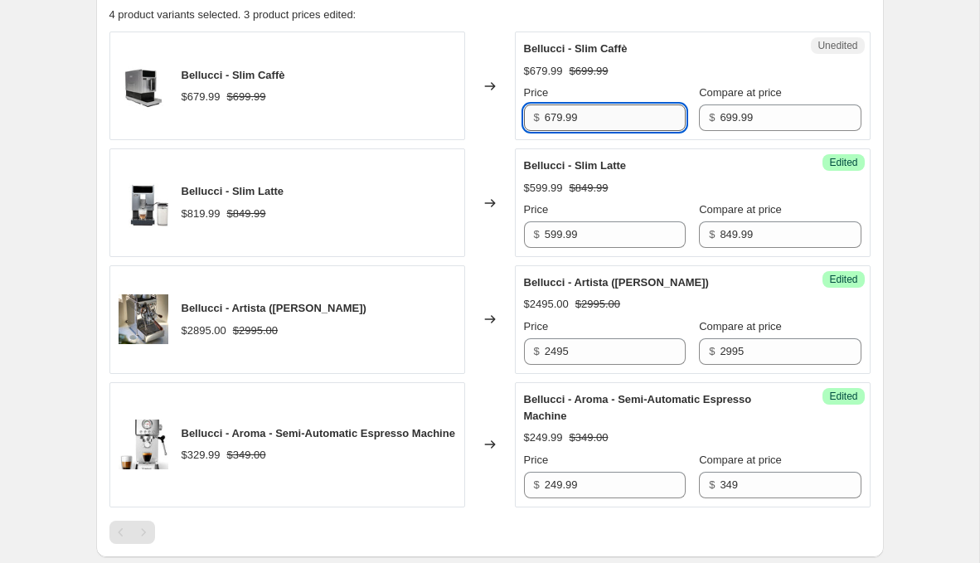
click at [555, 111] on input "679.99" at bounding box center [615, 118] width 141 height 27
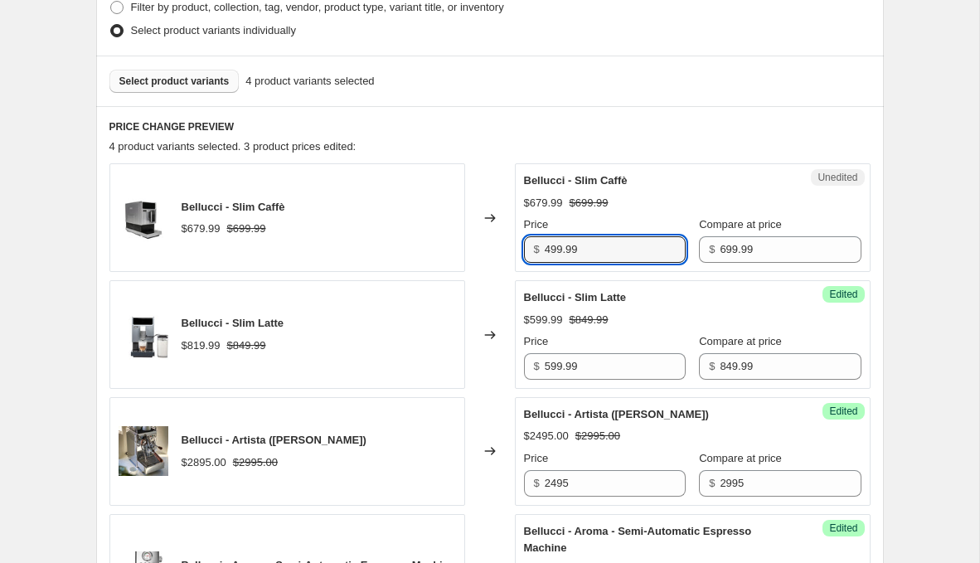
scroll to position [440, 0]
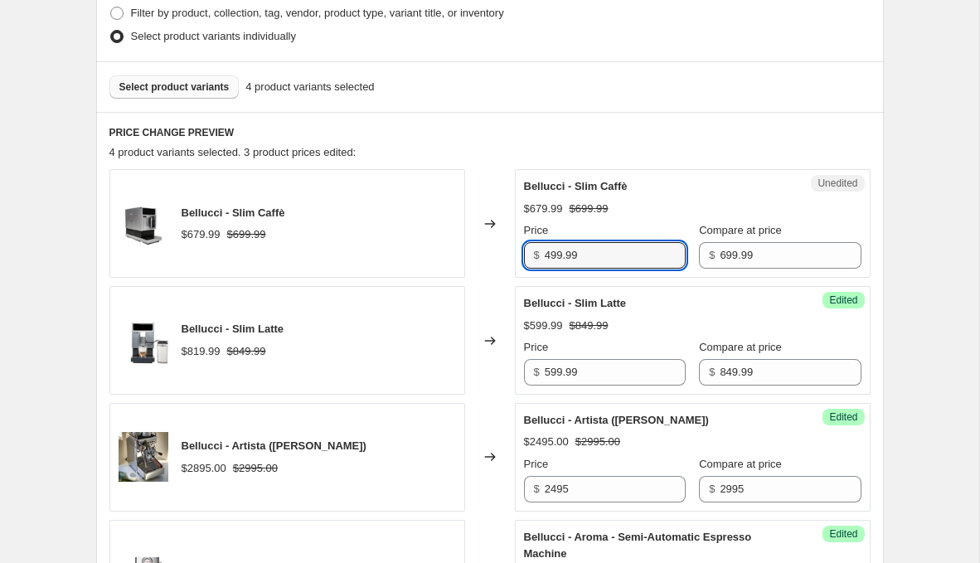
type input "499.99"
click at [173, 90] on span "Select product variants" at bounding box center [174, 86] width 110 height 13
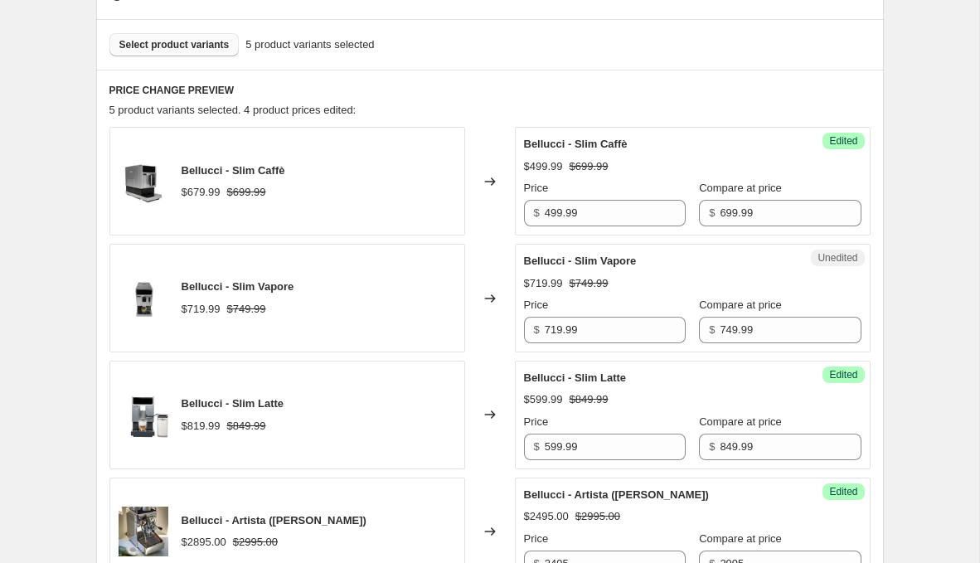
scroll to position [486, 0]
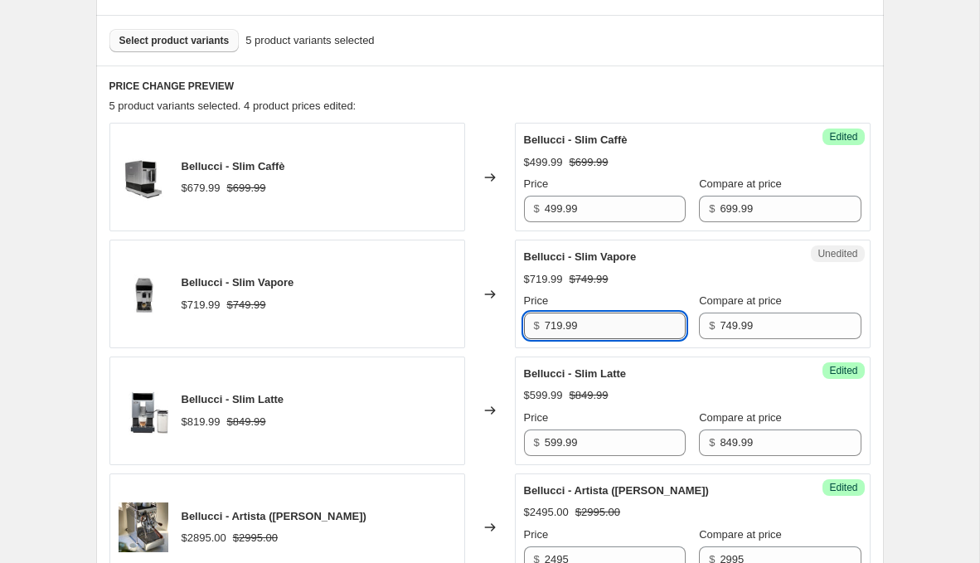
click at [610, 324] on input "719.99" at bounding box center [615, 326] width 141 height 27
type input "499.99"
click at [469, 299] on div "Changed to" at bounding box center [490, 294] width 50 height 109
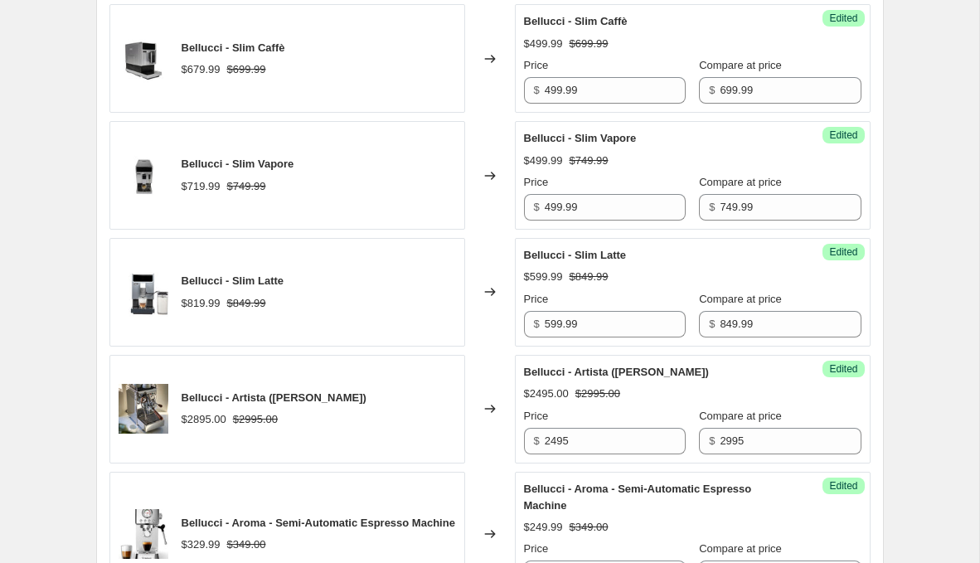
scroll to position [939, 0]
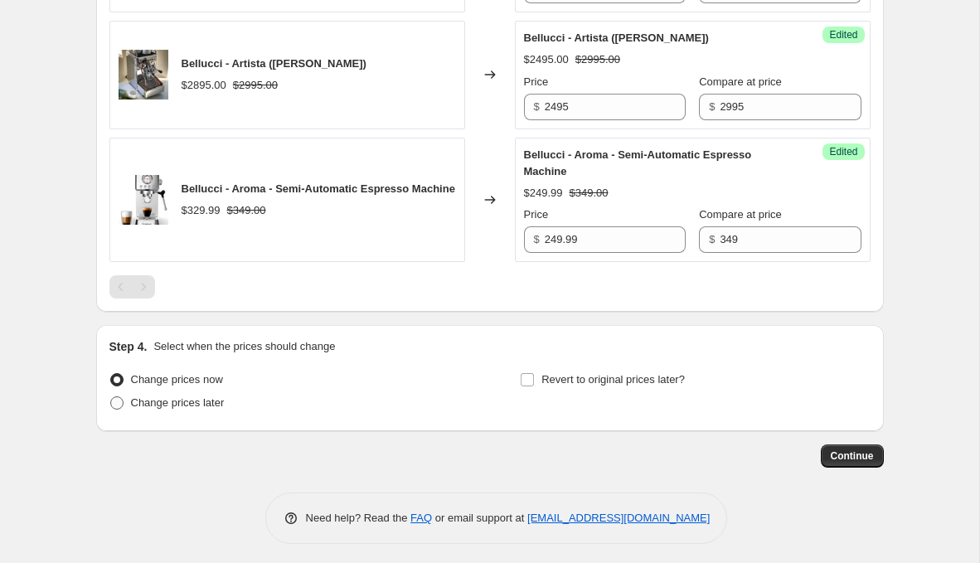
click at [204, 397] on span "Change prices later" at bounding box center [178, 403] width 94 height 12
click at [111, 397] on input "Change prices later" at bounding box center [110, 397] width 1 height 1
radio input "true"
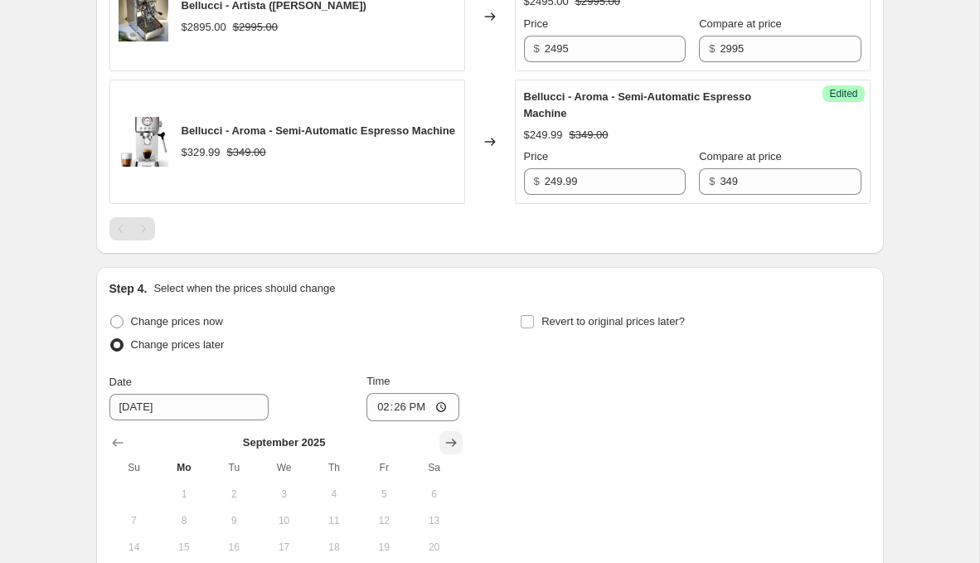
click at [451, 445] on icon "Show next month, October 2025" at bounding box center [451, 443] width 17 height 17
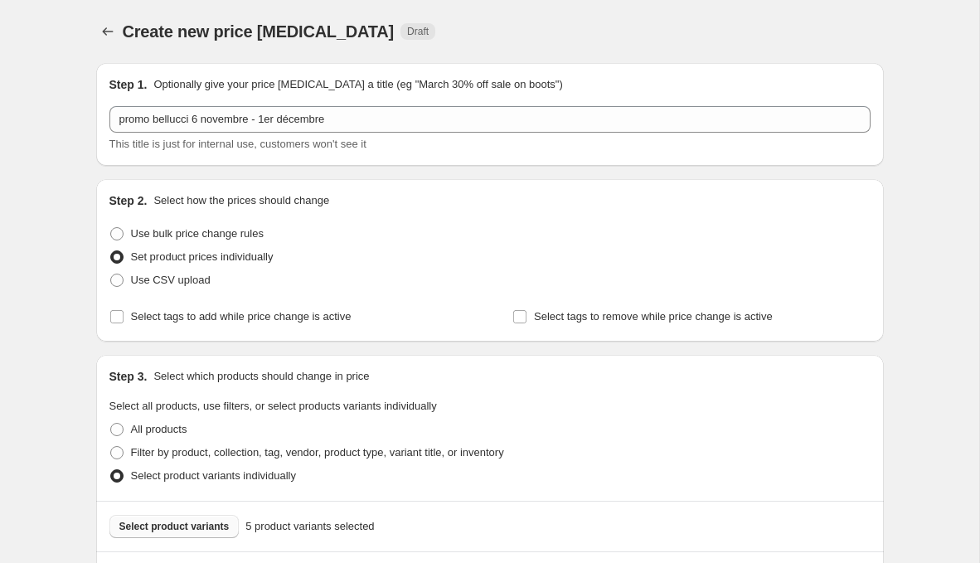
scroll to position [1224, 0]
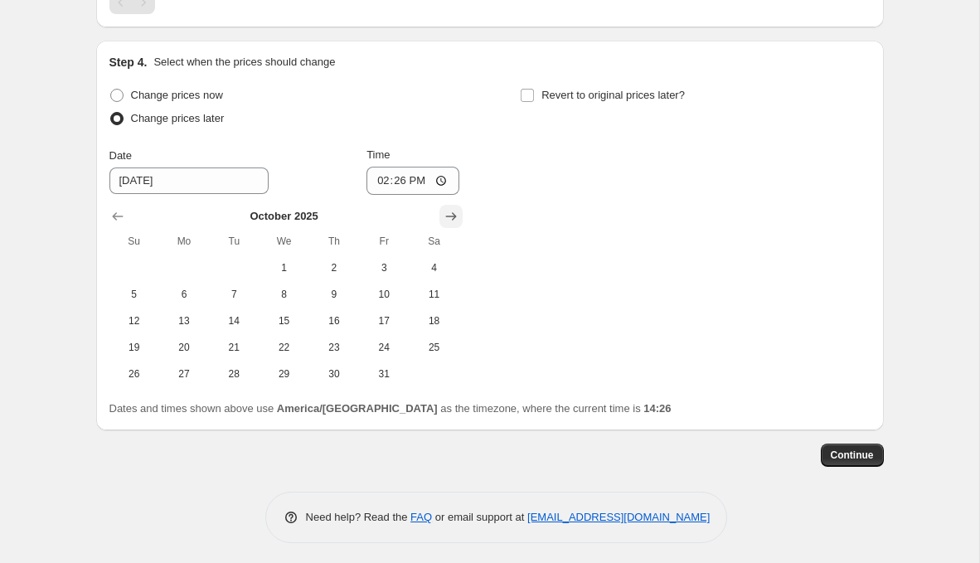
click at [456, 211] on icon "Show next month, November 2025" at bounding box center [451, 216] width 17 height 17
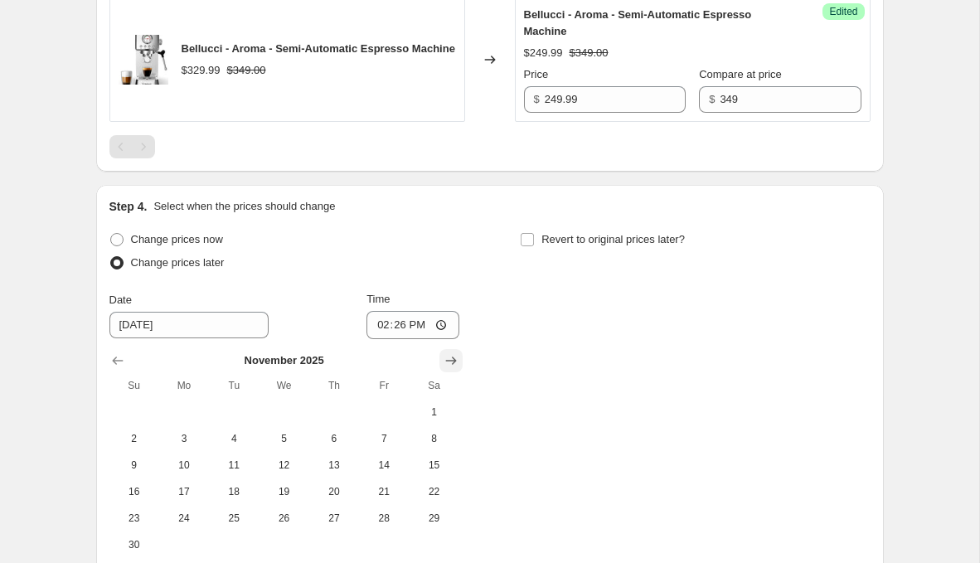
scroll to position [1249, 0]
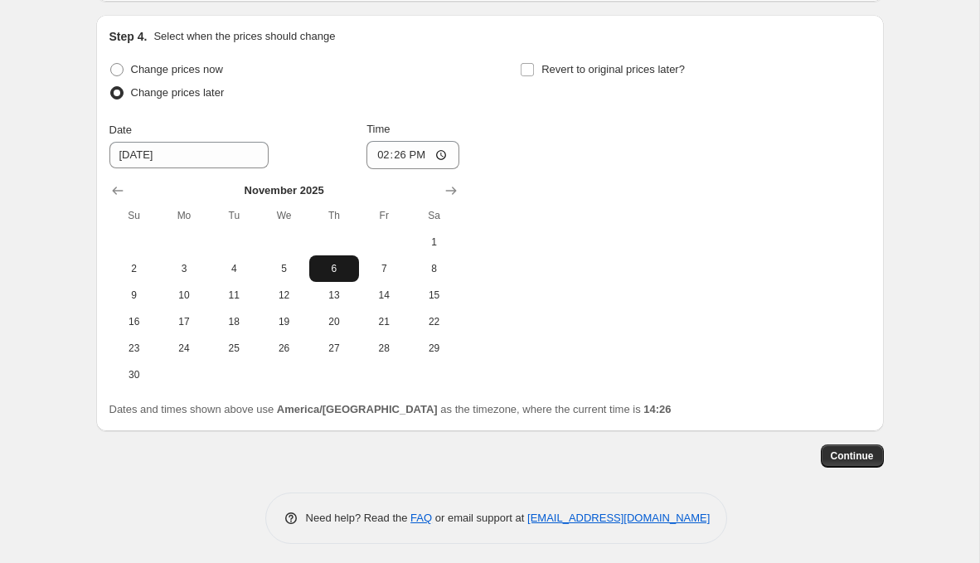
click at [331, 262] on span "6" at bounding box center [334, 268] width 36 height 13
type input "11/6/2025"
click at [397, 151] on input "14:26" at bounding box center [413, 155] width 93 height 28
type input "00:00"
click at [580, 49] on div "Step 4. Select when the prices should change Change prices now Change prices la…" at bounding box center [489, 223] width 761 height 390
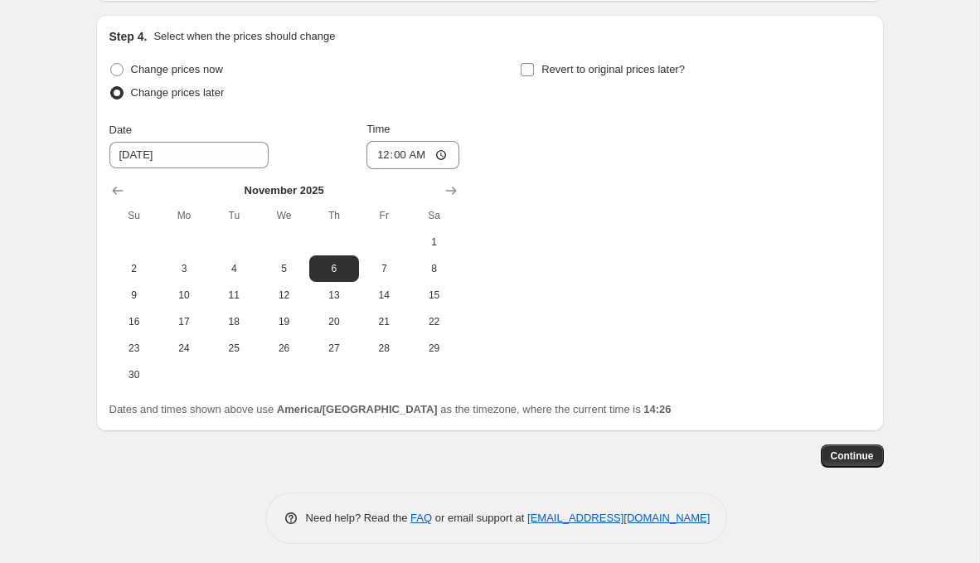
click at [580, 63] on span "Revert to original prices later?" at bounding box center [614, 69] width 144 height 12
click at [534, 63] on input "Revert to original prices later?" at bounding box center [527, 69] width 13 height 13
checkbox input "true"
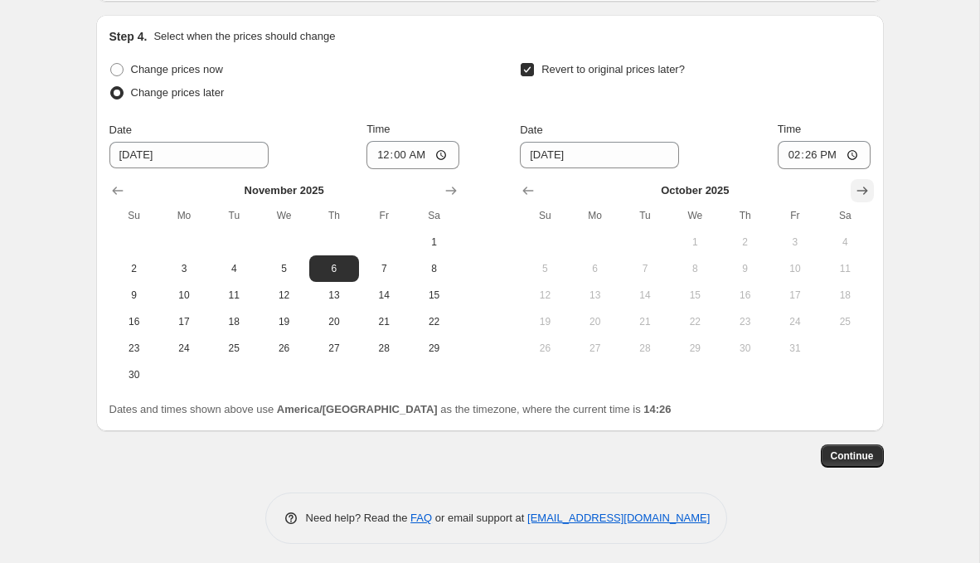
click at [864, 189] on icon "Show next month, November 2025" at bounding box center [862, 190] width 17 height 17
click at [864, 189] on icon "Show next month, December 2025" at bounding box center [862, 191] width 11 height 8
click at [864, 189] on icon "Show next month, January 2026" at bounding box center [862, 191] width 11 height 8
click at [538, 192] on button "Show previous month, December 2025" at bounding box center [528, 190] width 23 height 23
click at [594, 229] on button "1" at bounding box center [596, 242] width 50 height 27
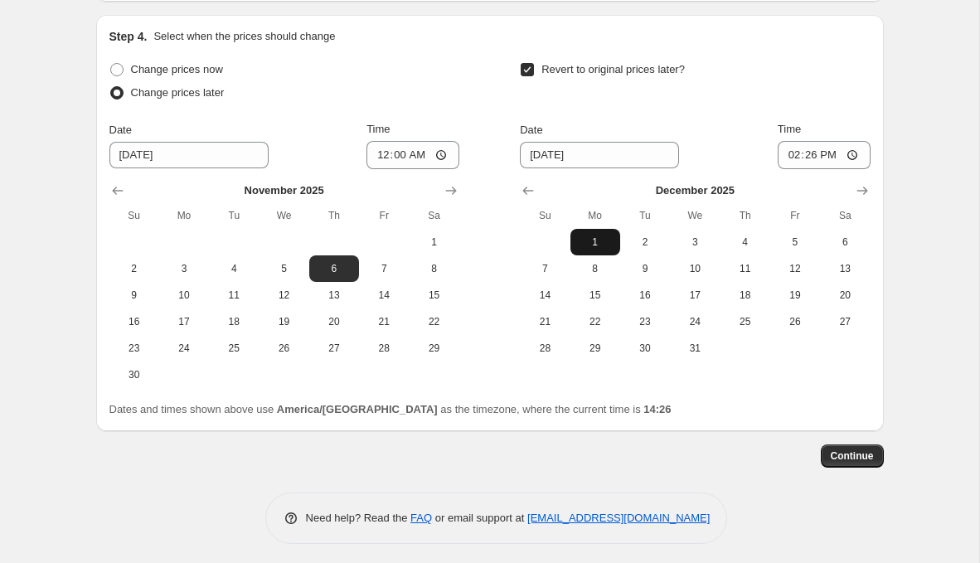
type input "12/1/2025"
click at [811, 141] on input "14:26" at bounding box center [824, 155] width 93 height 28
type input "23:59"
click at [845, 453] on span "Continue" at bounding box center [852, 456] width 43 height 13
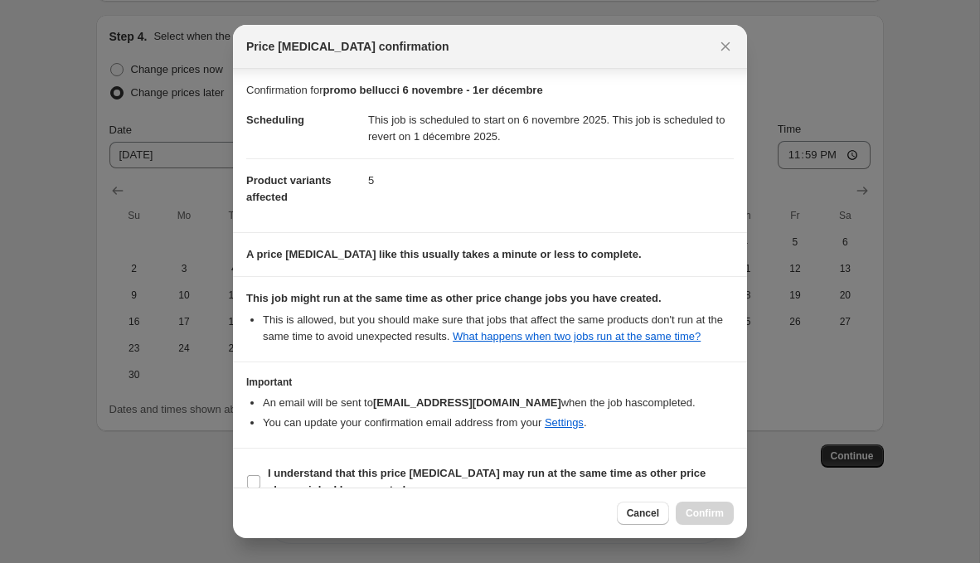
scroll to position [41, 0]
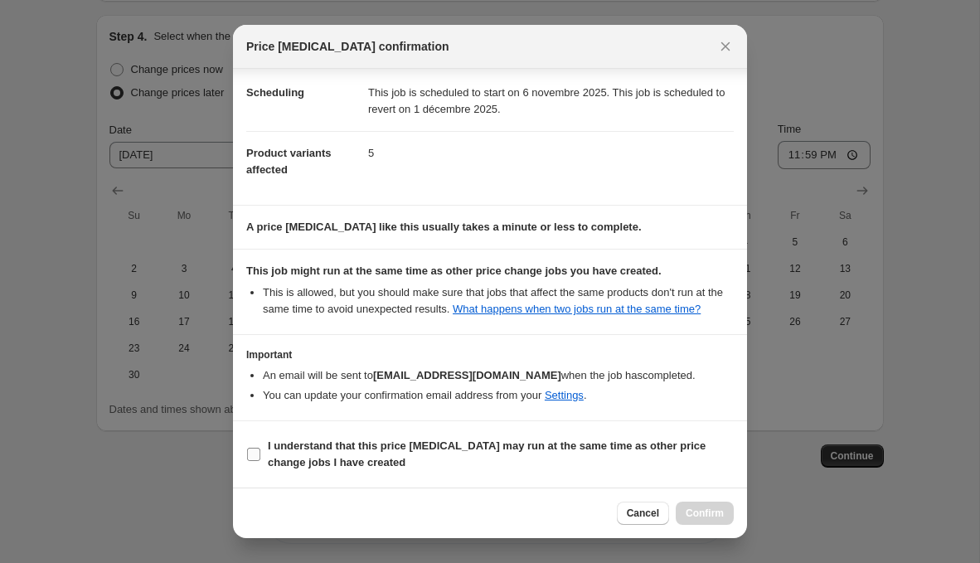
click at [531, 457] on span "I understand that this price change job may run at the same time as other price…" at bounding box center [501, 454] width 466 height 33
click at [260, 457] on input "I understand that this price change job may run at the same time as other price…" at bounding box center [253, 454] width 13 height 13
checkbox input "true"
click at [697, 509] on span "Confirm" at bounding box center [705, 513] width 38 height 13
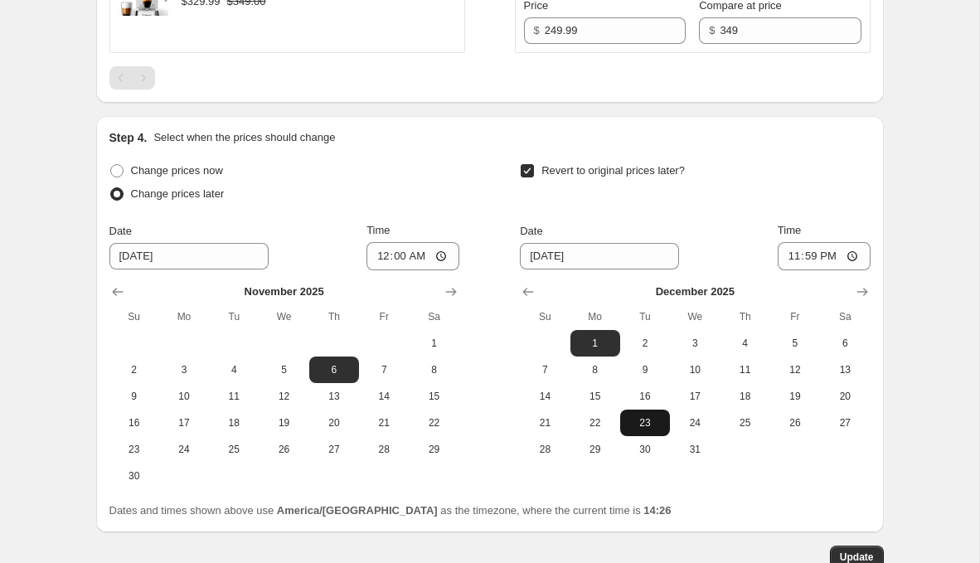
scroll to position [1350, 0]
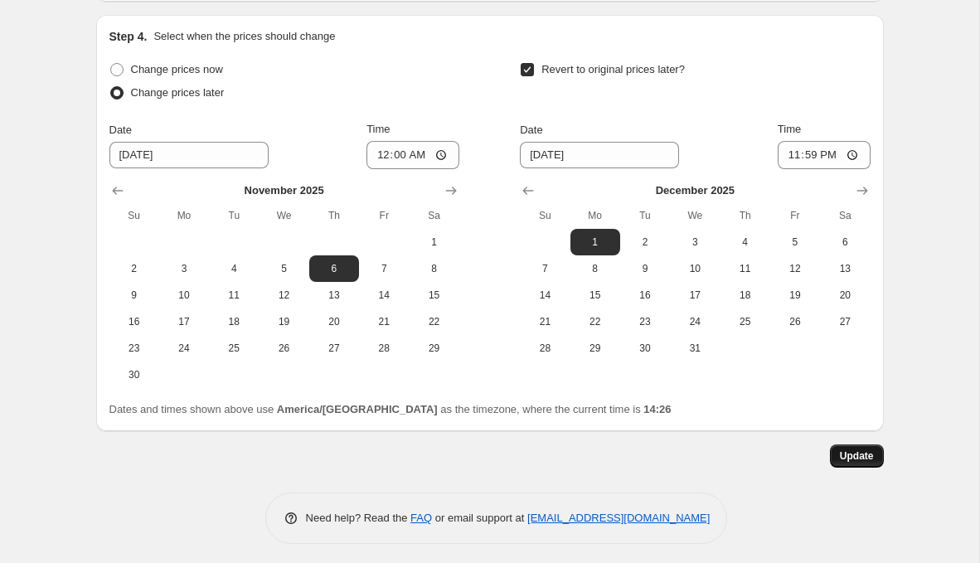
click at [864, 445] on button "Update" at bounding box center [857, 456] width 54 height 23
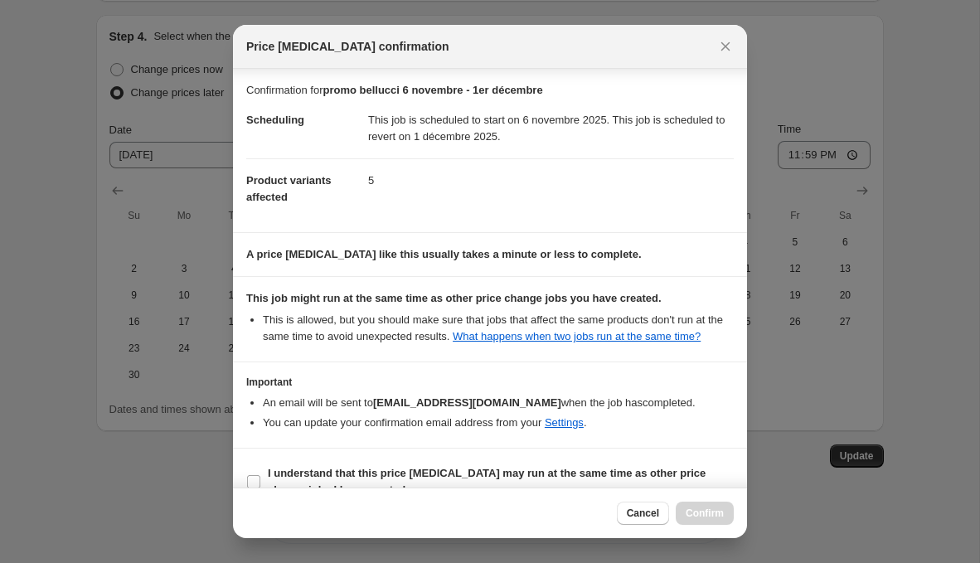
scroll to position [41, 0]
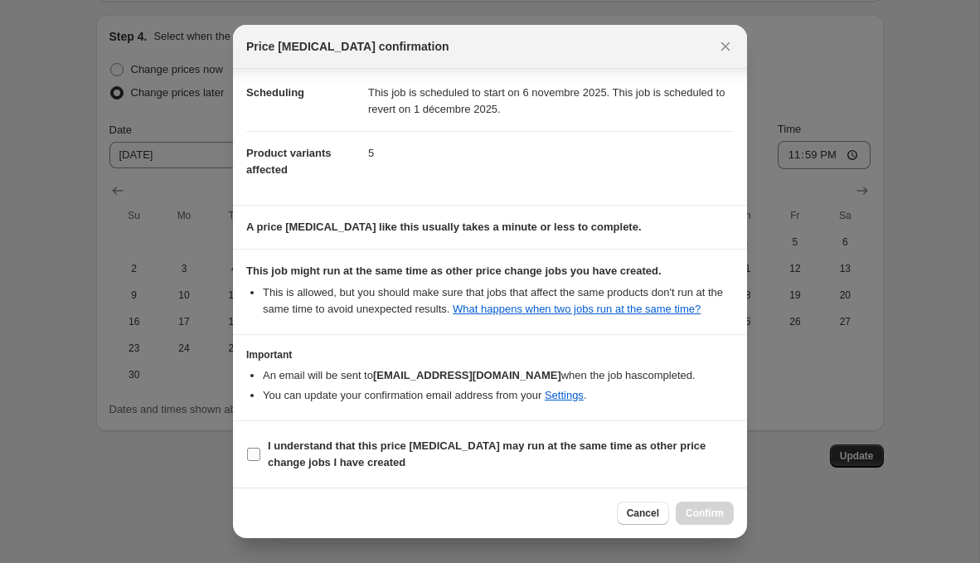
click at [509, 455] on span "I understand that this price change job may run at the same time as other price…" at bounding box center [501, 454] width 466 height 33
click at [260, 455] on input "I understand that this price change job may run at the same time as other price…" at bounding box center [253, 454] width 13 height 13
checkbox input "true"
click at [698, 531] on div "Cancel Confirm" at bounding box center [490, 513] width 514 height 51
click at [706, 512] on span "Confirm" at bounding box center [705, 513] width 38 height 13
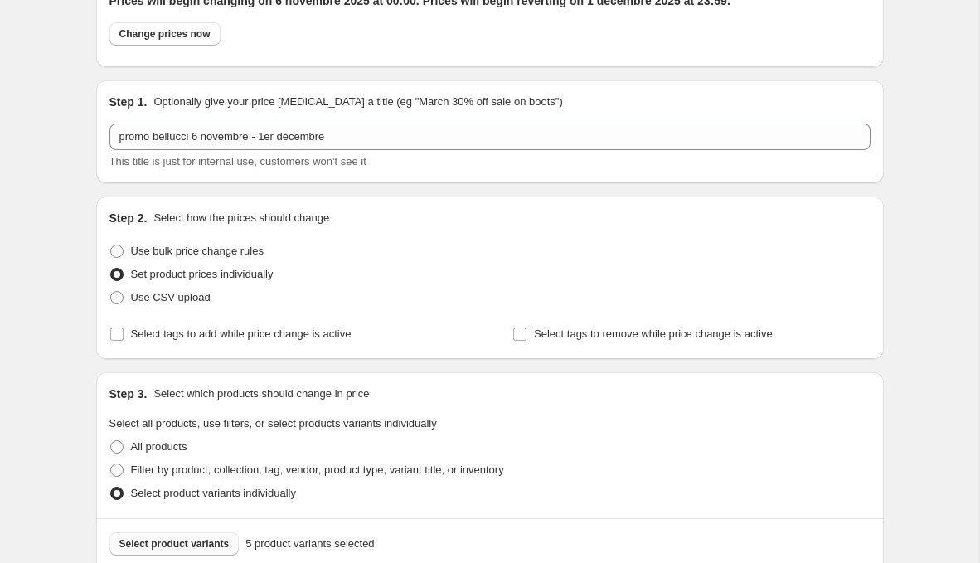
scroll to position [0, 0]
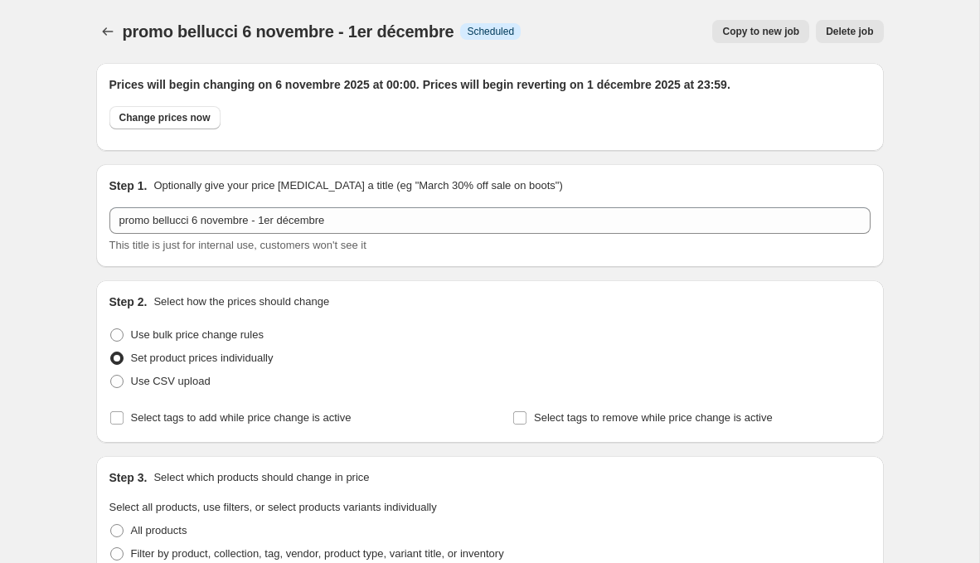
click at [105, 24] on icon "Price change jobs" at bounding box center [108, 31] width 17 height 17
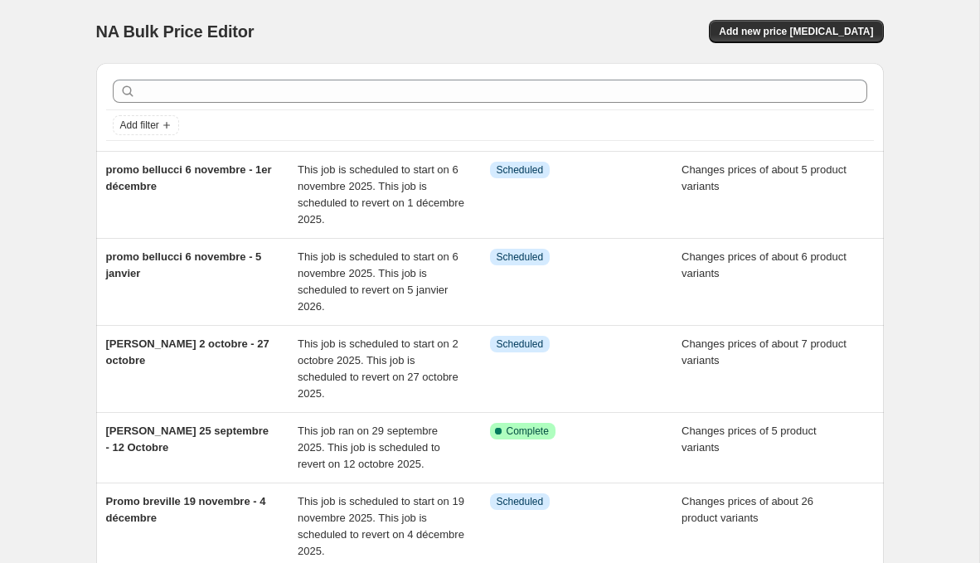
click at [799, 14] on div "NA Bulk Price Editor. This page is ready NA Bulk Price Editor Add new price cha…" at bounding box center [490, 31] width 788 height 63
click at [799, 31] on span "Add new price [MEDICAL_DATA]" at bounding box center [796, 31] width 154 height 13
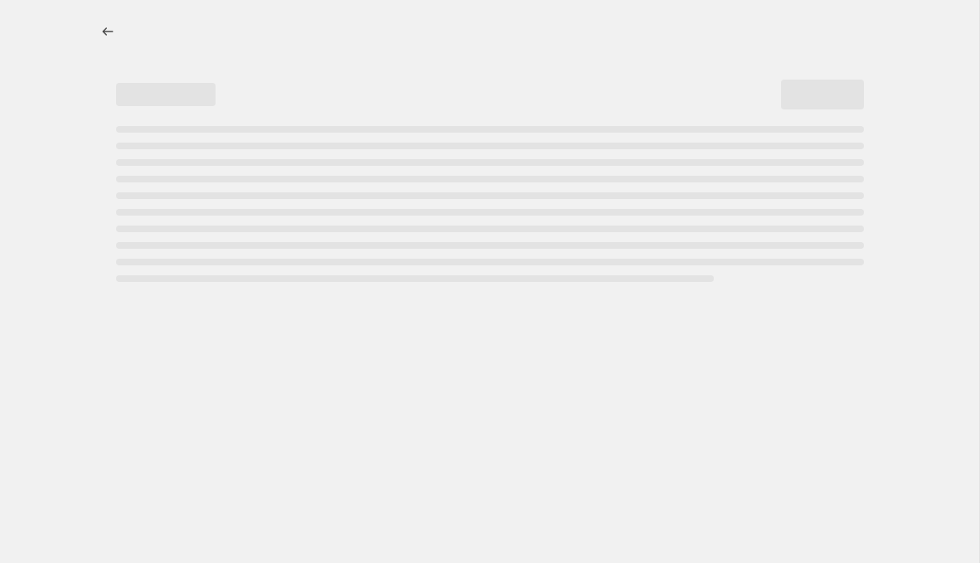
select select "percentage"
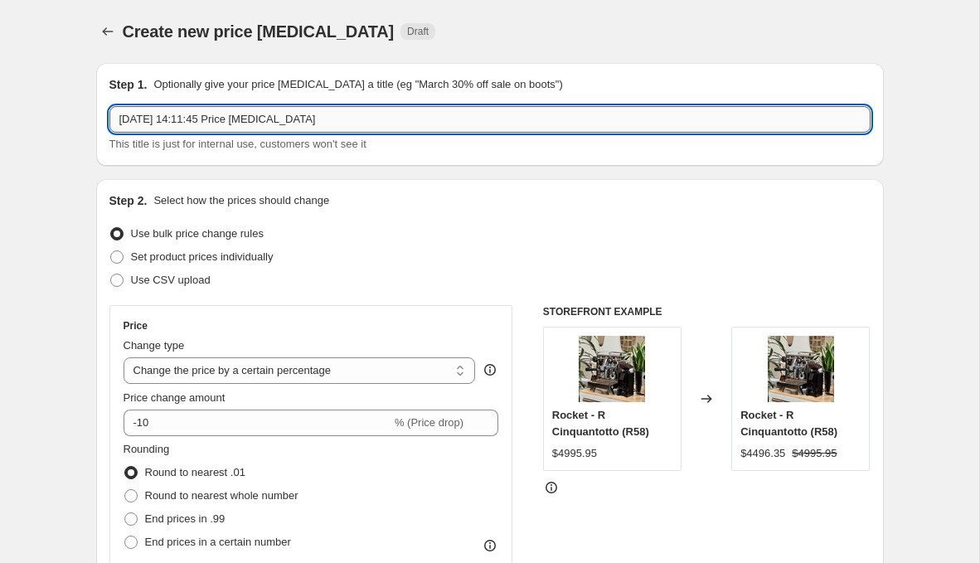
click at [358, 110] on input "29 sept. 2025, 14:11:45 Price change job" at bounding box center [489, 119] width 761 height 27
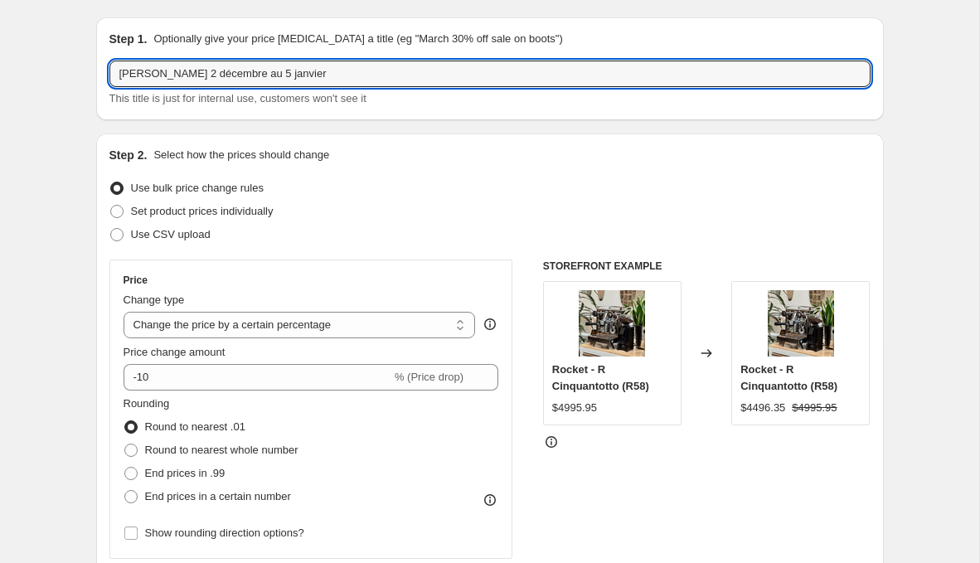
scroll to position [45, 0]
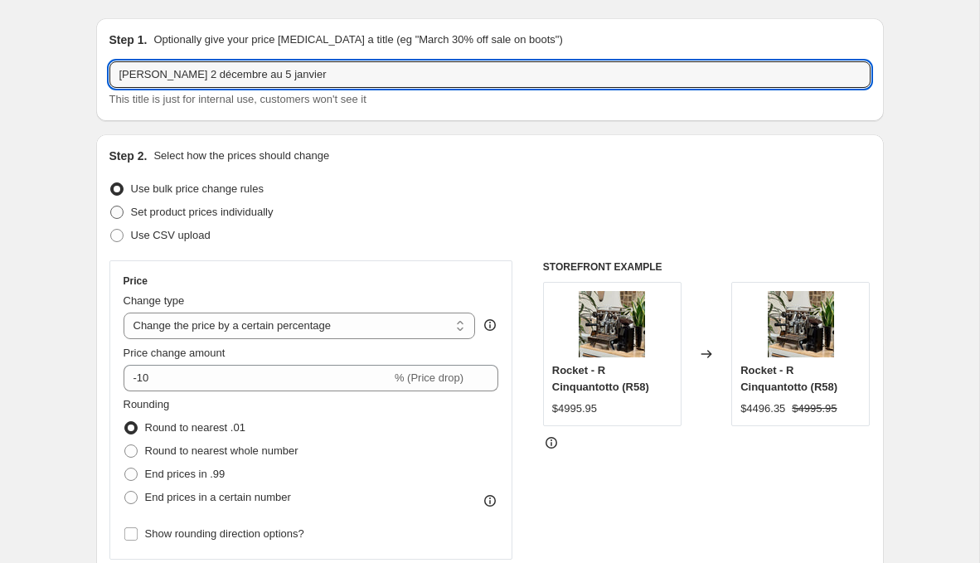
type input "Promo Bellucci 2 décembre au 5 janvier"
click at [237, 212] on span "Set product prices individually" at bounding box center [202, 212] width 143 height 12
click at [111, 207] on input "Set product prices individually" at bounding box center [110, 206] width 1 height 1
radio input "true"
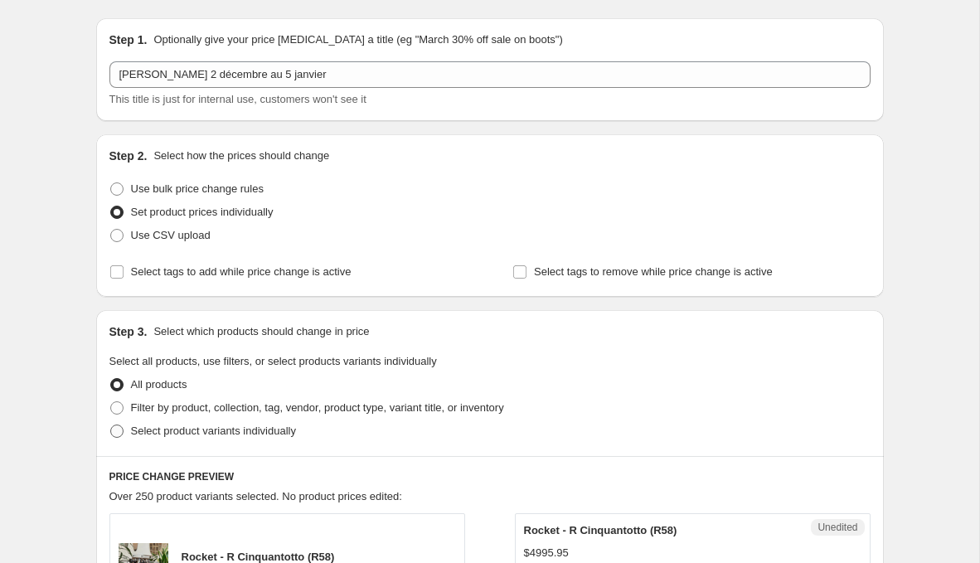
click at [200, 434] on span "Select product variants individually" at bounding box center [213, 431] width 165 height 12
click at [111, 426] on input "Select product variants individually" at bounding box center [110, 425] width 1 height 1
radio input "true"
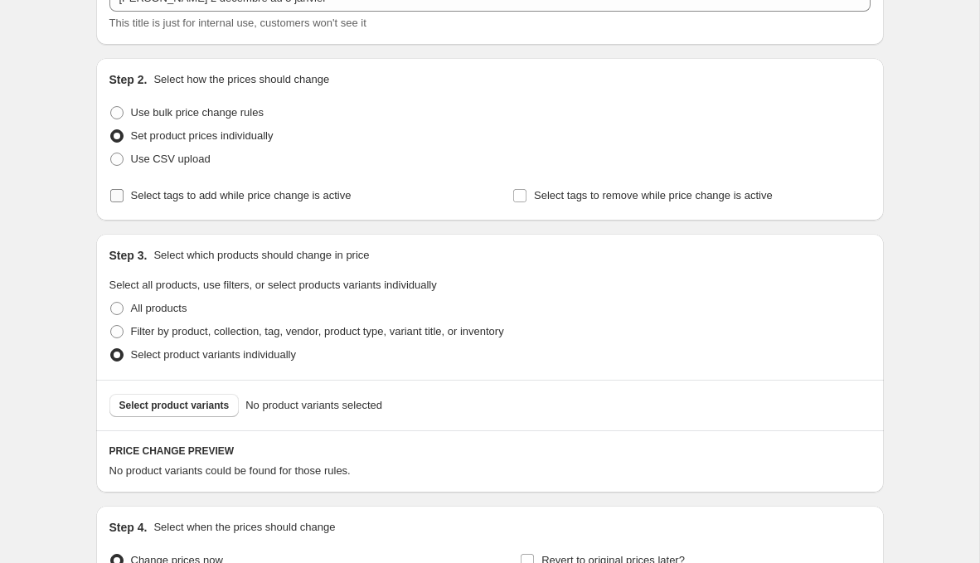
scroll to position [134, 0]
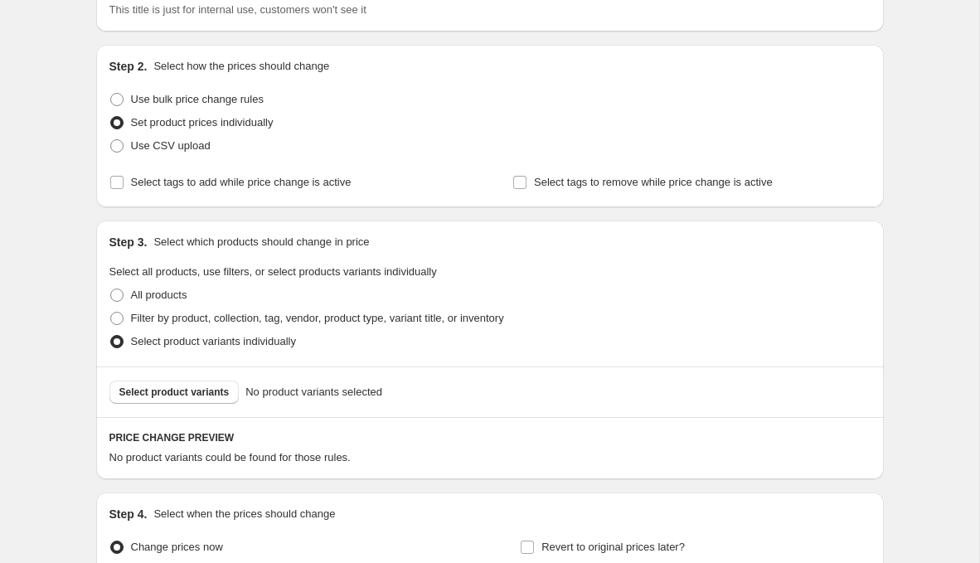
click at [183, 378] on div "Select product variants No product variants selected" at bounding box center [490, 392] width 788 height 51
click at [183, 387] on span "Select product variants" at bounding box center [174, 392] width 110 height 13
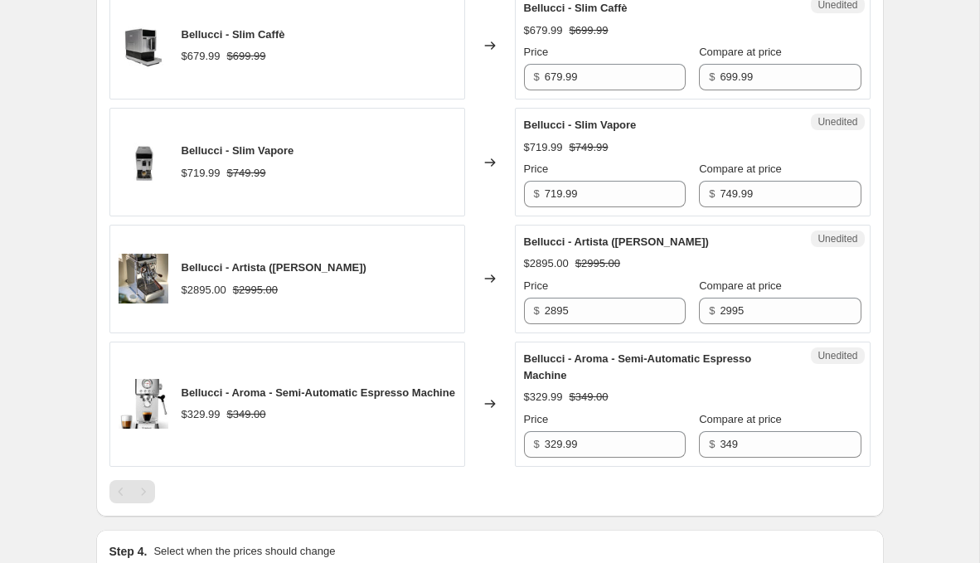
scroll to position [620, 0]
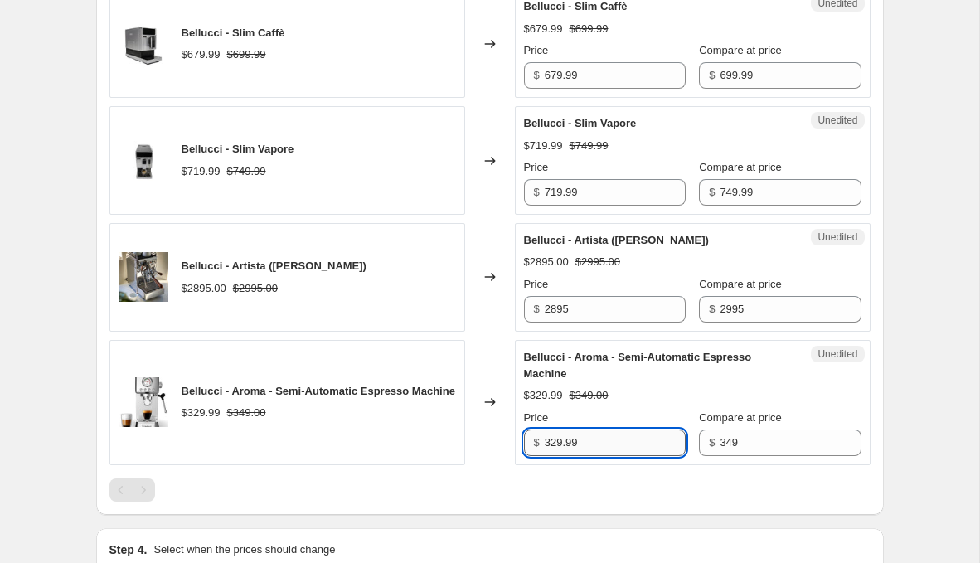
click at [583, 444] on input "329.99" at bounding box center [615, 443] width 141 height 27
type input "279.99"
click at [593, 316] on input "2895" at bounding box center [615, 309] width 141 height 27
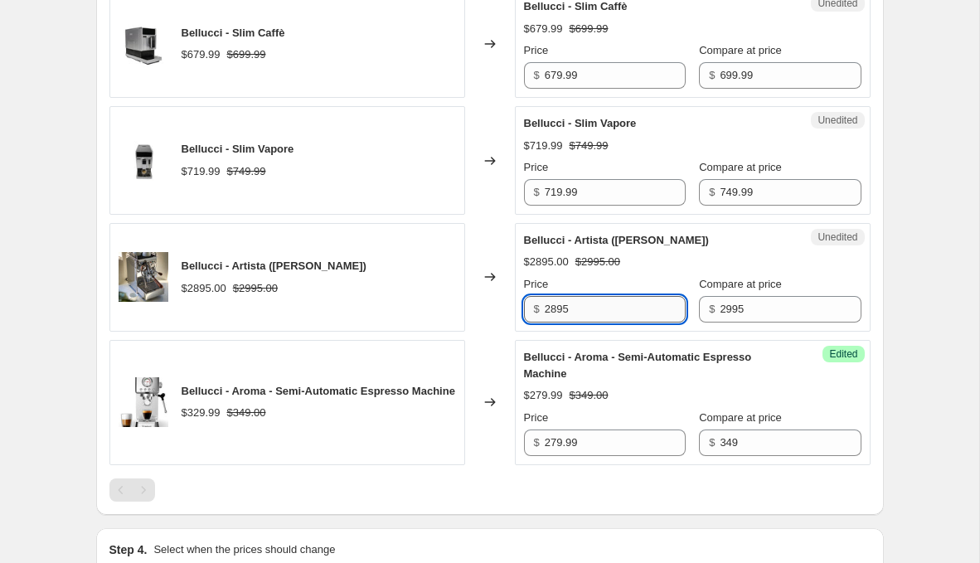
click at [593, 316] on input "2895" at bounding box center [615, 309] width 141 height 27
click at [553, 301] on input "2895" at bounding box center [615, 309] width 141 height 27
type input "2795"
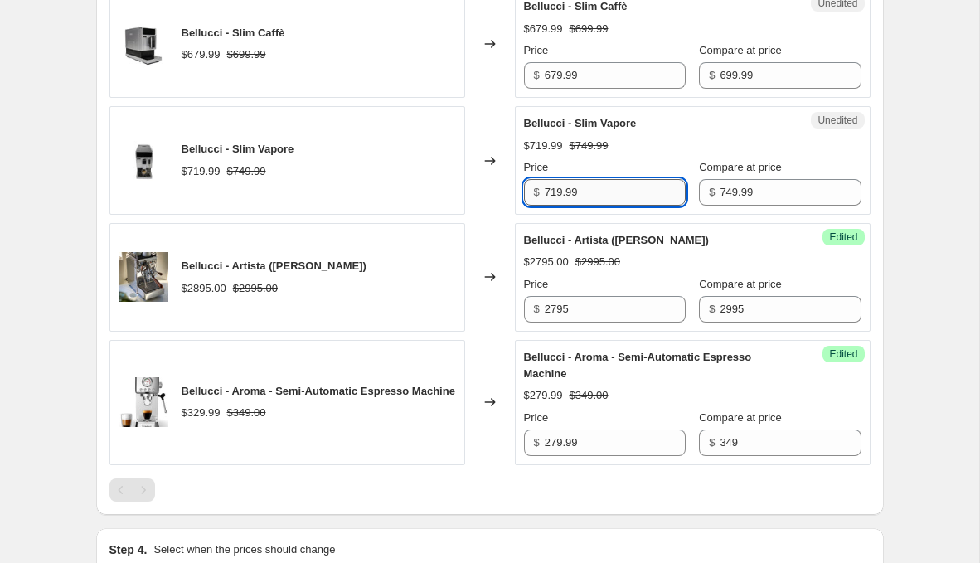
click at [572, 190] on input "719.99" at bounding box center [615, 192] width 141 height 27
click at [572, 191] on input "719.99" at bounding box center [615, 192] width 141 height 27
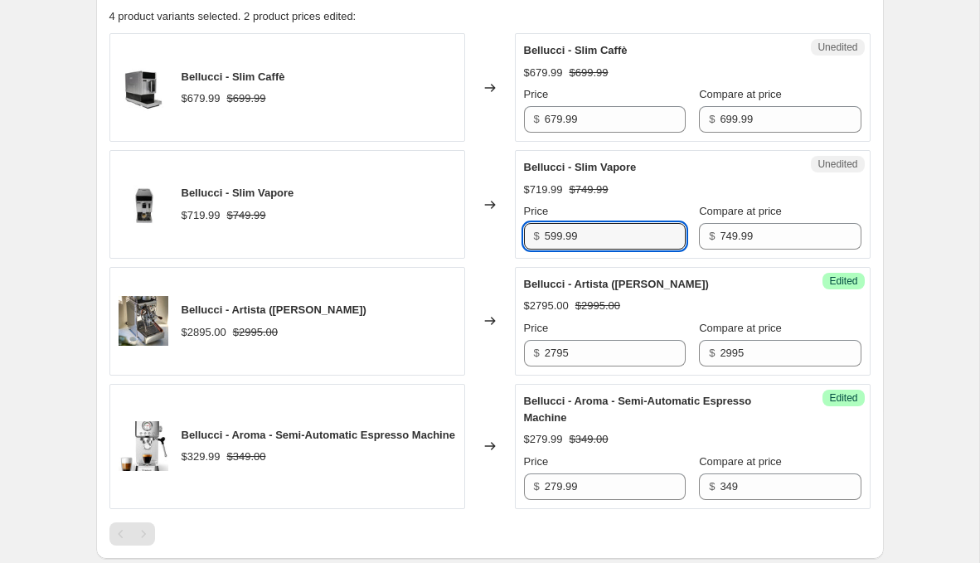
scroll to position [575, 0]
type input "599.99"
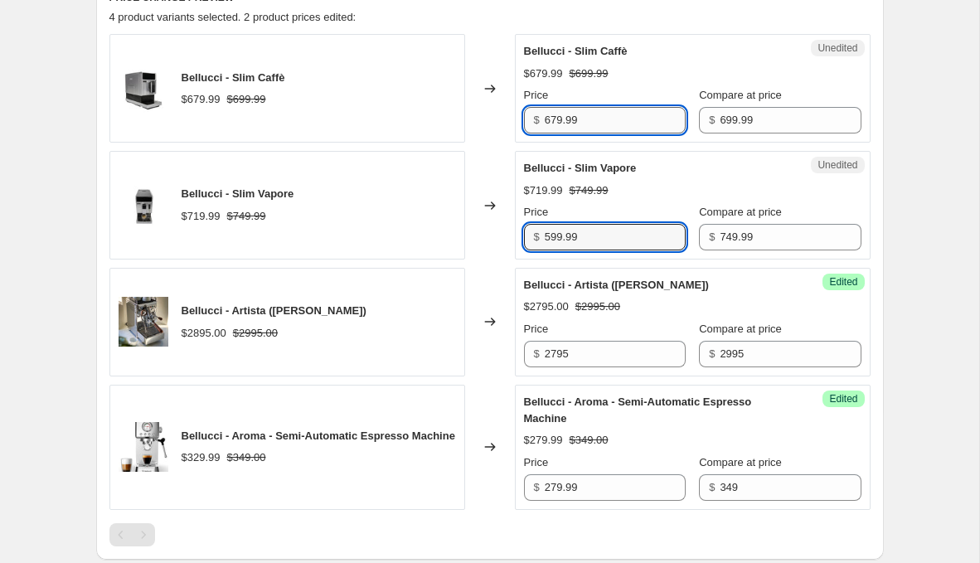
click at [587, 107] on input "679.99" at bounding box center [615, 120] width 141 height 27
type input "599.99"
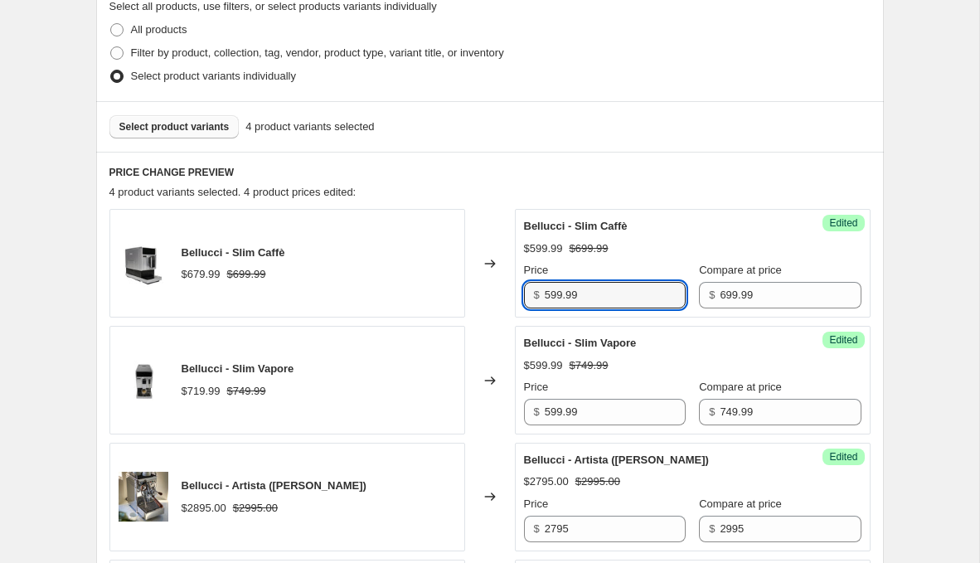
scroll to position [46, 0]
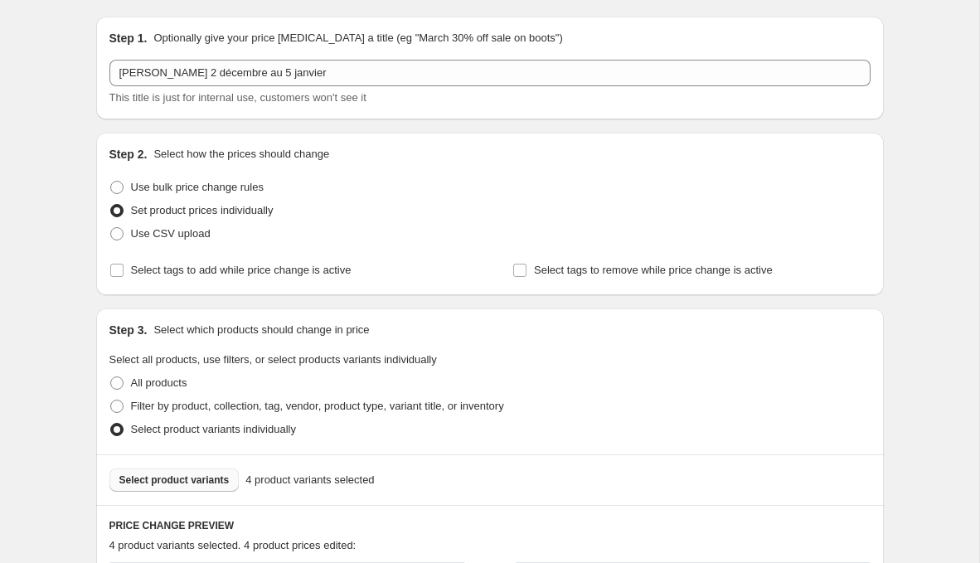
click at [187, 482] on span "Select product variants" at bounding box center [174, 480] width 110 height 13
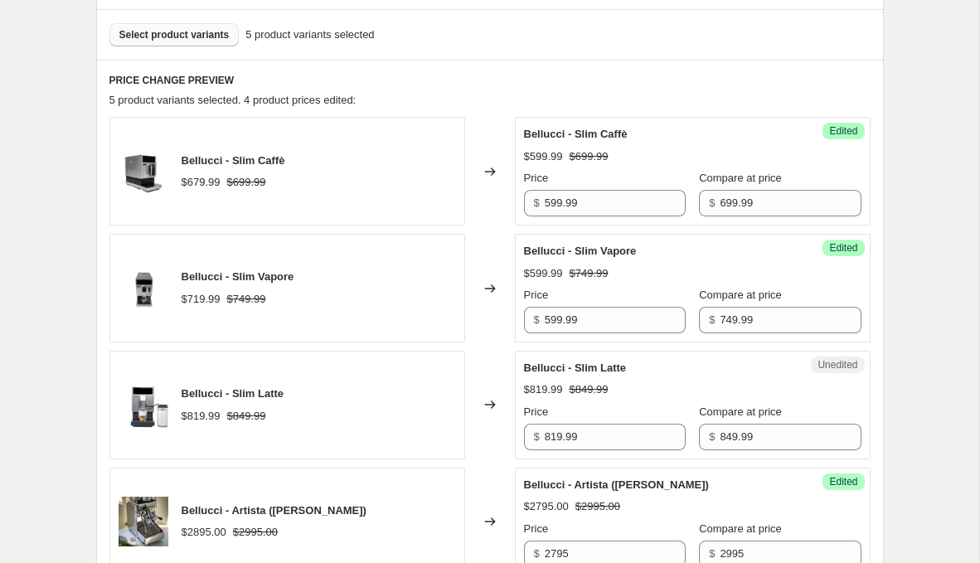
scroll to position [502, 0]
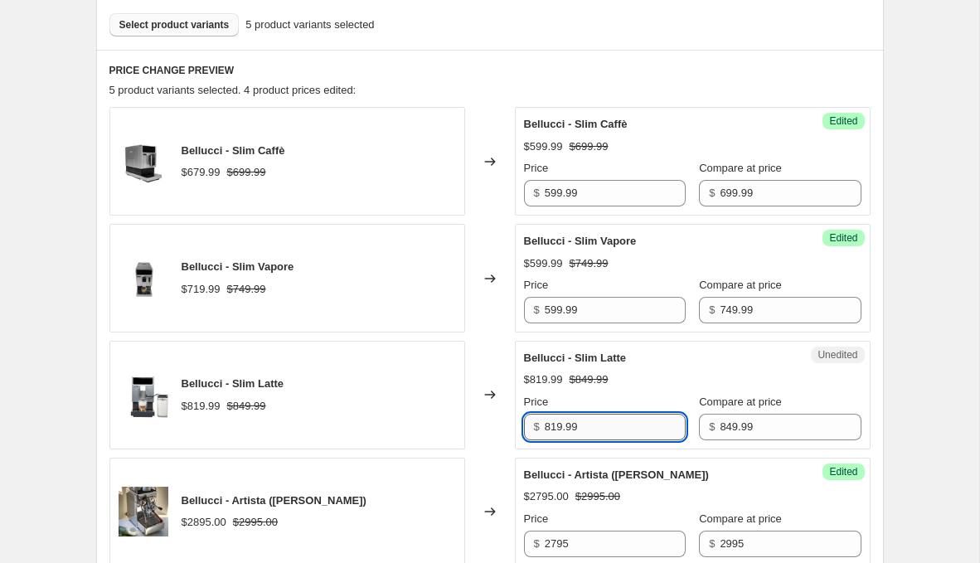
click at [599, 416] on input "819.99" at bounding box center [615, 427] width 141 height 27
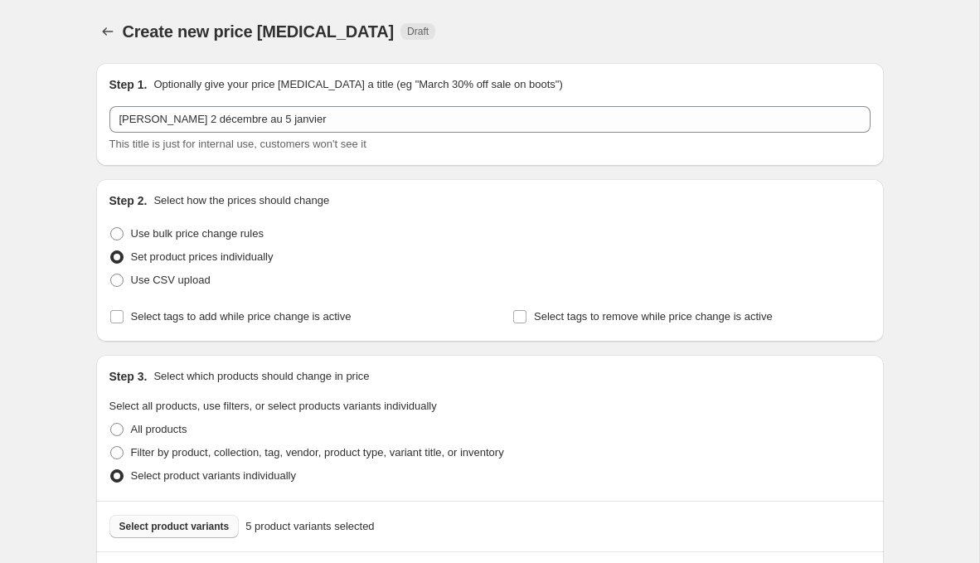
scroll to position [939, 0]
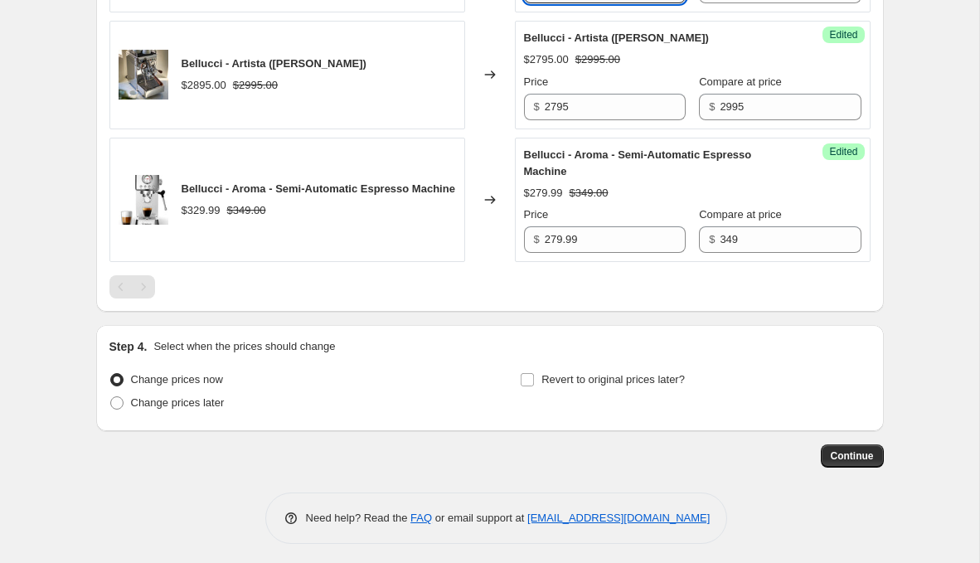
type input "699.99"
click at [140, 381] on span "Change prices now" at bounding box center [177, 379] width 92 height 12
click at [111, 374] on input "Change prices now" at bounding box center [110, 373] width 1 height 1
click at [140, 398] on span "Change prices later" at bounding box center [178, 403] width 94 height 12
click at [111, 397] on input "Change prices later" at bounding box center [110, 397] width 1 height 1
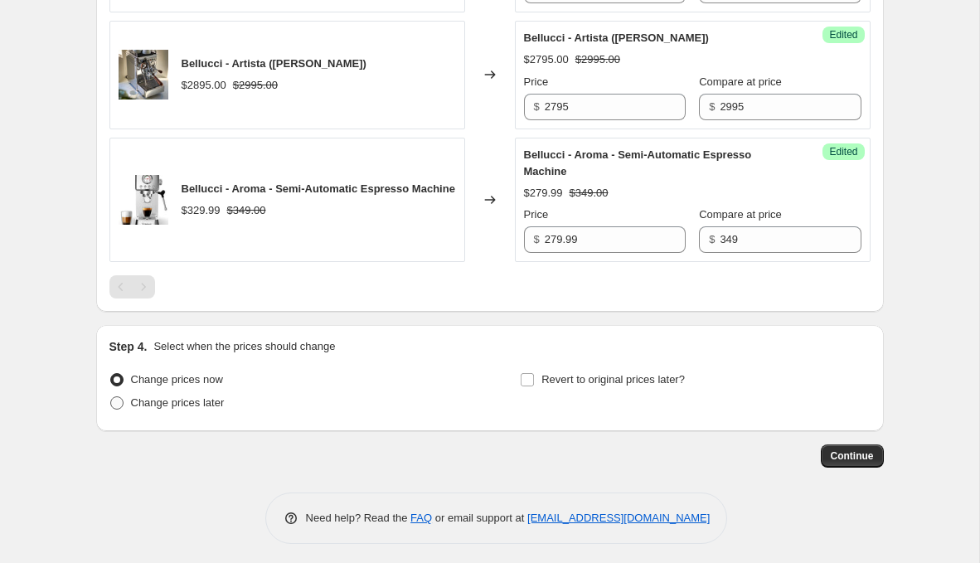
radio input "true"
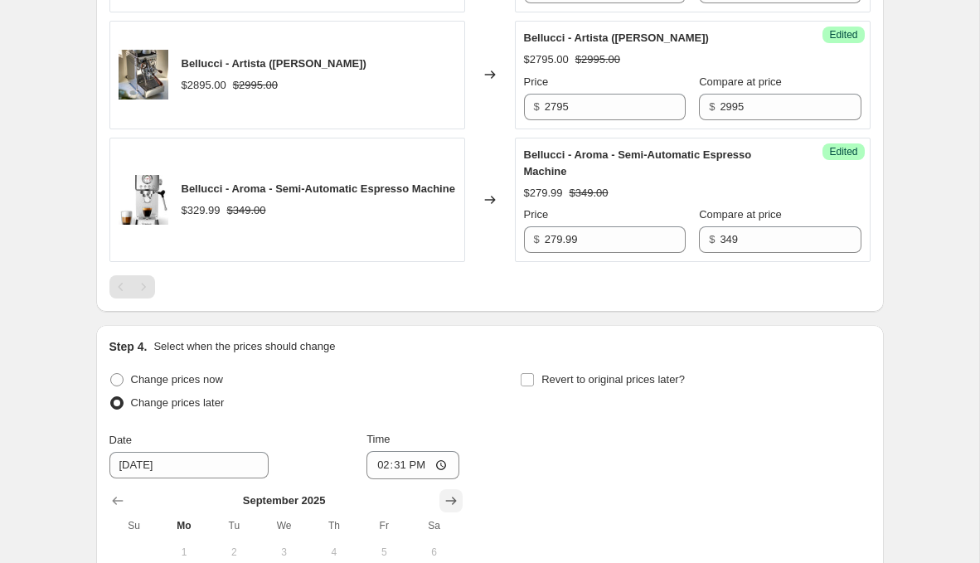
click at [460, 497] on button "Show next month, October 2025" at bounding box center [451, 500] width 23 height 23
click at [460, 497] on button "Show next month, November 2025" at bounding box center [451, 500] width 23 height 23
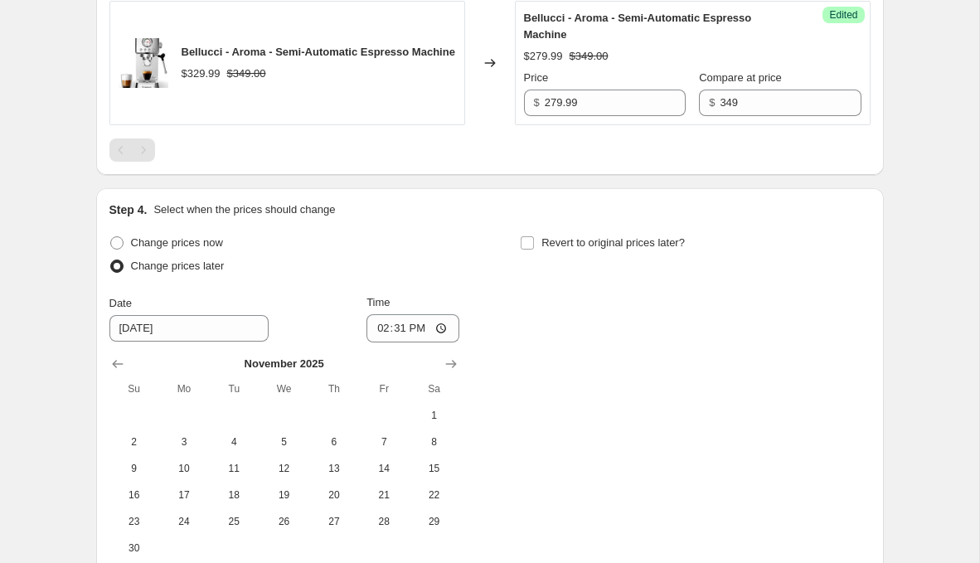
click at [450, 347] on div "November 2025 Su Mo Tu We Th Fr Sa 1 2 3 4 5 6 7 8 9 10 11 12 13 14 15 16 17 18…" at bounding box center [277, 452] width 363 height 219
click at [449, 361] on icon "Show next month, December 2025" at bounding box center [450, 365] width 11 height 8
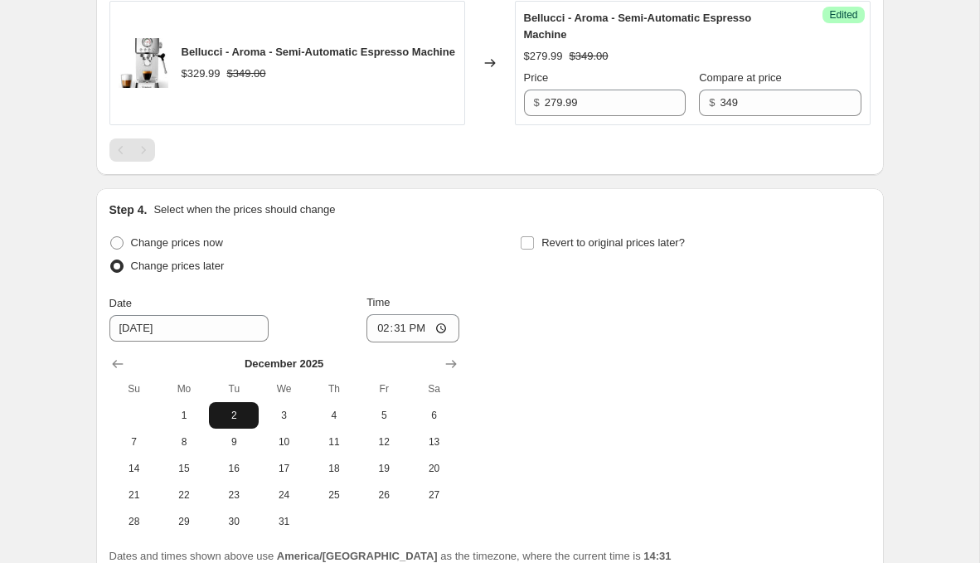
click at [226, 409] on span "2" at bounding box center [234, 415] width 36 height 13
type input "12/2/2025"
click at [405, 330] on input "14:31" at bounding box center [413, 328] width 93 height 28
type input "00:00"
click at [549, 240] on span "Revert to original prices later?" at bounding box center [614, 242] width 144 height 12
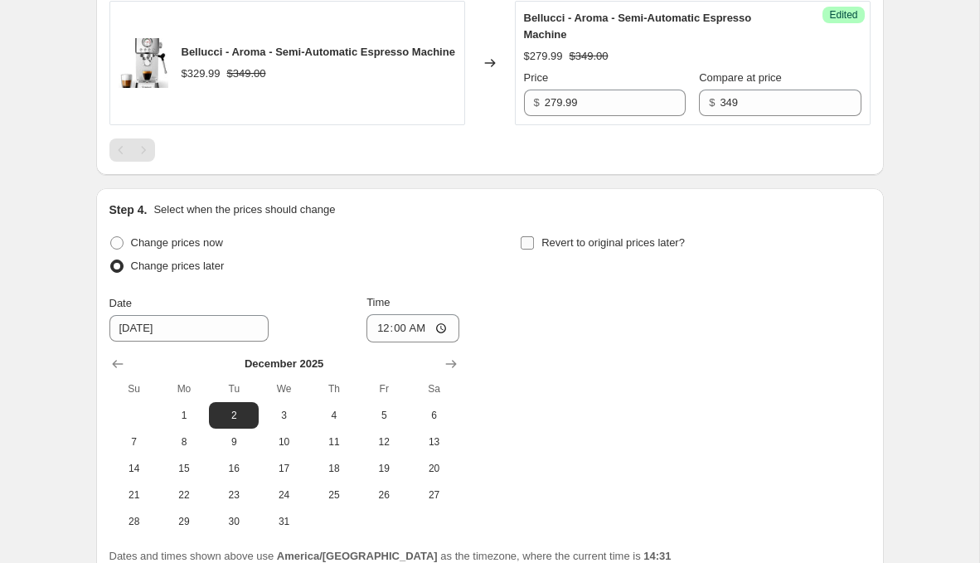
click at [534, 240] on input "Revert to original prices later?" at bounding box center [527, 242] width 13 height 13
checkbox input "true"
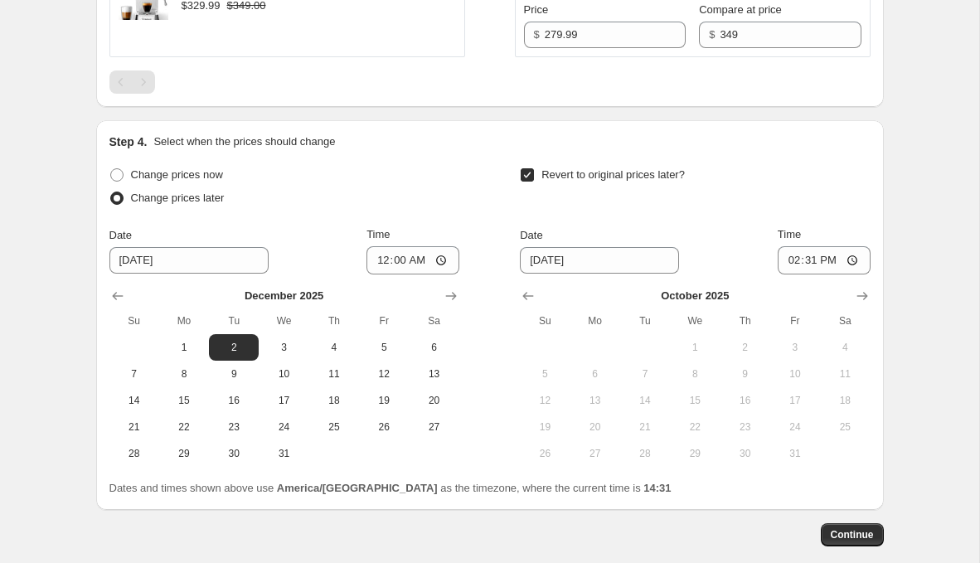
scroll to position [1157, 0]
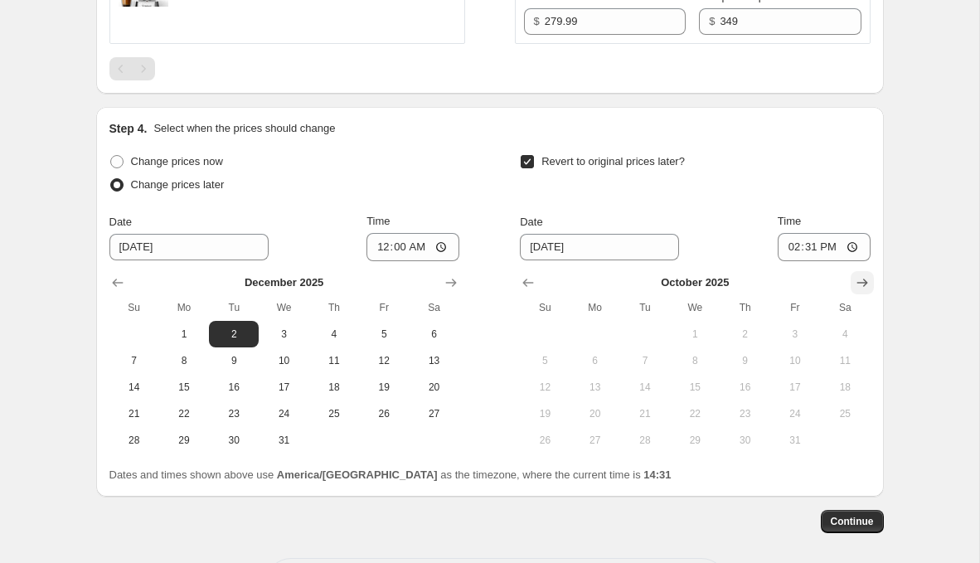
click at [855, 279] on icon "Show next month, November 2025" at bounding box center [862, 283] width 17 height 17
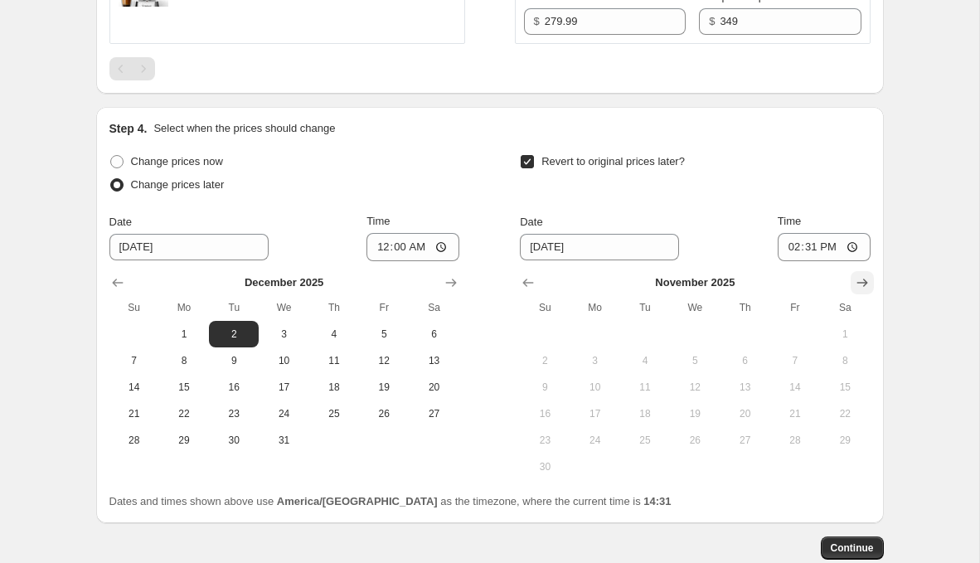
click at [855, 279] on icon "Show next month, December 2025" at bounding box center [862, 283] width 17 height 17
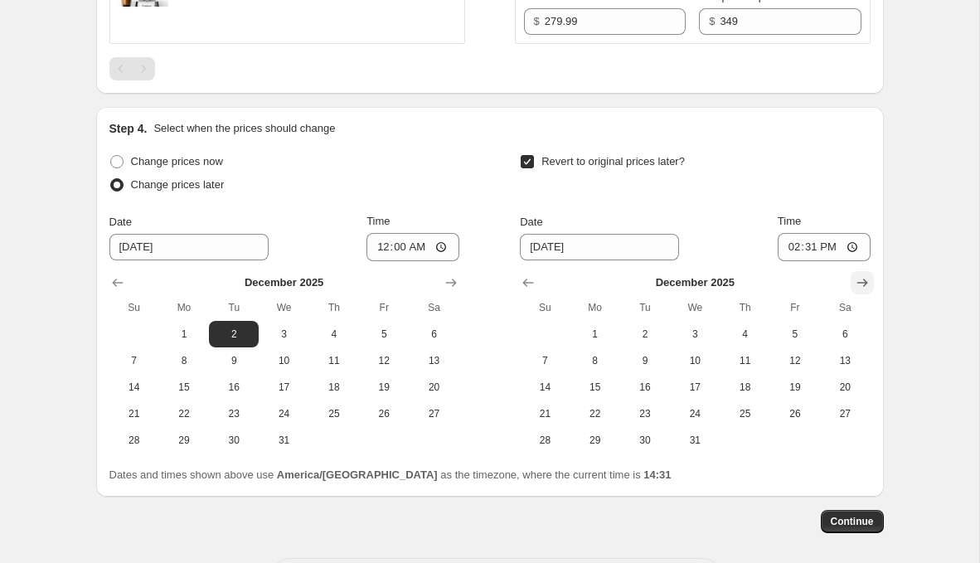
click at [855, 279] on icon "Show next month, January 2026" at bounding box center [862, 283] width 17 height 17
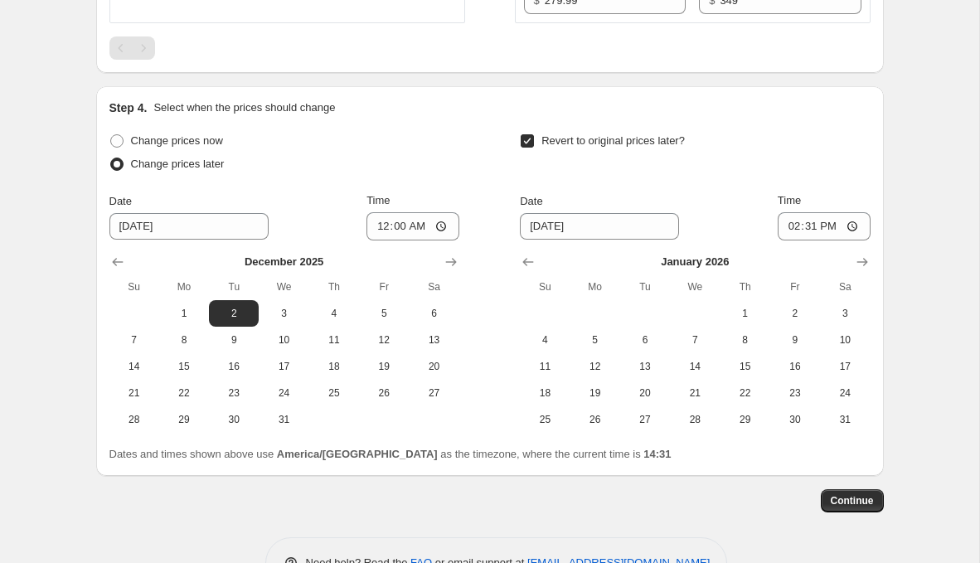
scroll to position [1224, 0]
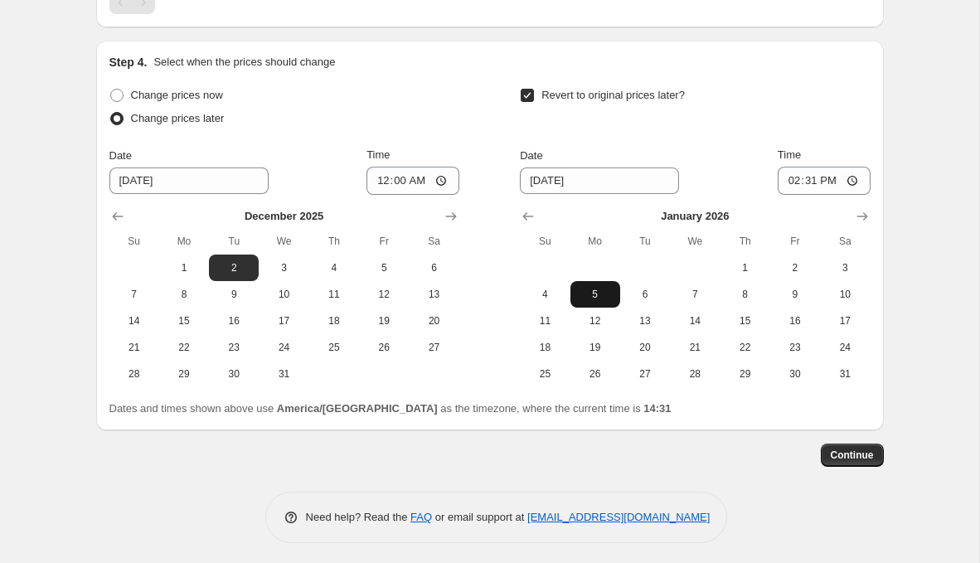
click at [592, 281] on button "5" at bounding box center [596, 294] width 50 height 27
type input "1/5/2026"
click at [818, 173] on input "14:31" at bounding box center [824, 181] width 93 height 28
type input "23:59"
click at [849, 460] on button "Continue" at bounding box center [852, 455] width 63 height 23
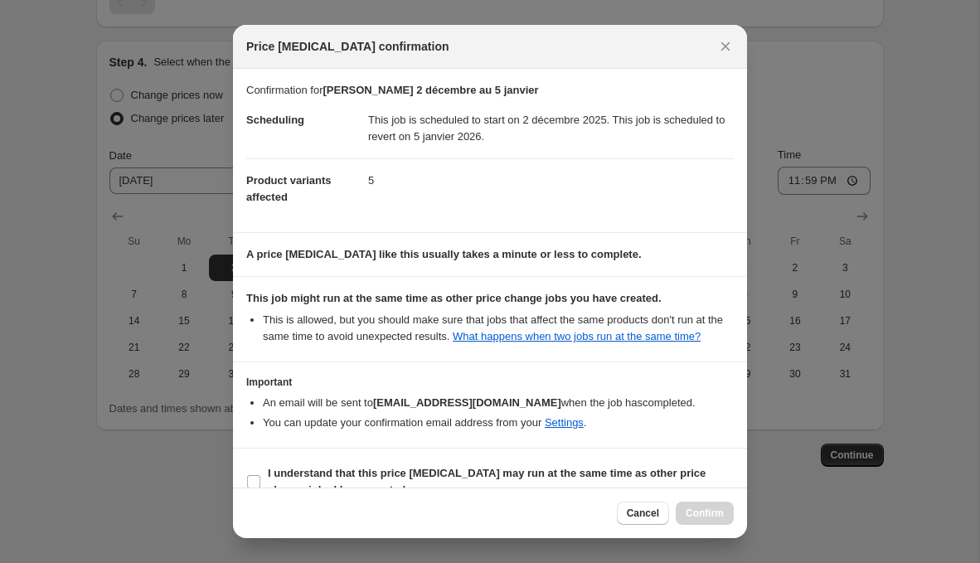
scroll to position [41, 0]
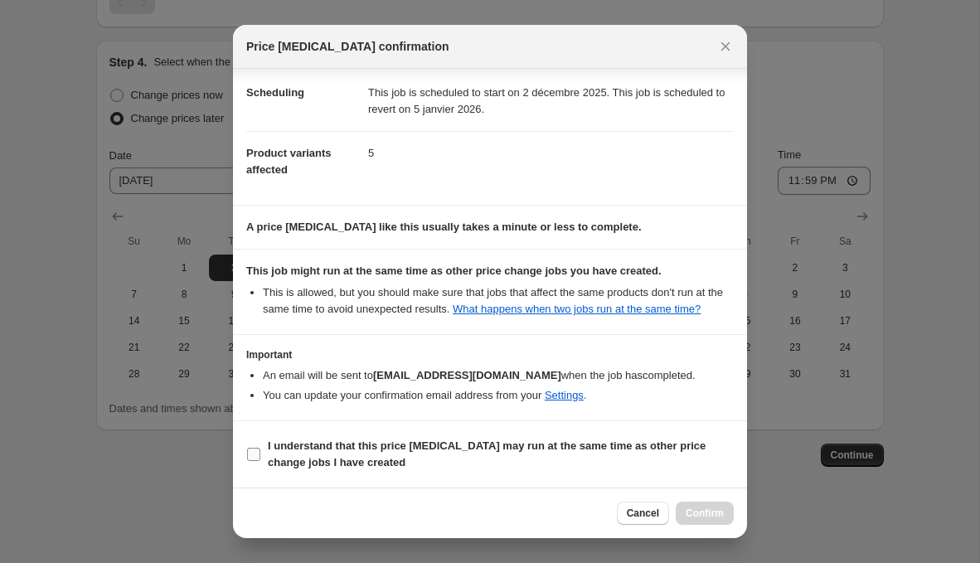
click at [474, 450] on b "I understand that this price change job may run at the same time as other price…" at bounding box center [487, 454] width 438 height 29
click at [260, 450] on input "I understand that this price change job may run at the same time as other price…" at bounding box center [253, 454] width 13 height 13
checkbox input "true"
click at [716, 516] on span "Confirm" at bounding box center [705, 513] width 38 height 13
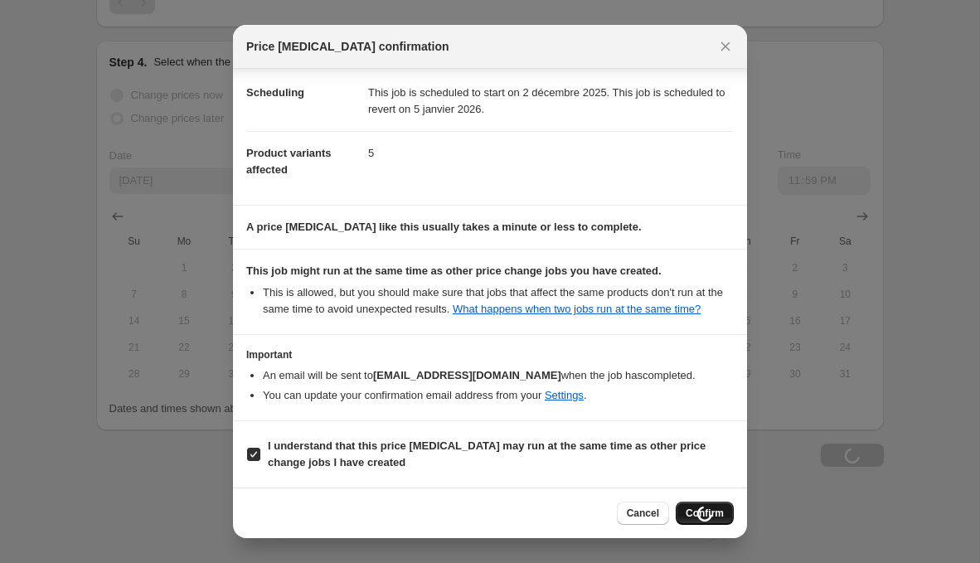
type input "Promo Bellucci 2 décembre au 5 janvier"
